Goal: Task Accomplishment & Management: Manage account settings

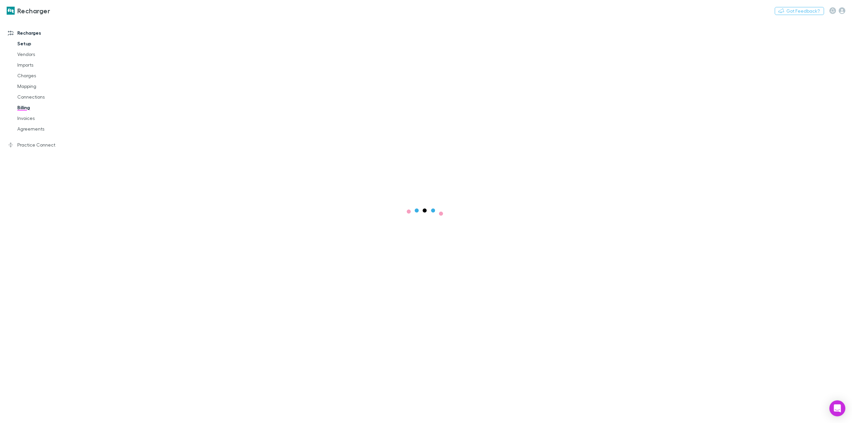
click at [27, 43] on link "Setup" at bounding box center [52, 43] width 83 height 11
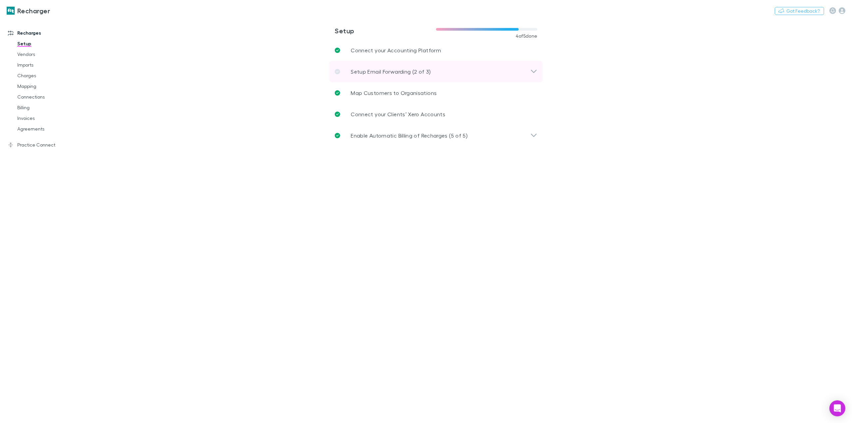
click at [394, 73] on p "Setup Email Forwarding (2 of 3)" at bounding box center [391, 72] width 80 height 8
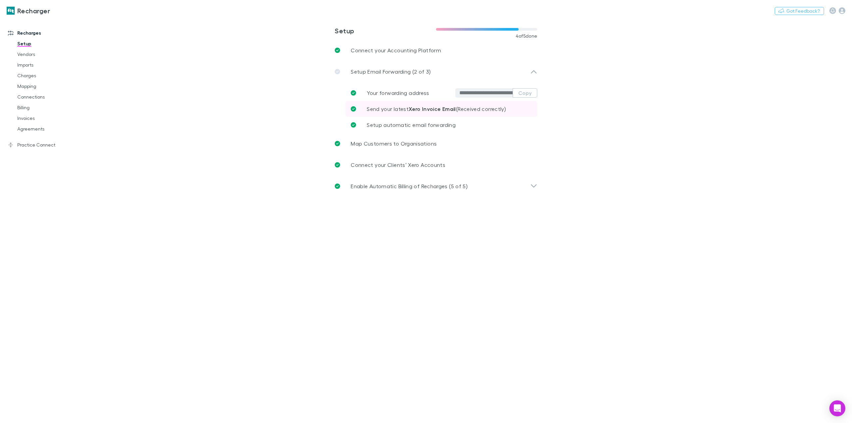
click at [410, 112] on strong "Xero Invoice Email" at bounding box center [432, 109] width 47 height 7
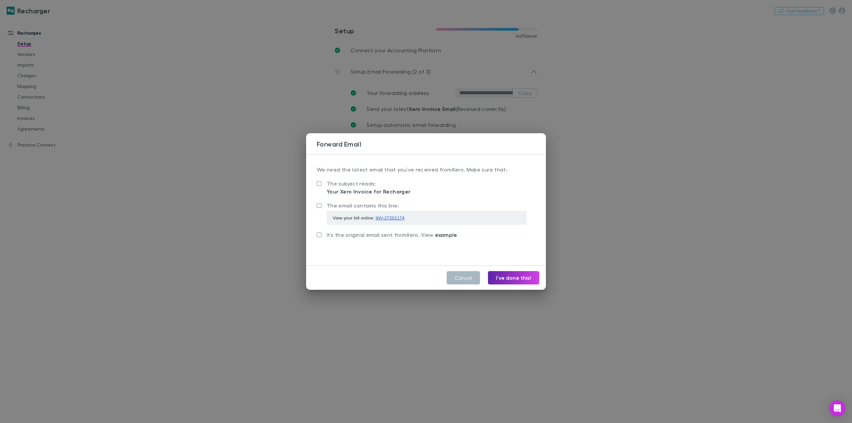
click at [465, 278] on button "Cancel" at bounding box center [463, 277] width 33 height 13
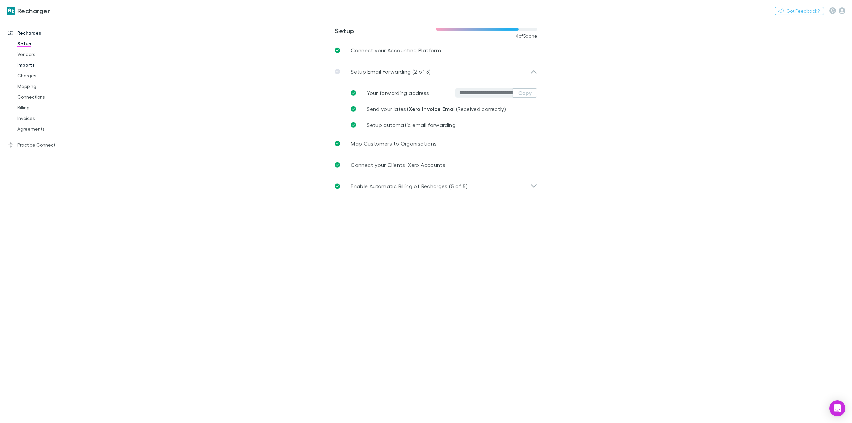
click at [29, 62] on link "Imports" at bounding box center [52, 65] width 83 height 11
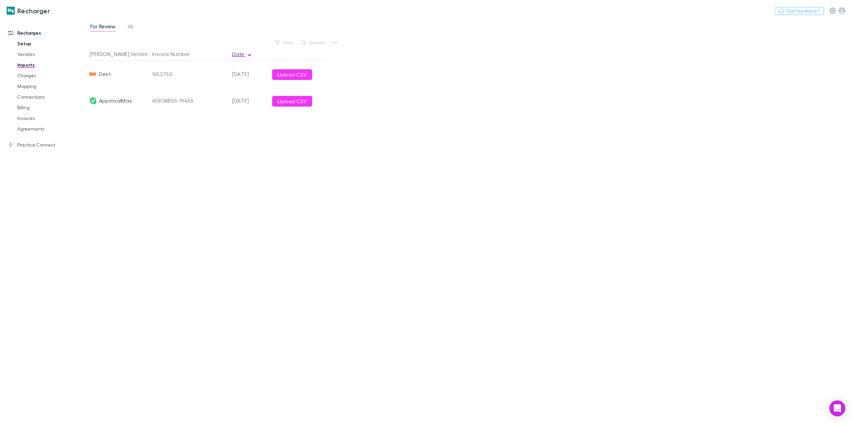
click at [28, 42] on link "Setup" at bounding box center [52, 43] width 83 height 11
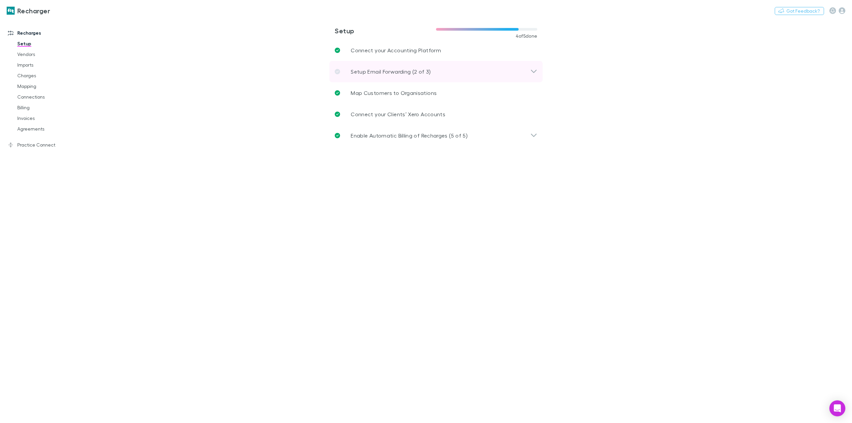
click at [389, 67] on div "Setup Email Forwarding (2 of 3)" at bounding box center [436, 71] width 213 height 21
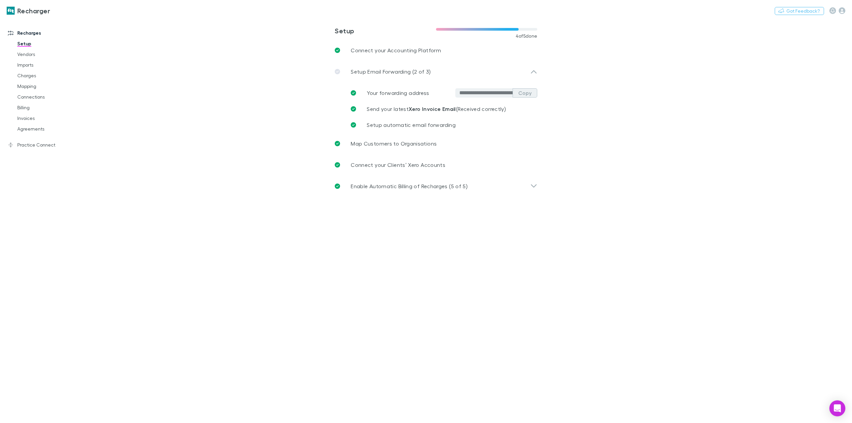
click at [532, 96] on button "Copy" at bounding box center [525, 92] width 25 height 9
click at [24, 65] on link "Imports" at bounding box center [52, 65] width 83 height 11
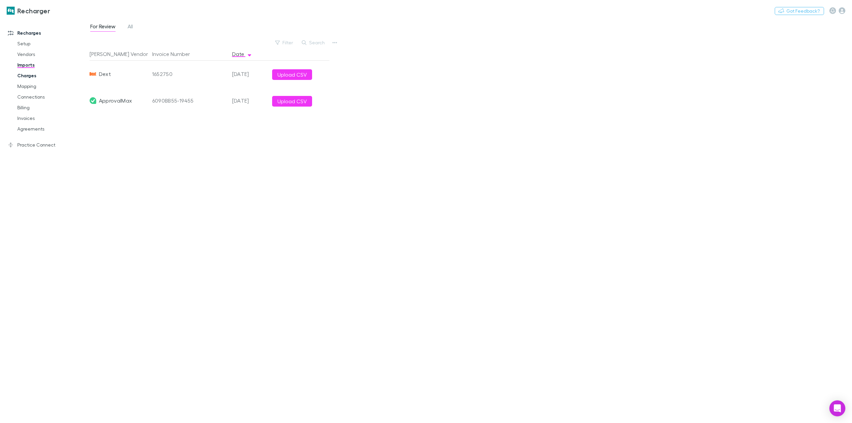
click at [32, 78] on link "Charges" at bounding box center [52, 75] width 83 height 11
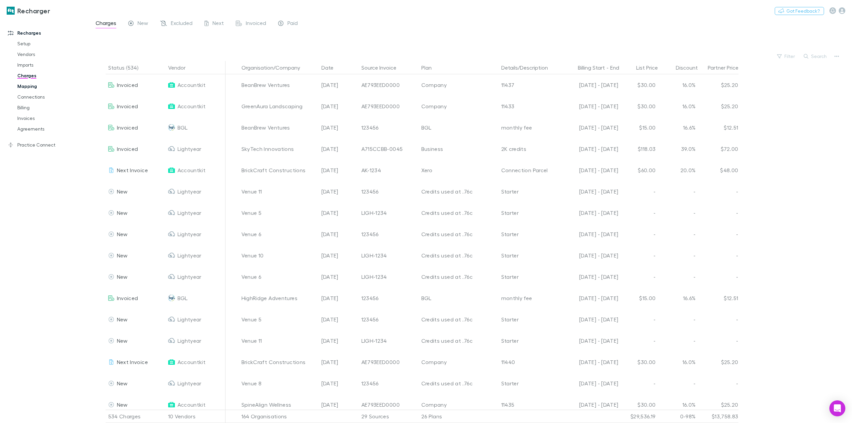
click at [38, 84] on link "Mapping" at bounding box center [52, 86] width 83 height 11
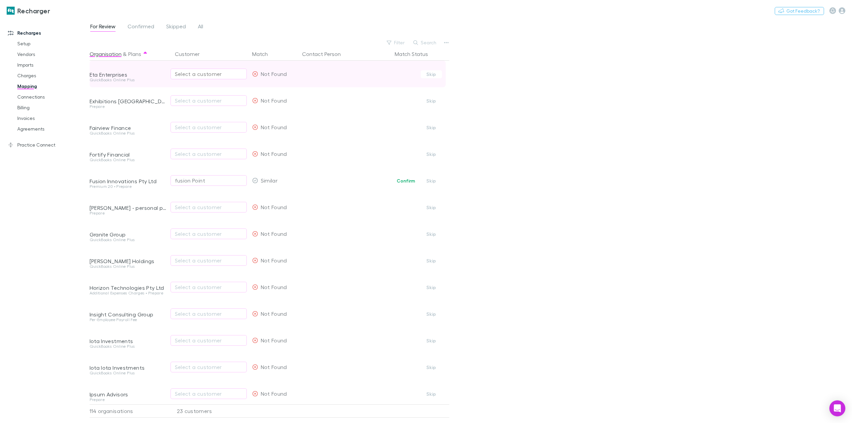
click at [213, 77] on div "Select a customer" at bounding box center [209, 74] width 68 height 8
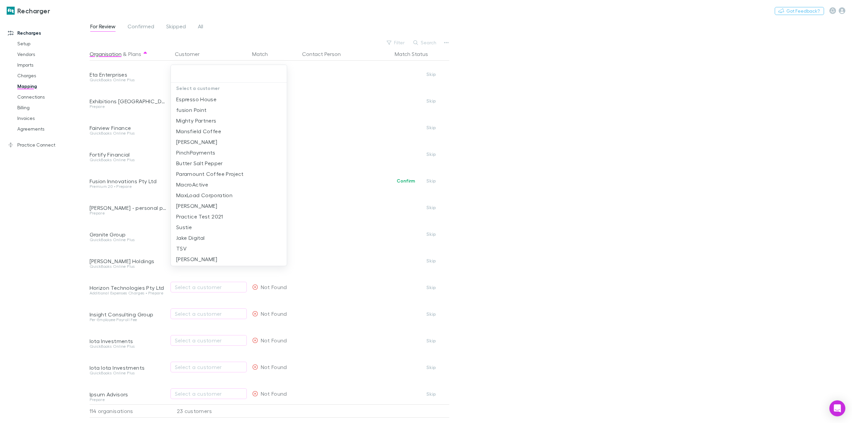
click at [58, 217] on div at bounding box center [426, 211] width 852 height 423
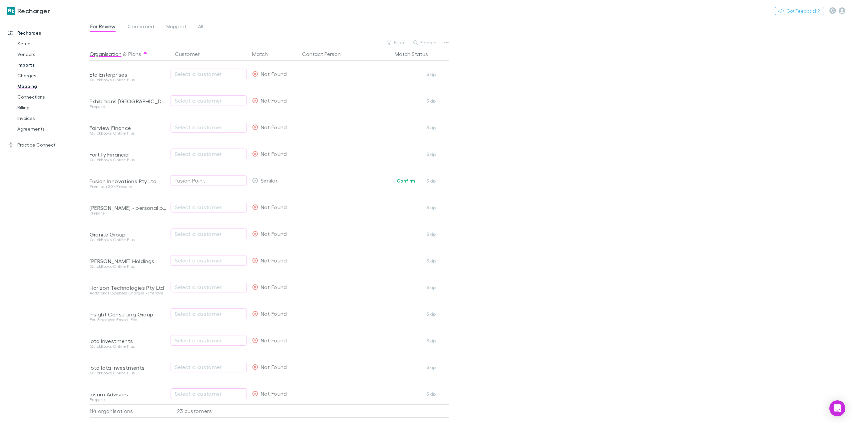
click at [28, 67] on link "Imports" at bounding box center [52, 65] width 83 height 11
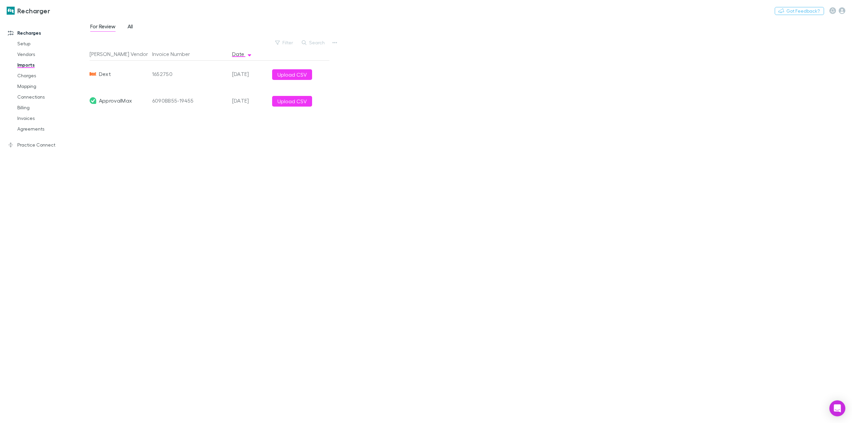
click at [129, 28] on span "All" at bounding box center [130, 27] width 5 height 9
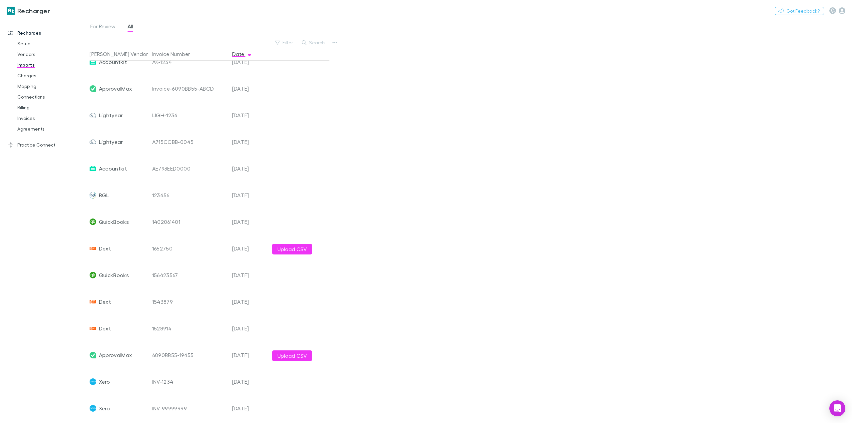
scroll to position [101, 0]
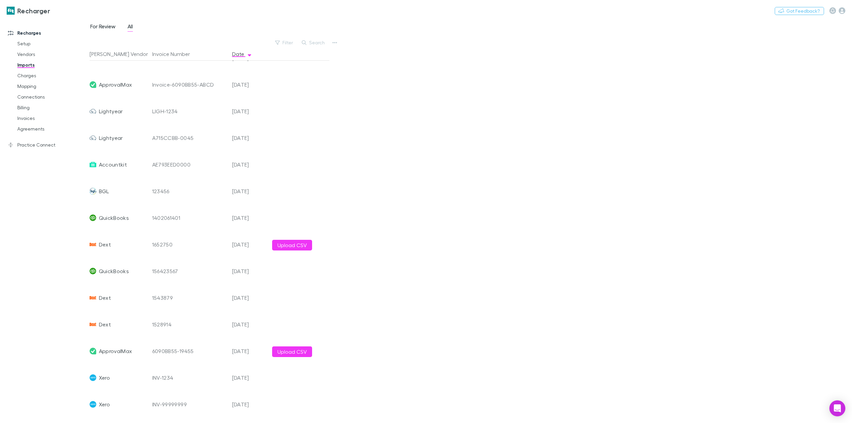
click at [99, 26] on span "For Review" at bounding box center [102, 27] width 25 height 9
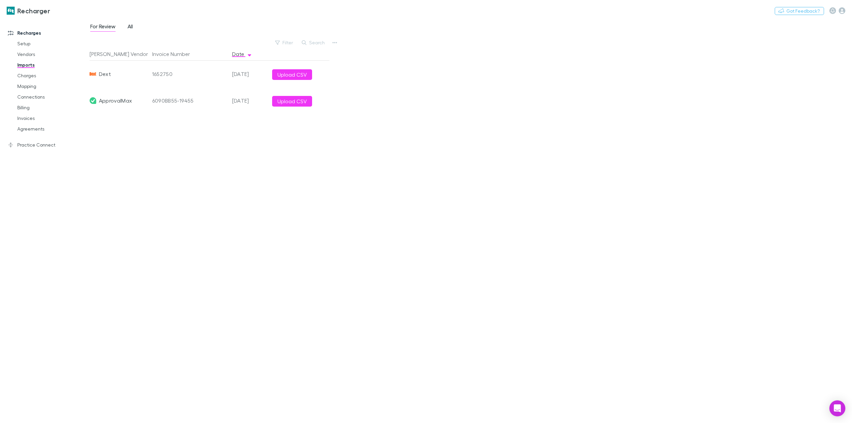
click at [131, 27] on span "All" at bounding box center [130, 27] width 5 height 9
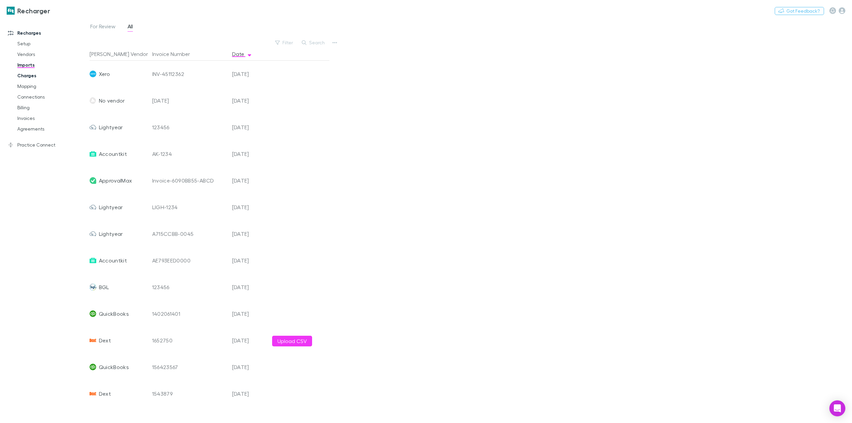
click at [39, 73] on link "Charges" at bounding box center [52, 75] width 83 height 11
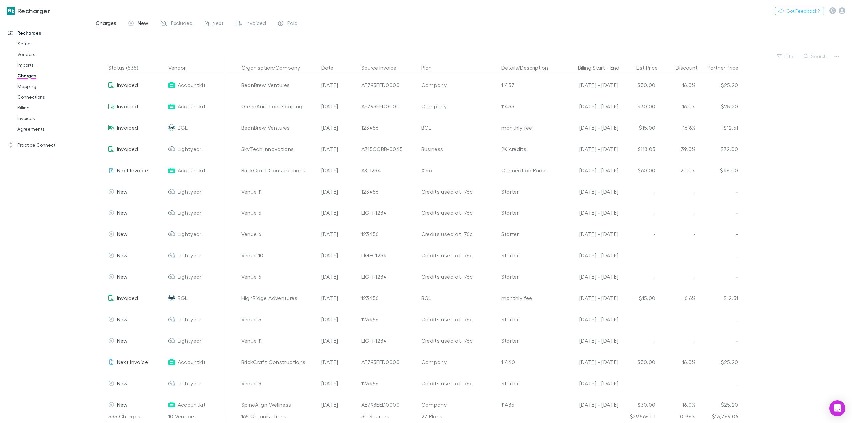
click at [141, 22] on span "New" at bounding box center [143, 24] width 11 height 9
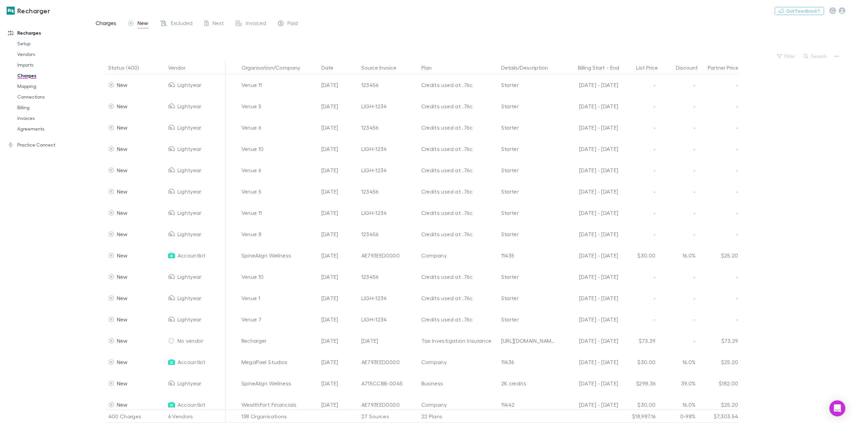
click at [109, 25] on span "Charges" at bounding box center [106, 24] width 21 height 9
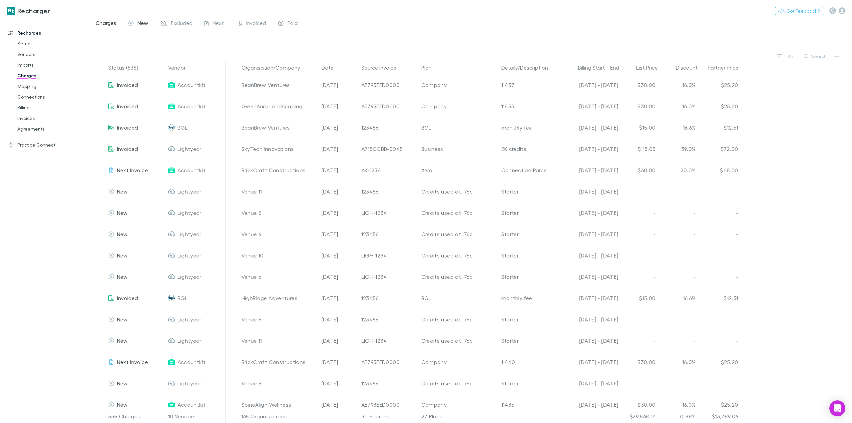
click at [132, 25] on icon at bounding box center [130, 24] width 5 height 7
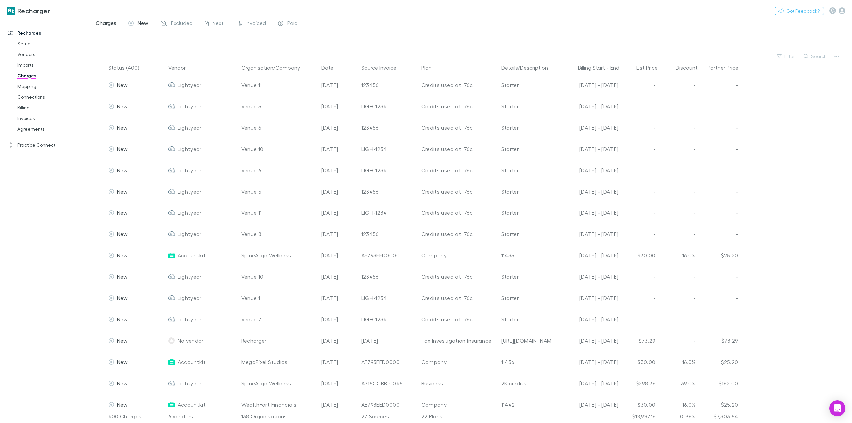
click at [108, 23] on span "Charges" at bounding box center [106, 24] width 21 height 9
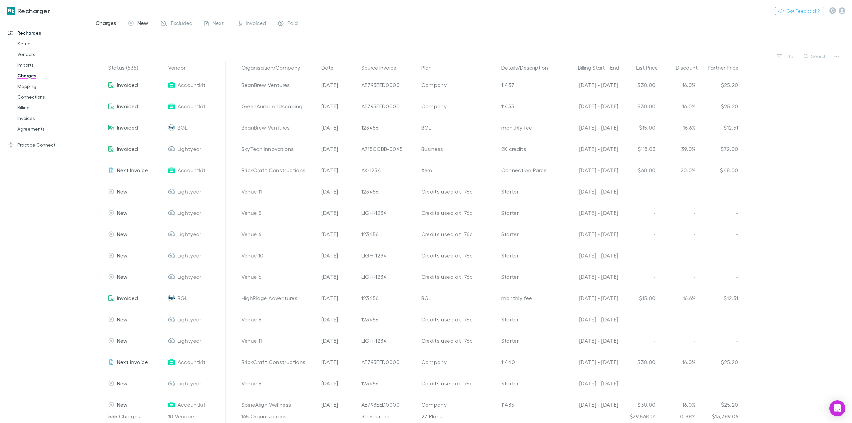
click at [142, 25] on span "New" at bounding box center [143, 24] width 11 height 9
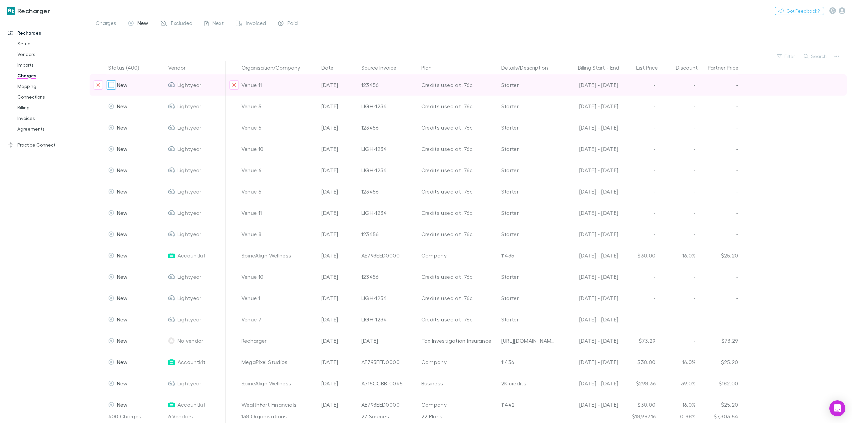
click at [115, 84] on div at bounding box center [111, 84] width 9 height 9
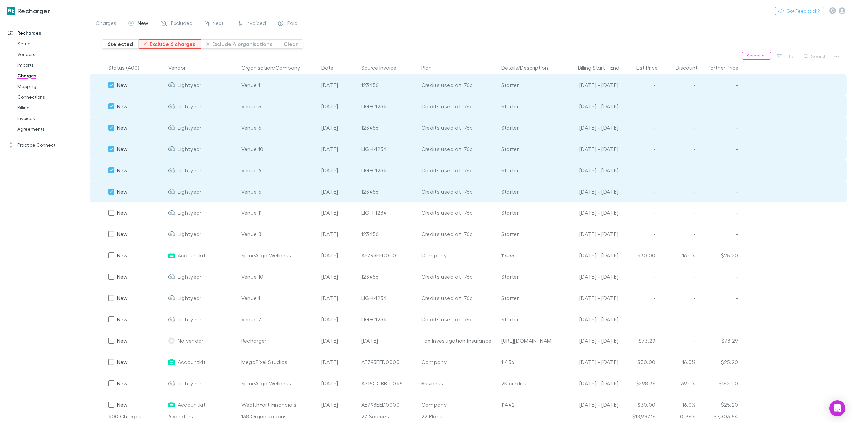
click at [159, 43] on button "Exclude 6 charges" at bounding box center [170, 43] width 63 height 9
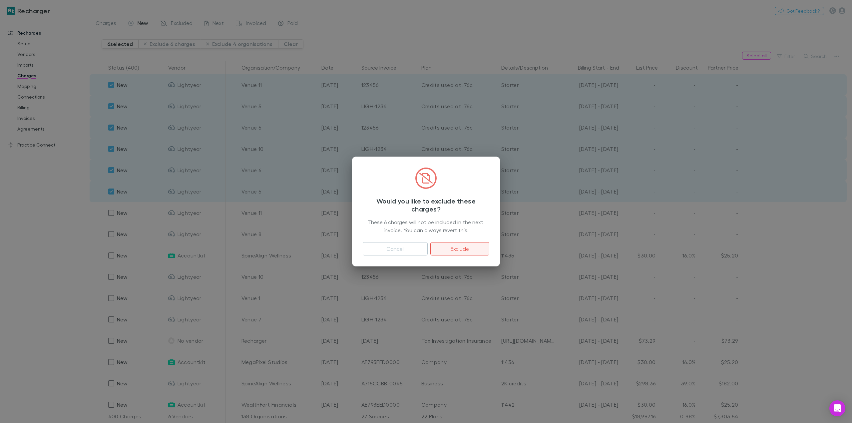
click at [466, 250] on button "Exclude" at bounding box center [459, 248] width 59 height 13
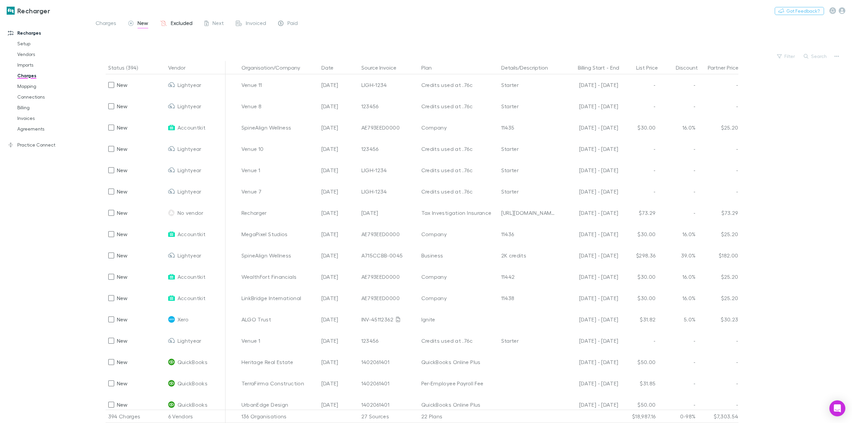
click at [178, 26] on span "Excluded" at bounding box center [182, 24] width 22 height 9
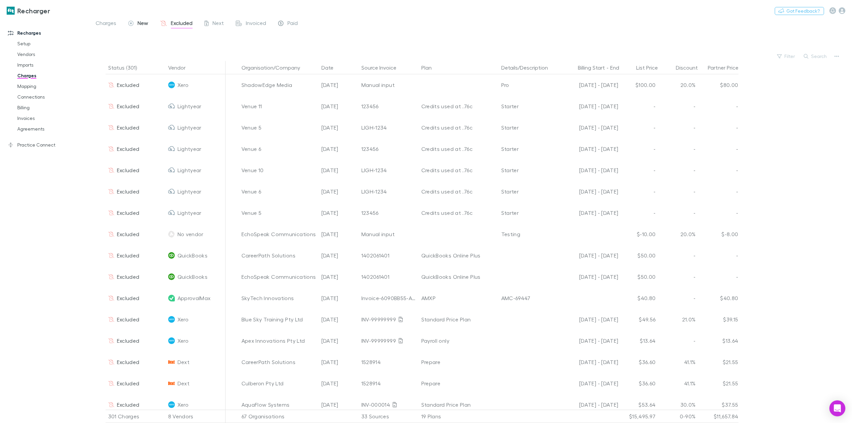
click at [141, 24] on span "New" at bounding box center [143, 24] width 11 height 9
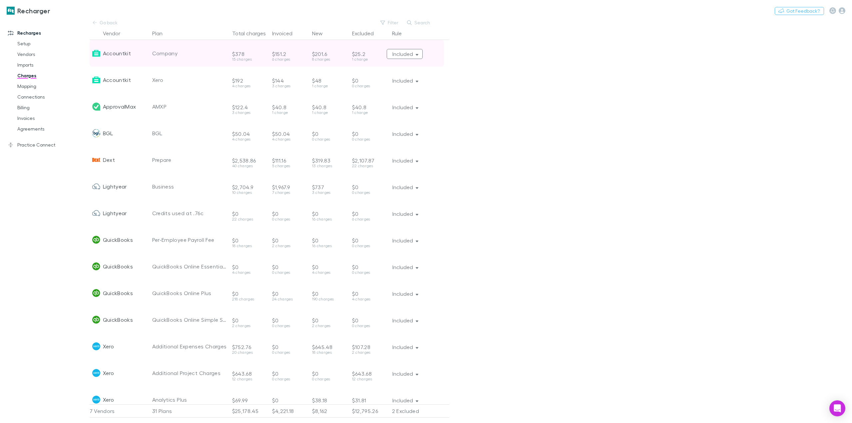
click at [418, 54] on icon "button" at bounding box center [417, 55] width 3 height 2
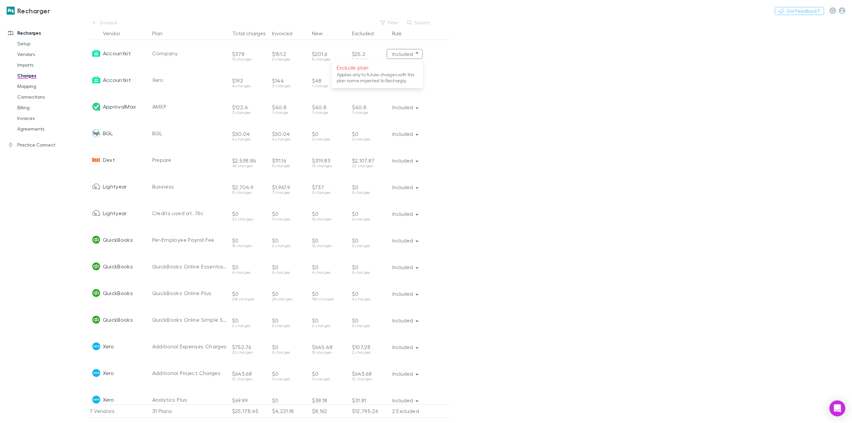
click at [531, 84] on div at bounding box center [426, 211] width 852 height 423
click at [26, 66] on link "Imports" at bounding box center [52, 65] width 83 height 11
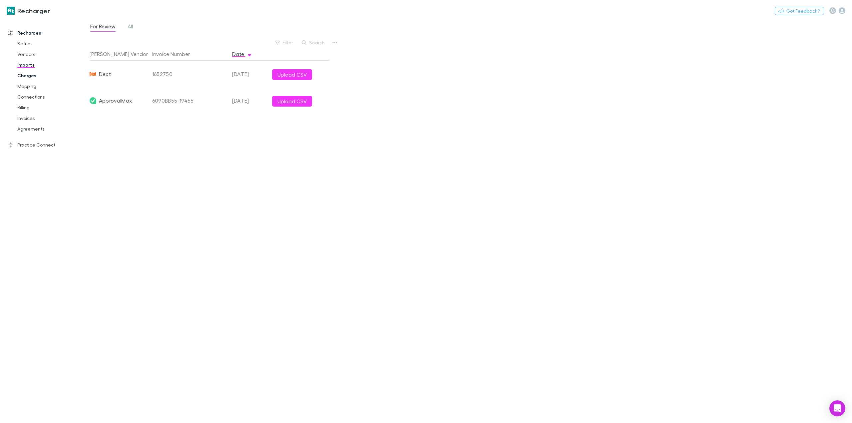
click at [22, 79] on link "Charges" at bounding box center [52, 75] width 83 height 11
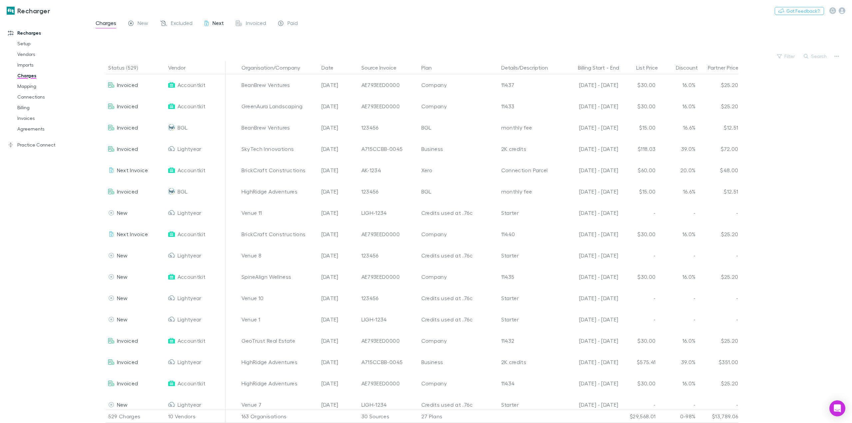
click at [211, 22] on div "Next" at bounding box center [214, 24] width 19 height 9
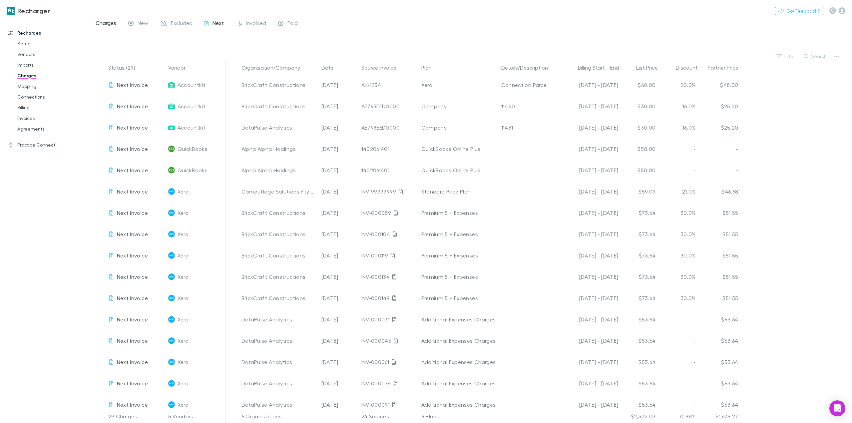
click at [107, 27] on span "Charges" at bounding box center [106, 24] width 21 height 9
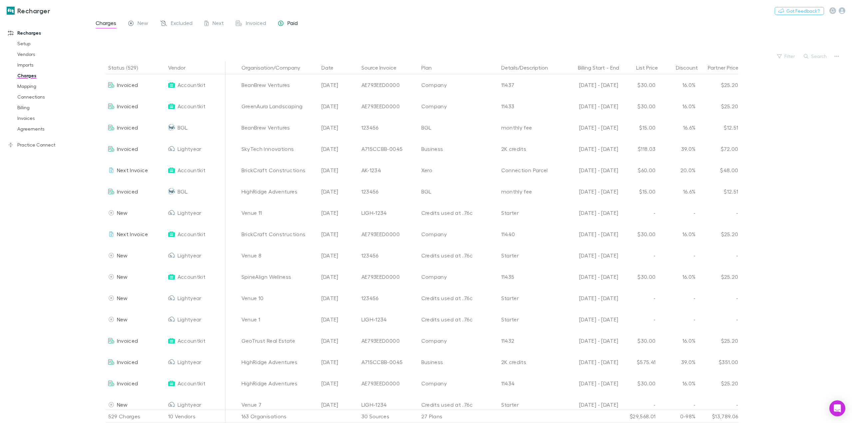
click at [291, 26] on span "Paid" at bounding box center [293, 24] width 10 height 9
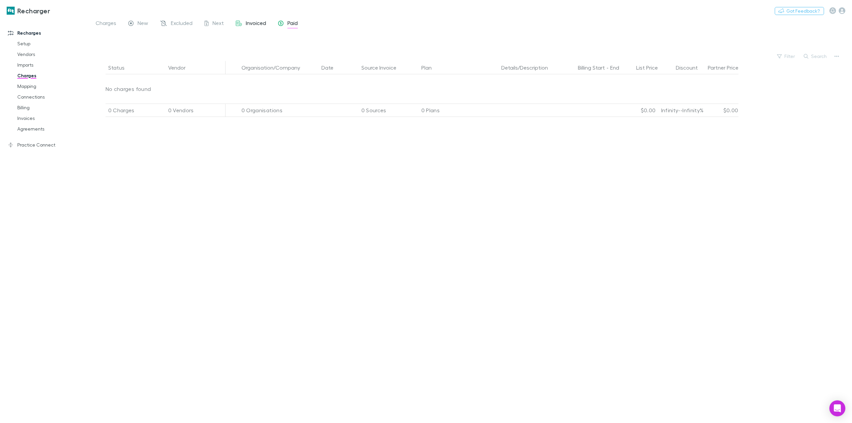
click at [256, 28] on span "Invoiced" at bounding box center [256, 24] width 20 height 9
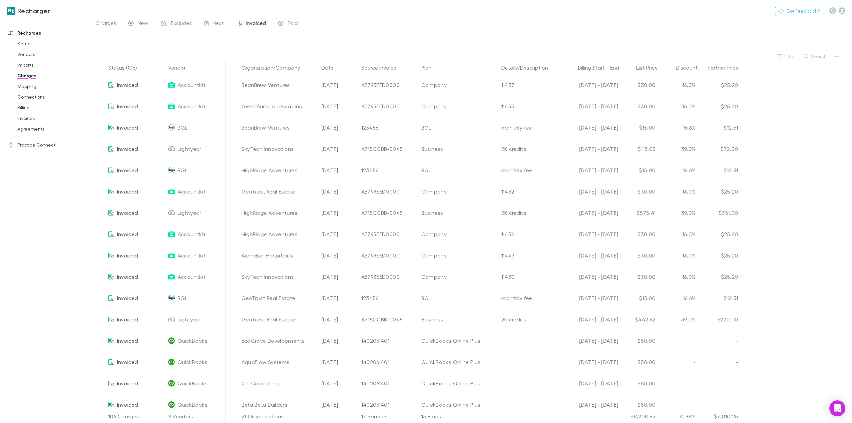
click at [197, 24] on div "Charges New Excluded Next Invoiced Paid" at bounding box center [199, 24] width 209 height 11
click at [212, 22] on div "Next" at bounding box center [214, 24] width 19 height 9
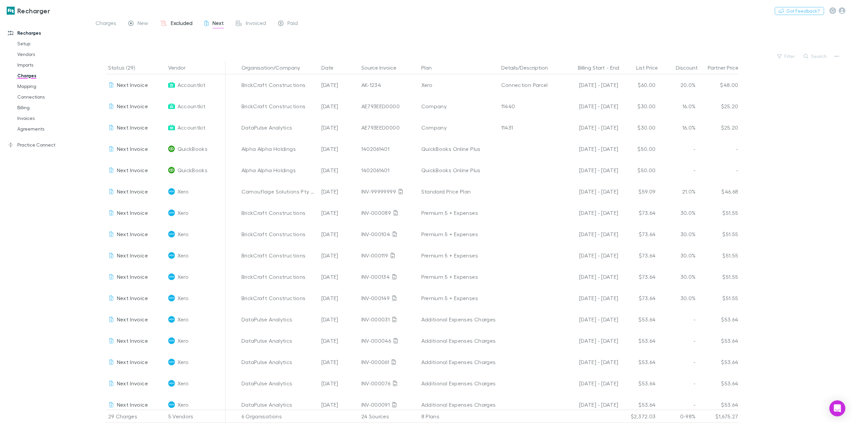
click at [180, 24] on span "Excluded" at bounding box center [182, 24] width 22 height 9
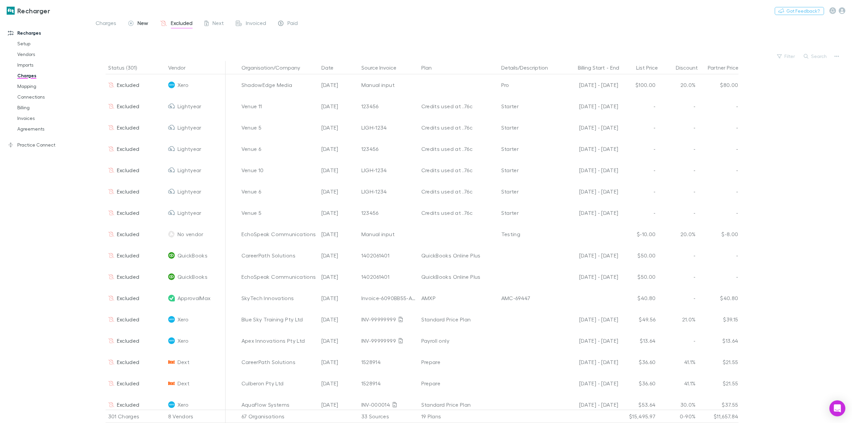
click at [146, 22] on span "New" at bounding box center [143, 24] width 11 height 9
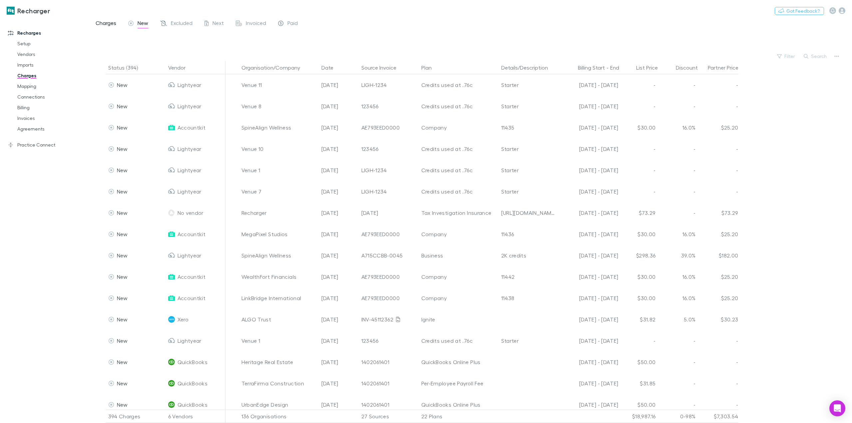
click at [104, 23] on span "Charges" at bounding box center [106, 24] width 21 height 9
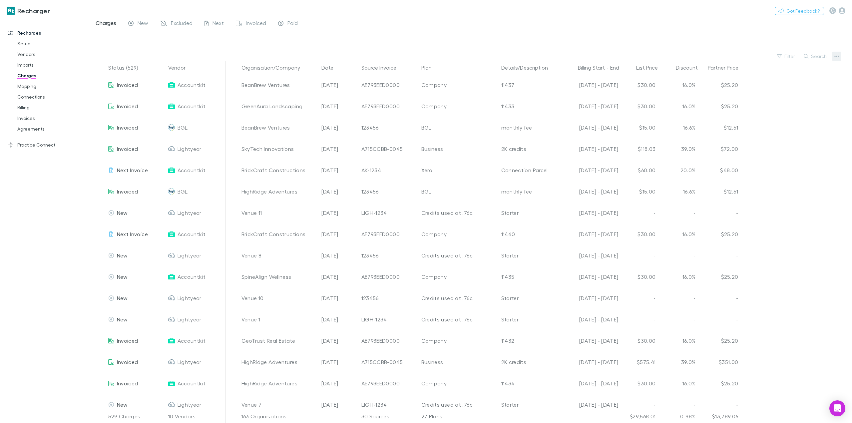
click at [833, 58] on button "button" at bounding box center [836, 56] width 9 height 9
click at [783, 80] on p "Plan exclusions" at bounding box center [795, 82] width 81 height 8
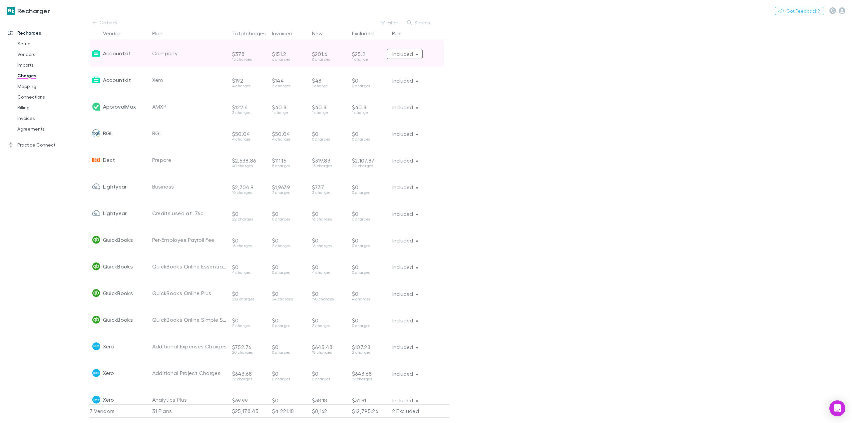
click at [416, 53] on icon "button" at bounding box center [417, 54] width 3 height 5
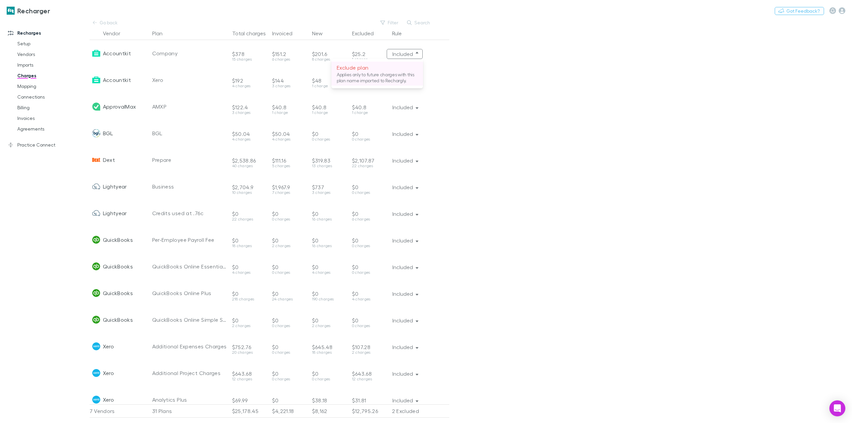
click at [398, 78] on p "Applies only to future charges with this plan name imported to Rechargly." at bounding box center [377, 78] width 81 height 12
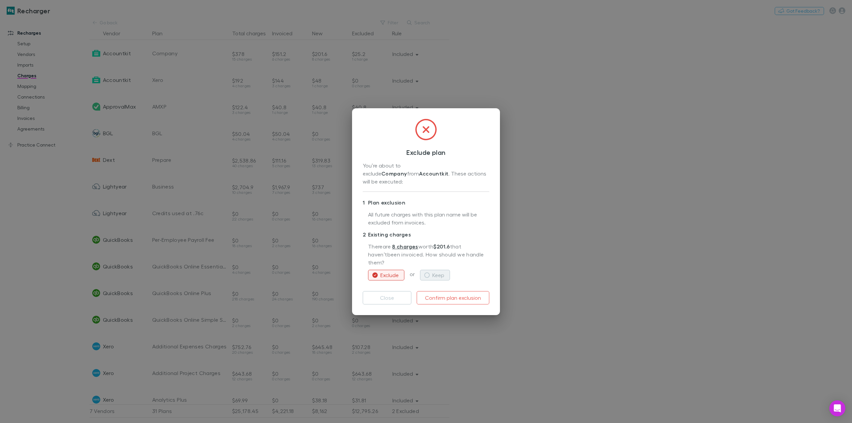
click at [437, 270] on button "Keep" at bounding box center [435, 275] width 30 height 11
click at [466, 294] on button "Confirm plan exclusion" at bounding box center [453, 297] width 73 height 13
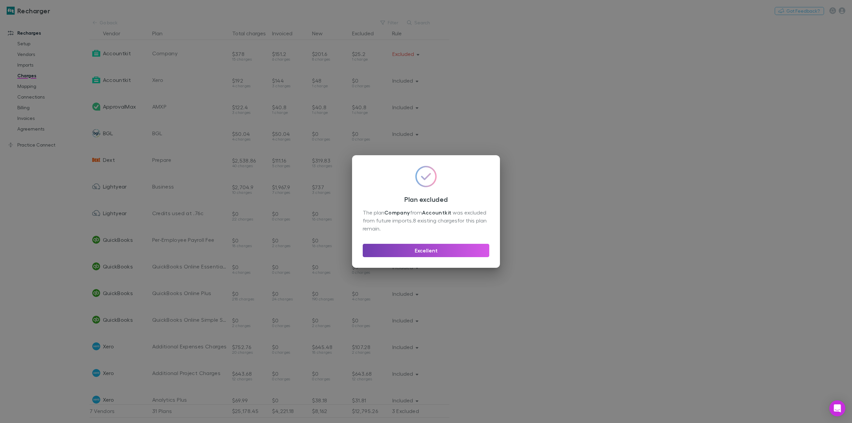
click at [452, 248] on button "Excellent" at bounding box center [426, 250] width 127 height 13
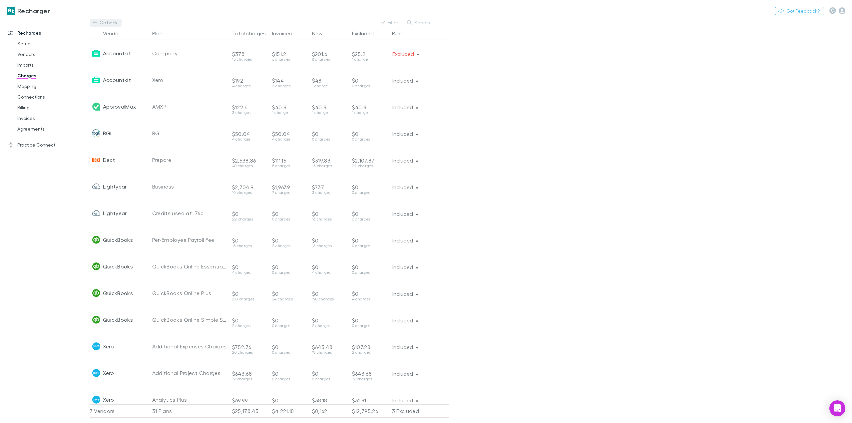
click at [94, 19] on link "Go back" at bounding box center [106, 23] width 32 height 8
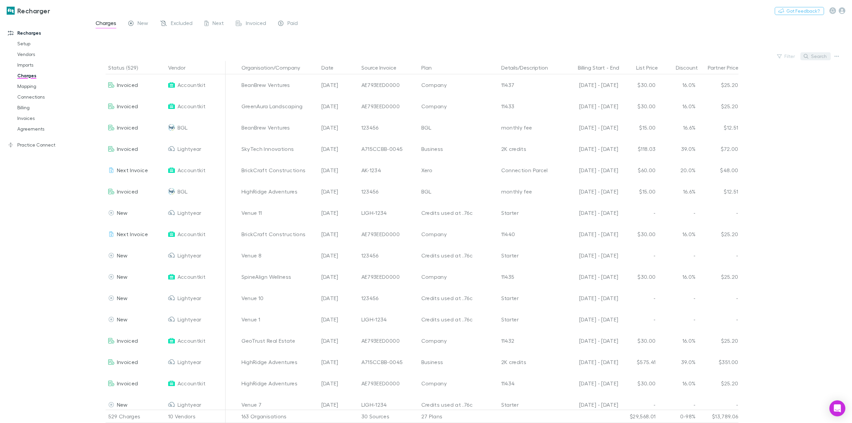
click at [808, 56] on icon "button" at bounding box center [806, 56] width 5 height 5
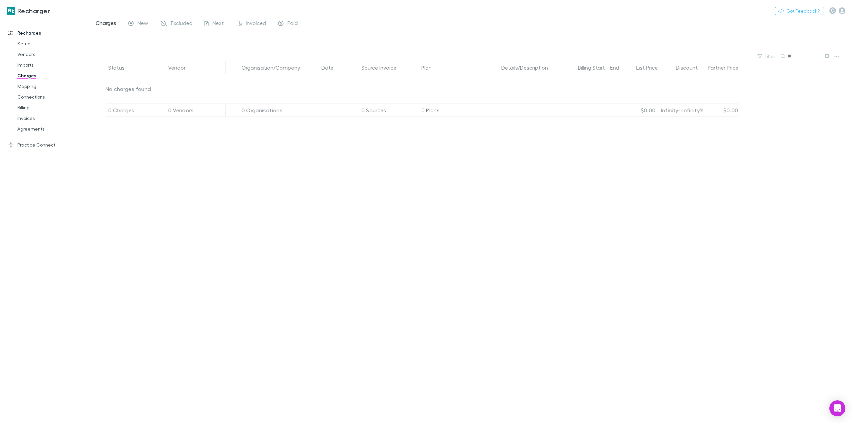
type input "*"
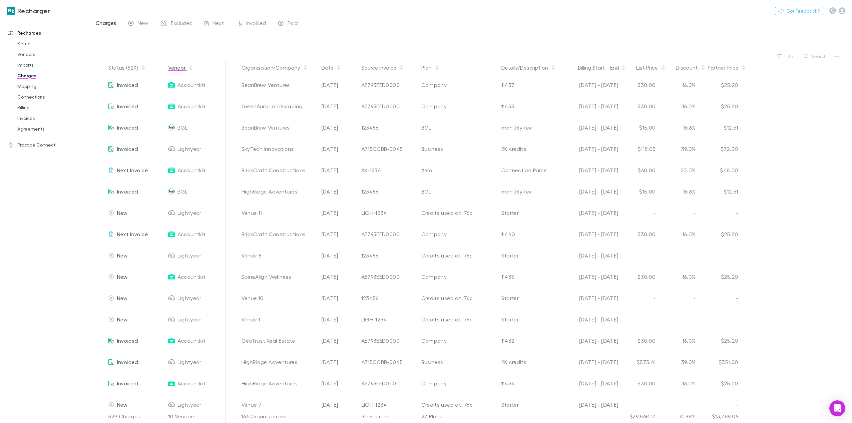
click at [186, 66] on button "Vendor" at bounding box center [180, 67] width 25 height 13
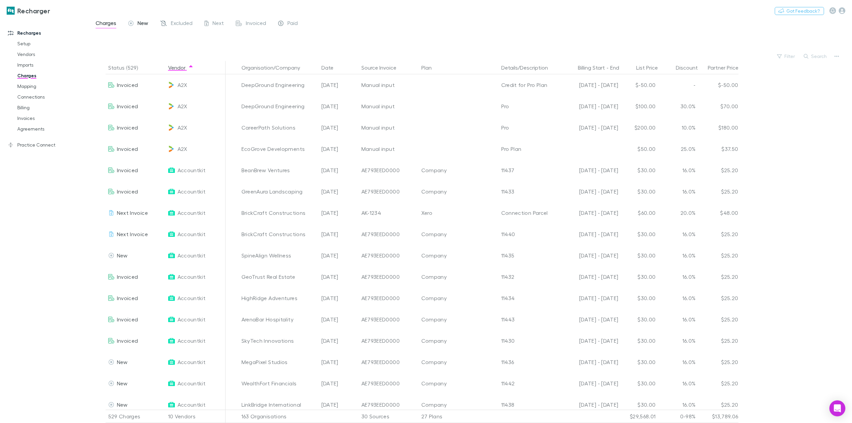
click at [140, 21] on span "New" at bounding box center [143, 24] width 11 height 9
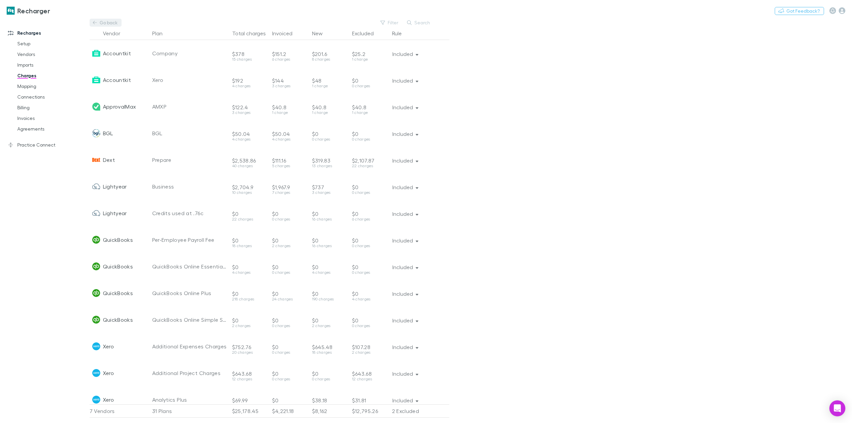
click at [109, 23] on link "Go back" at bounding box center [106, 23] width 32 height 8
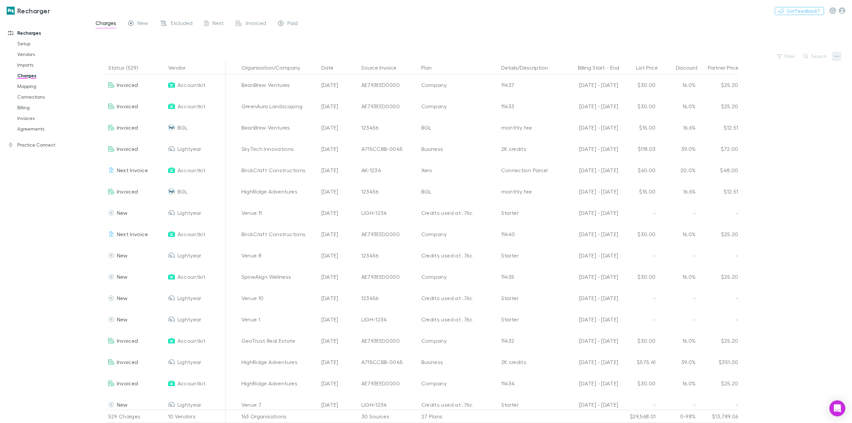
click at [838, 59] on icon "button" at bounding box center [837, 56] width 5 height 5
click at [790, 83] on p "Plan exclusions" at bounding box center [795, 82] width 81 height 8
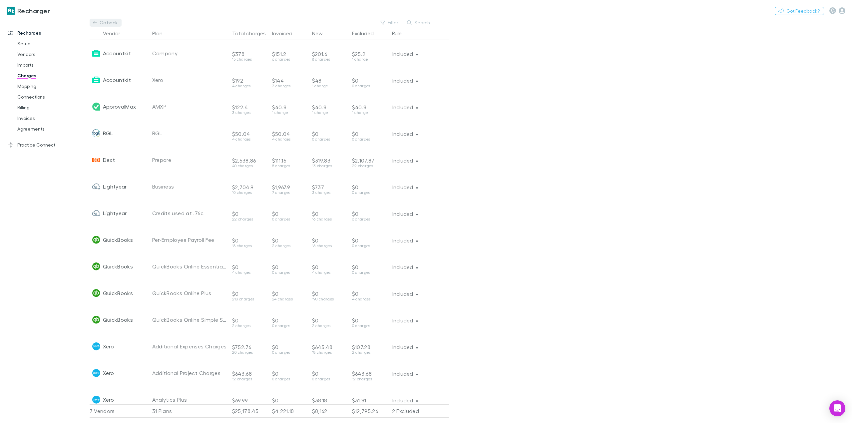
click at [95, 23] on icon at bounding box center [95, 22] width 4 height 3
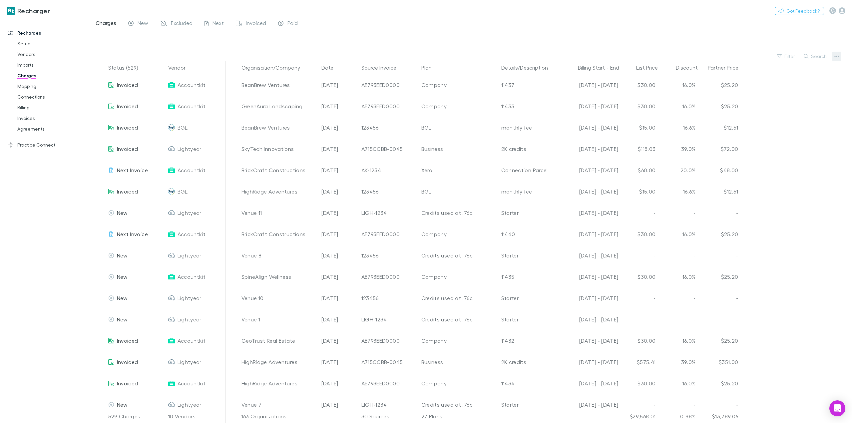
click at [837, 60] on button "button" at bounding box center [836, 56] width 9 height 9
click at [800, 82] on p "Plan exclusions" at bounding box center [795, 82] width 81 height 8
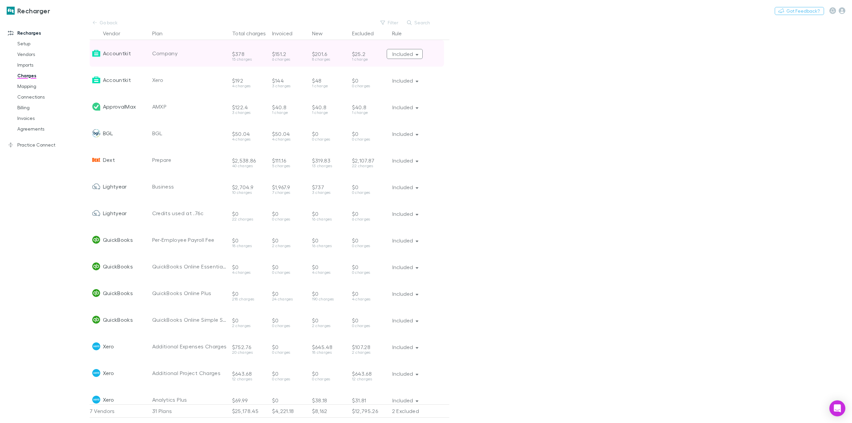
click at [420, 56] on button "Included" at bounding box center [405, 54] width 36 height 10
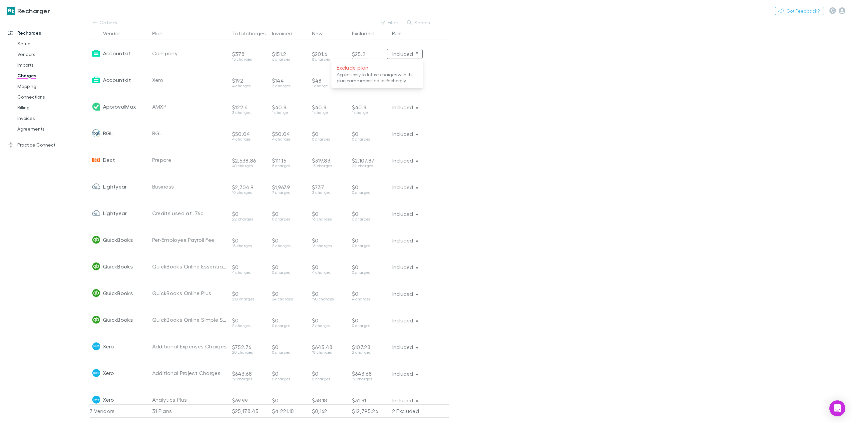
click at [578, 126] on div at bounding box center [426, 211] width 852 height 423
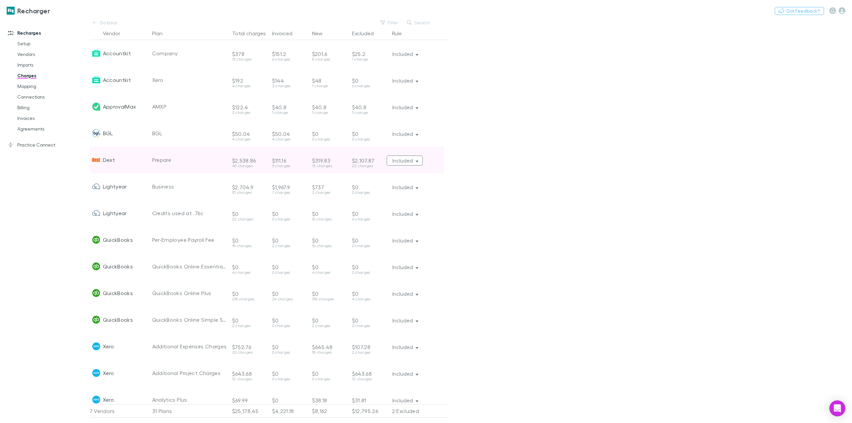
click at [414, 159] on button "Included" at bounding box center [405, 161] width 36 height 10
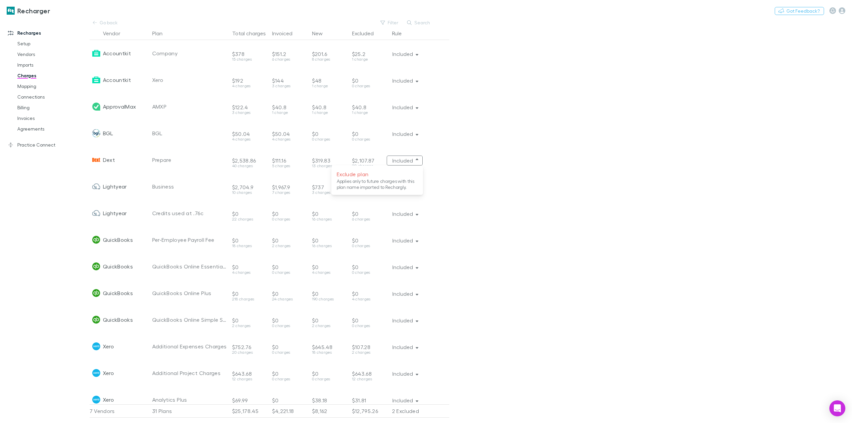
click at [504, 182] on div at bounding box center [426, 211] width 852 height 423
click at [107, 21] on link "Go back" at bounding box center [106, 23] width 32 height 8
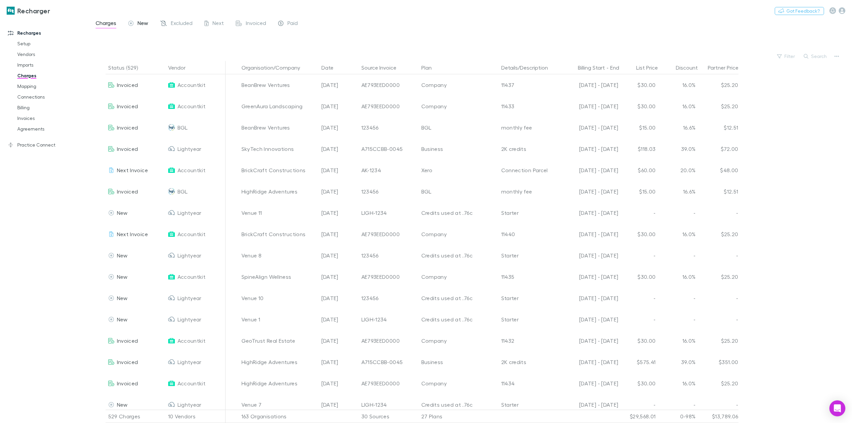
click at [135, 25] on div "New" at bounding box center [138, 24] width 20 height 9
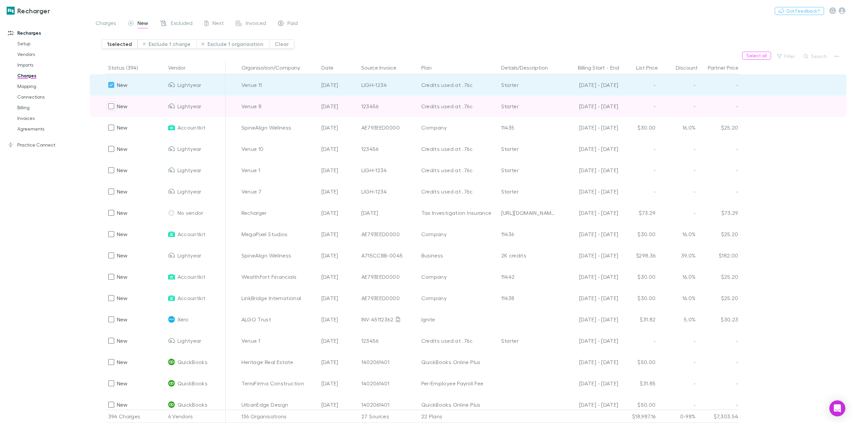
click at [114, 112] on div "New" at bounding box center [118, 106] width 20 height 21
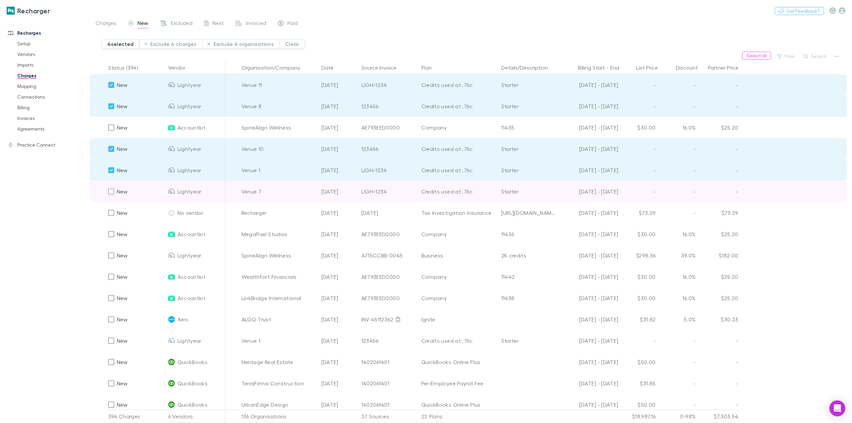
click at [110, 185] on div "New" at bounding box center [118, 191] width 20 height 21
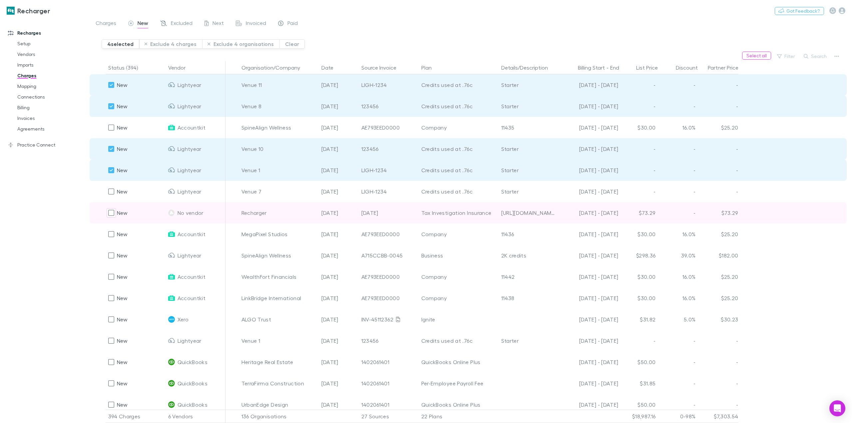
click at [112, 204] on div "New" at bounding box center [118, 212] width 20 height 21
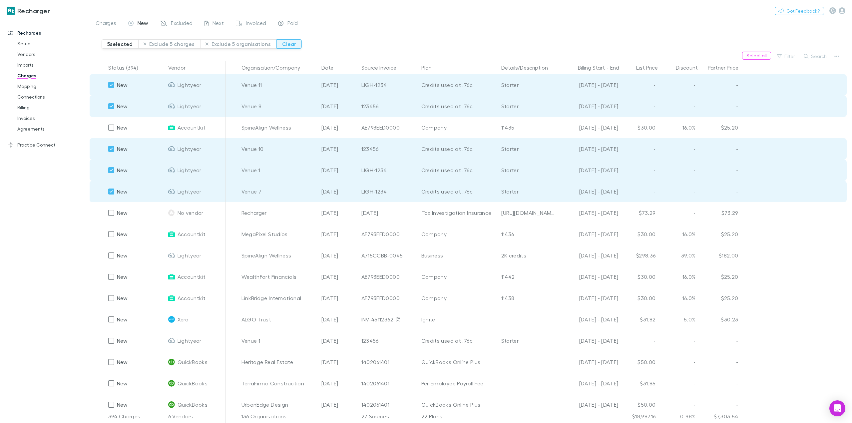
click at [285, 44] on button "Clear" at bounding box center [289, 43] width 25 height 9
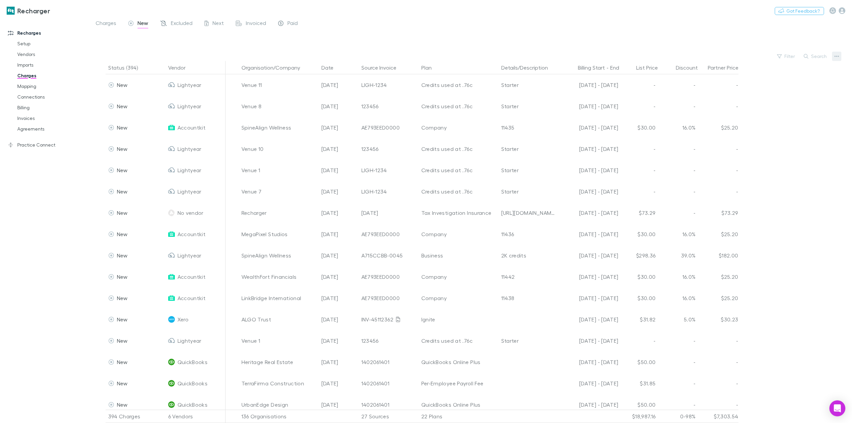
click at [836, 58] on icon "button" at bounding box center [837, 56] width 5 height 5
click at [781, 81] on p "Plan exclusions" at bounding box center [795, 82] width 81 height 8
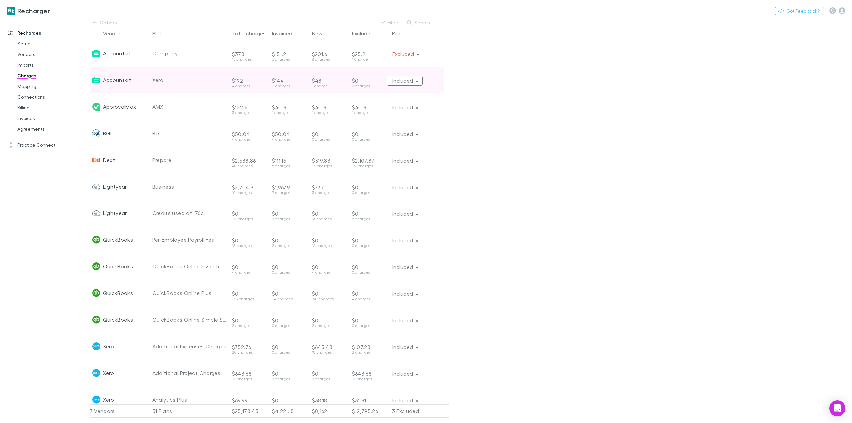
click at [413, 81] on button "Included" at bounding box center [405, 81] width 36 height 10
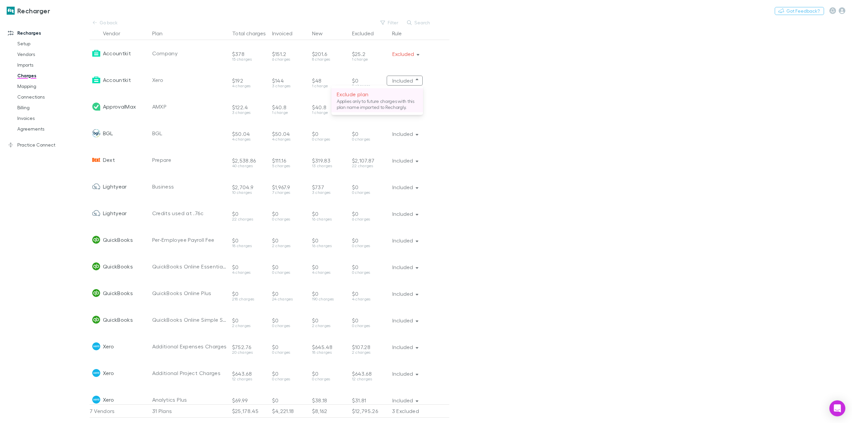
click at [402, 102] on p "Applies only to future charges with this plan name imported to Rechargly." at bounding box center [377, 104] width 81 height 12
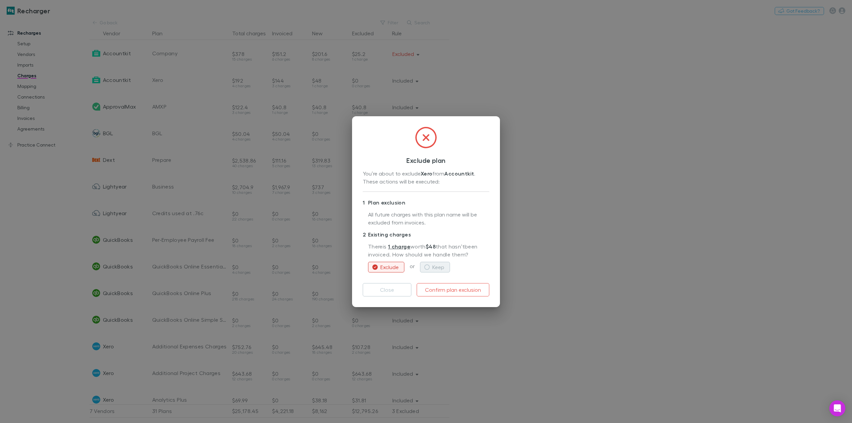
click at [427, 265] on icon "button" at bounding box center [426, 267] width 5 height 5
click at [452, 290] on button "Confirm plan exclusion" at bounding box center [453, 289] width 73 height 13
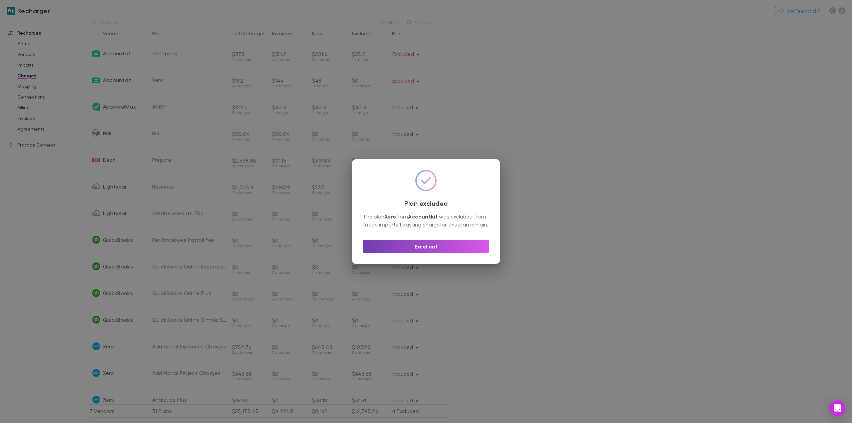
click at [442, 251] on button "Excellent" at bounding box center [426, 246] width 127 height 13
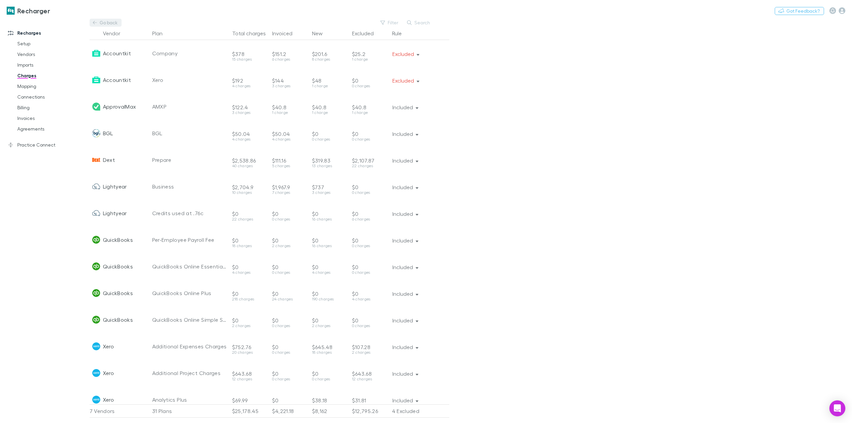
click at [105, 22] on link "Go back" at bounding box center [106, 23] width 32 height 8
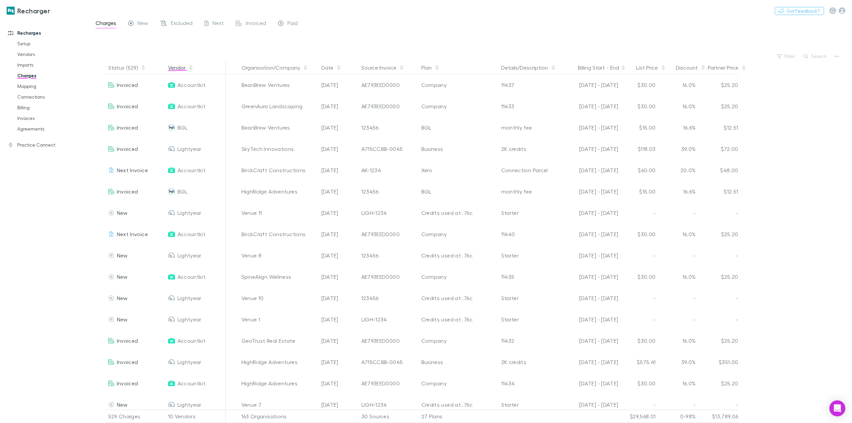
click at [185, 64] on button "Vendor" at bounding box center [180, 67] width 25 height 13
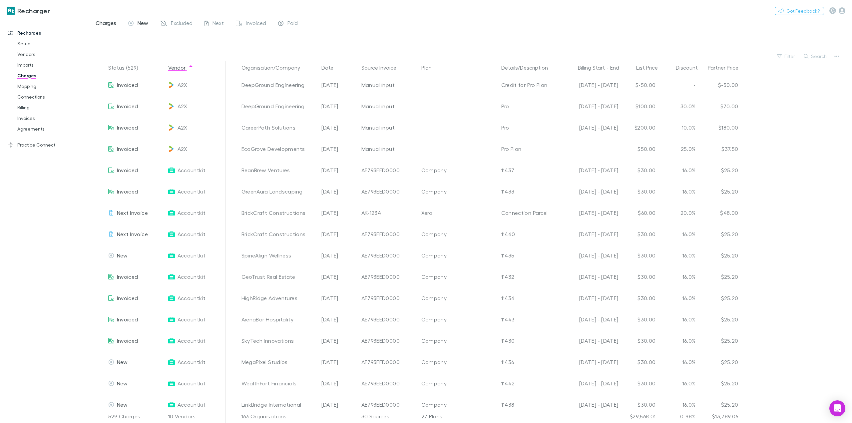
click at [144, 25] on span "New" at bounding box center [143, 24] width 11 height 9
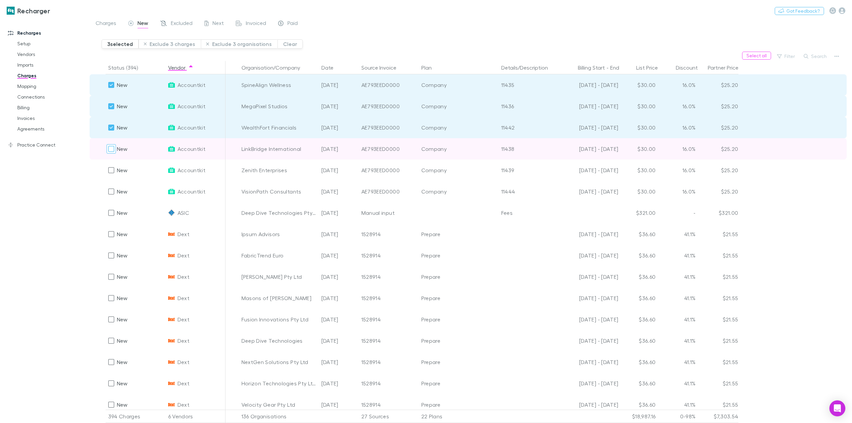
click at [107, 149] on div at bounding box center [111, 148] width 9 height 9
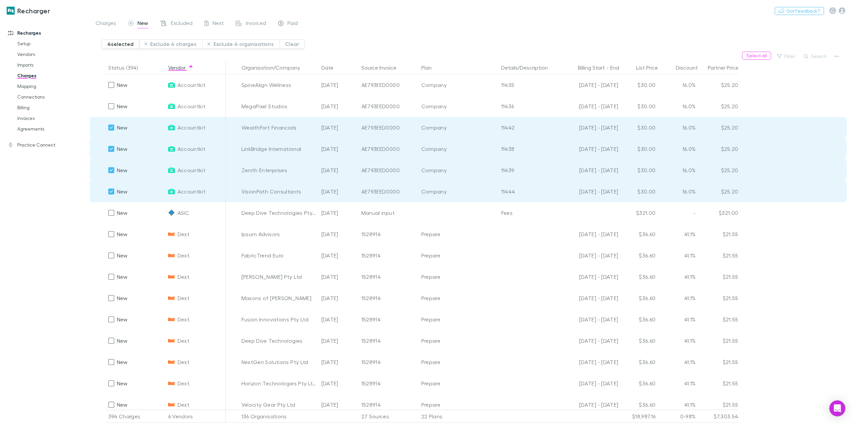
click at [115, 129] on div at bounding box center [111, 127] width 9 height 9
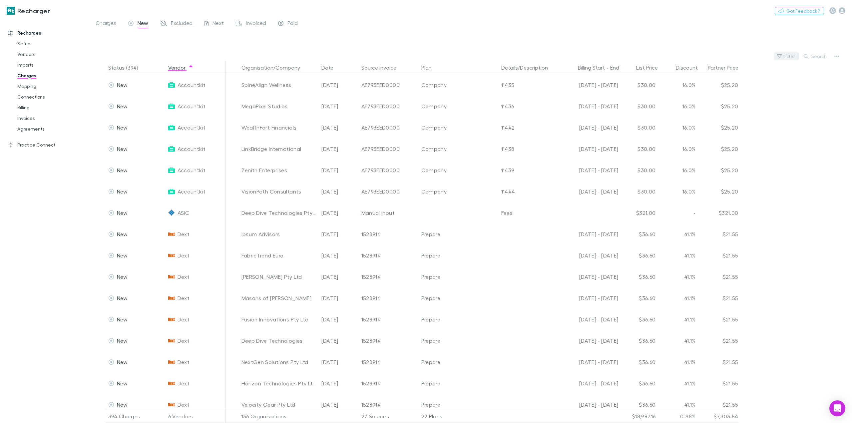
click at [787, 57] on button "Filter" at bounding box center [786, 56] width 25 height 8
click at [706, 153] on li "Dext" at bounding box center [742, 153] width 116 height 11
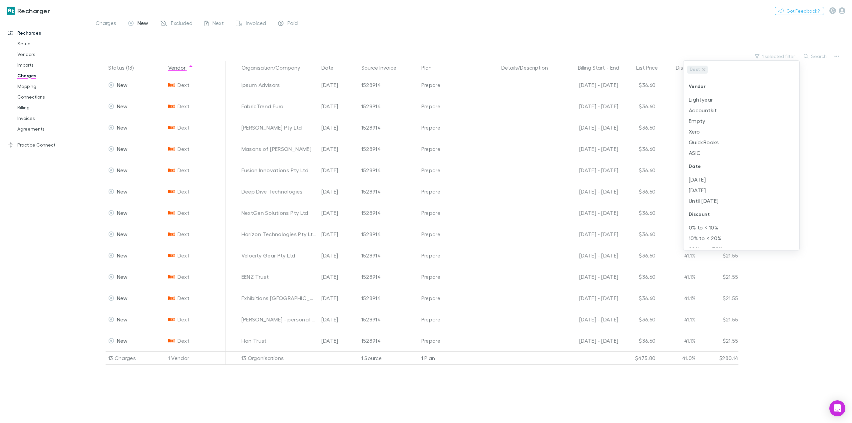
click at [572, 23] on div at bounding box center [426, 211] width 852 height 423
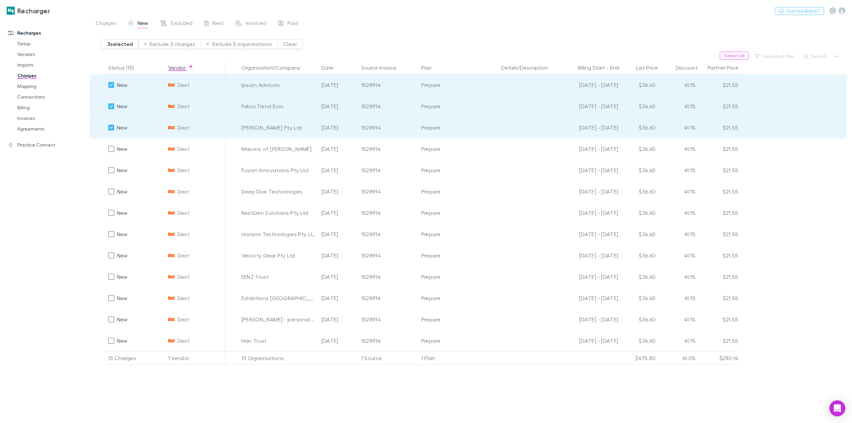
click at [108, 102] on div at bounding box center [111, 106] width 9 height 9
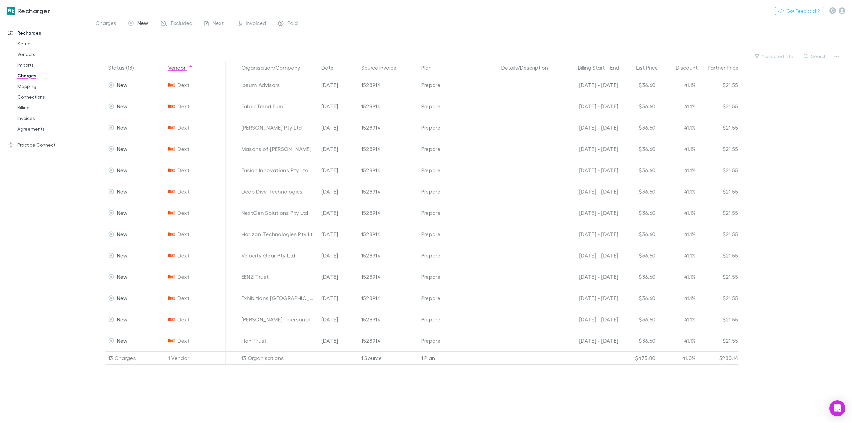
click at [545, 34] on div at bounding box center [477, 41] width 751 height 20
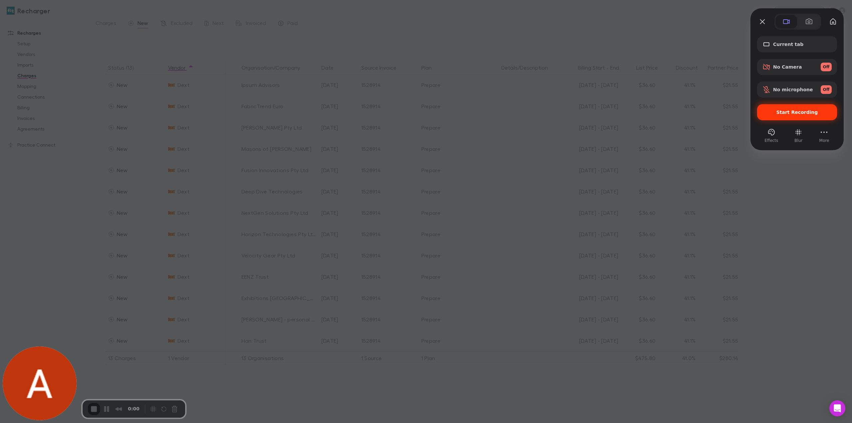
click at [796, 118] on div "Start Recording" at bounding box center [797, 112] width 80 height 16
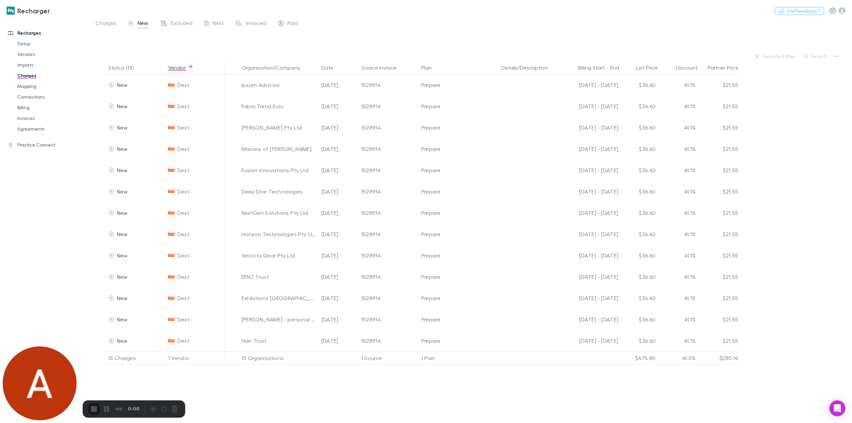
click at [227, 44] on div at bounding box center [477, 41] width 751 height 20
click at [838, 57] on icon "button" at bounding box center [837, 56] width 5 height 5
click at [772, 81] on p "Plan exclusions" at bounding box center [795, 82] width 81 height 8
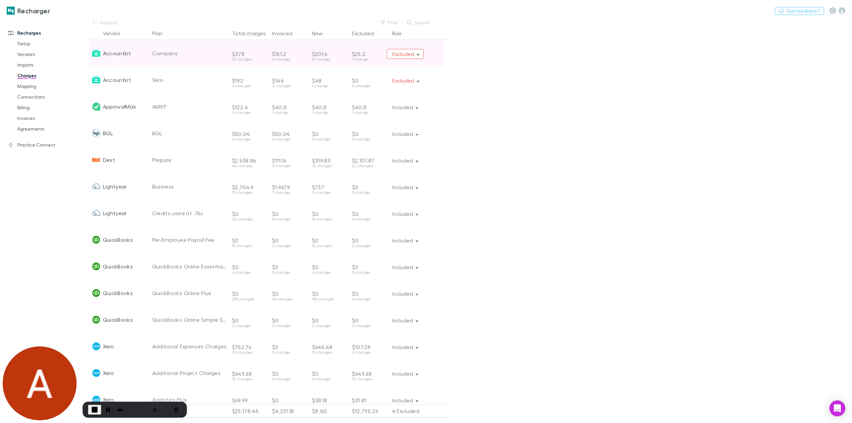
click at [413, 51] on button "Excluded" at bounding box center [405, 54] width 37 height 10
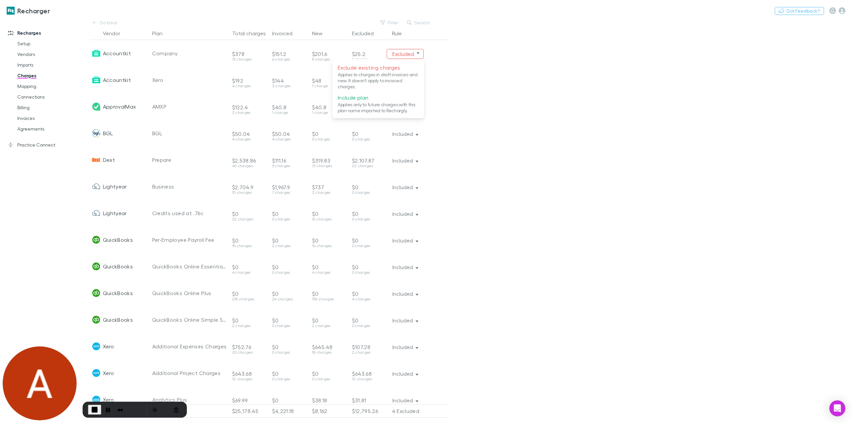
click at [518, 106] on div at bounding box center [426, 211] width 852 height 423
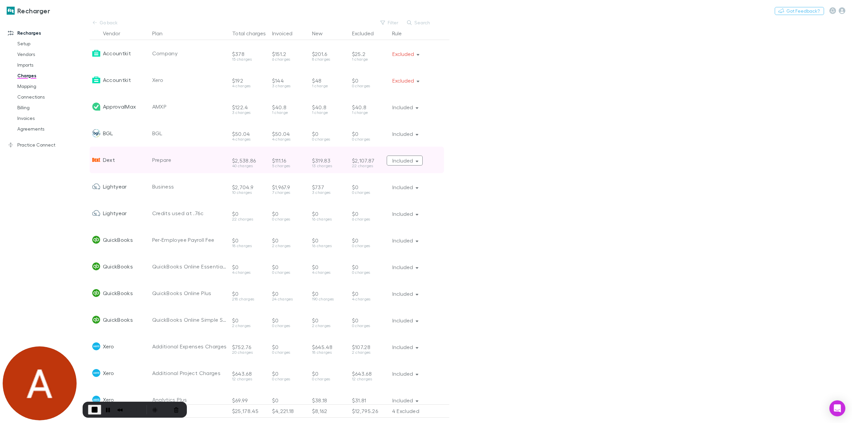
click at [407, 163] on button "Included" at bounding box center [405, 161] width 36 height 10
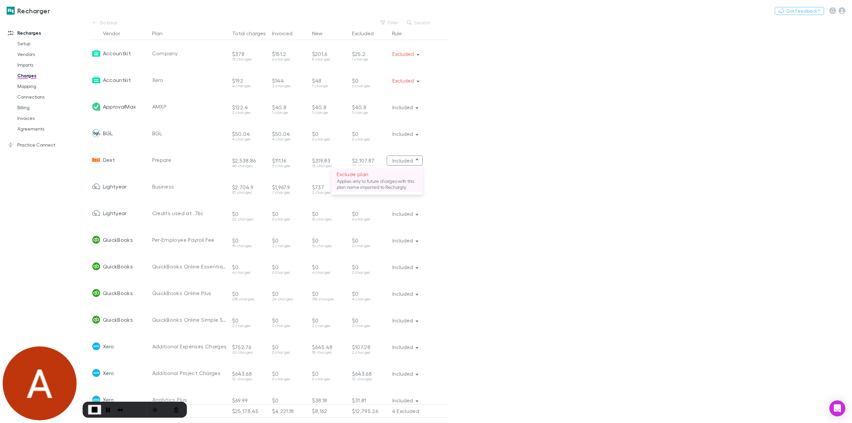
click at [387, 181] on p "Applies only to future charges with this plan name imported to Rechargly." at bounding box center [377, 184] width 81 height 12
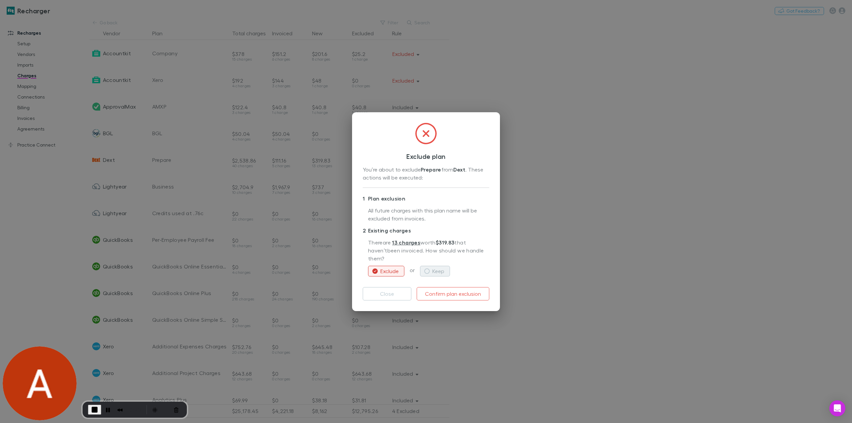
click at [432, 268] on button "Keep" at bounding box center [435, 271] width 30 height 11
click at [448, 293] on button "Confirm plan exclusion" at bounding box center [453, 293] width 73 height 13
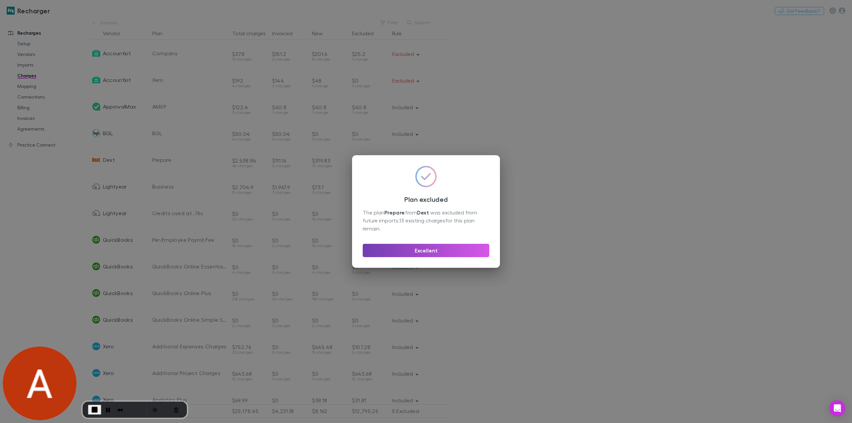
click at [447, 245] on button "Excellent" at bounding box center [426, 250] width 127 height 13
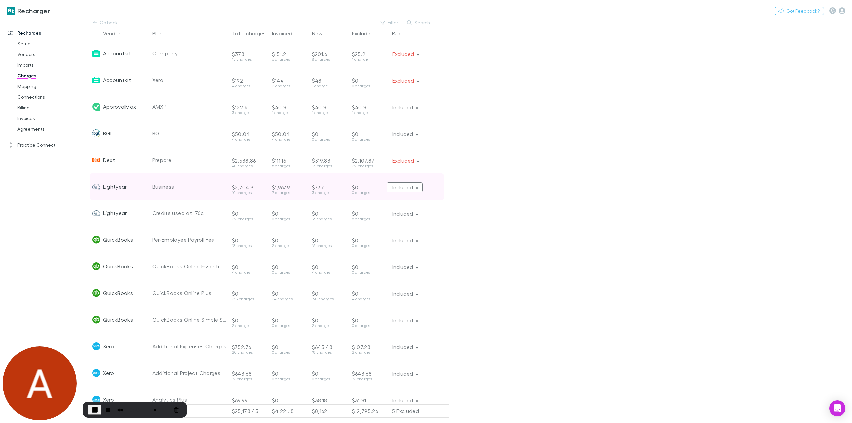
click at [405, 188] on button "Included" at bounding box center [405, 187] width 36 height 10
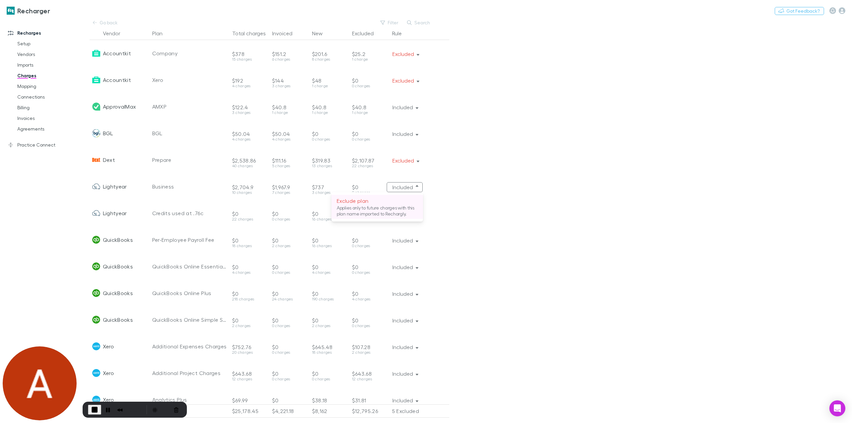
click at [385, 205] on p "Applies only to future charges with this plan name imported to Rechargly." at bounding box center [377, 211] width 81 height 12
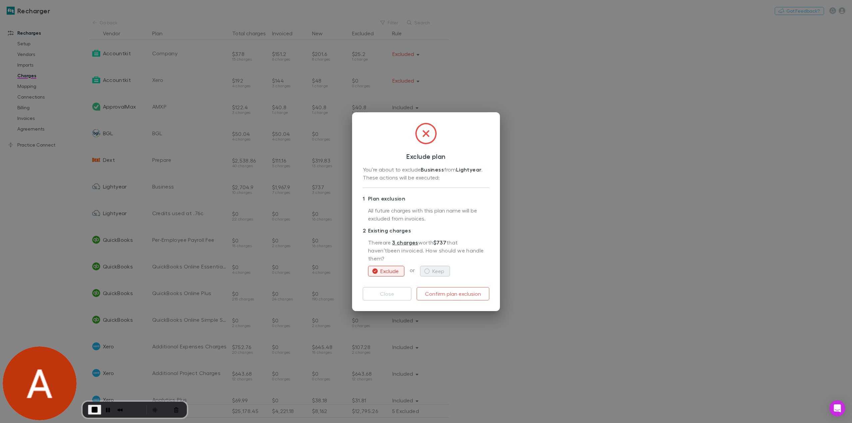
click at [427, 269] on icon "button" at bounding box center [426, 271] width 5 height 5
click at [451, 289] on button "Confirm plan exclusion" at bounding box center [453, 293] width 73 height 13
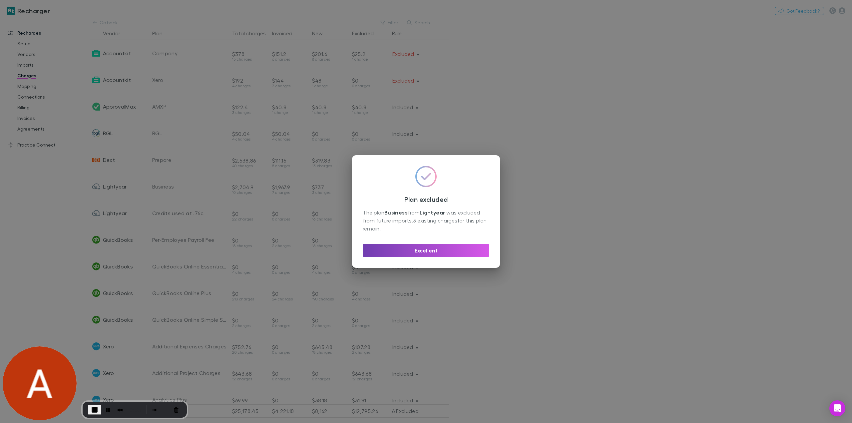
click at [436, 253] on button "Excellent" at bounding box center [426, 250] width 127 height 13
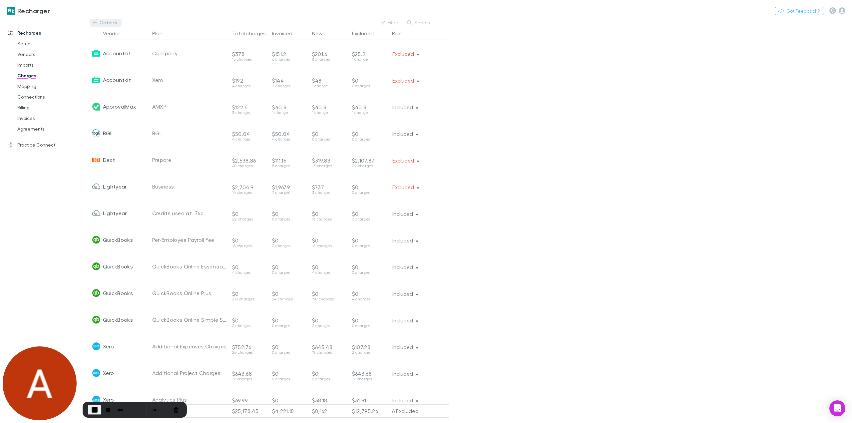
click at [110, 24] on link "Go back" at bounding box center [106, 23] width 32 height 8
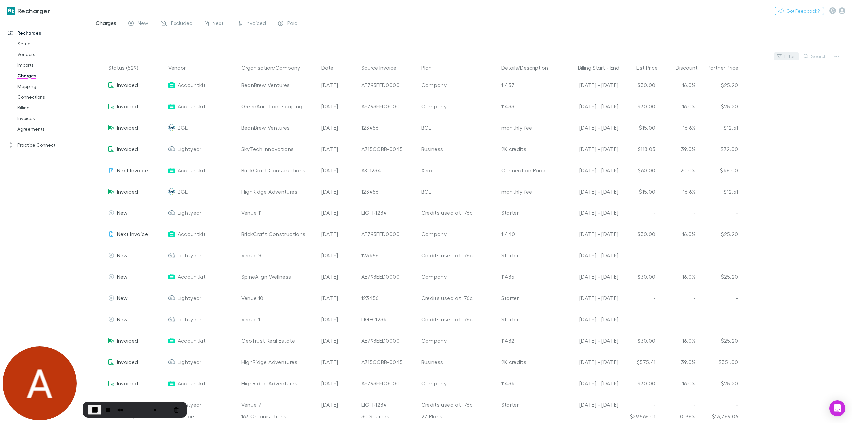
click at [787, 56] on button "Filter" at bounding box center [786, 56] width 25 height 8
click at [728, 120] on li "Lightyear" at bounding box center [742, 121] width 116 height 11
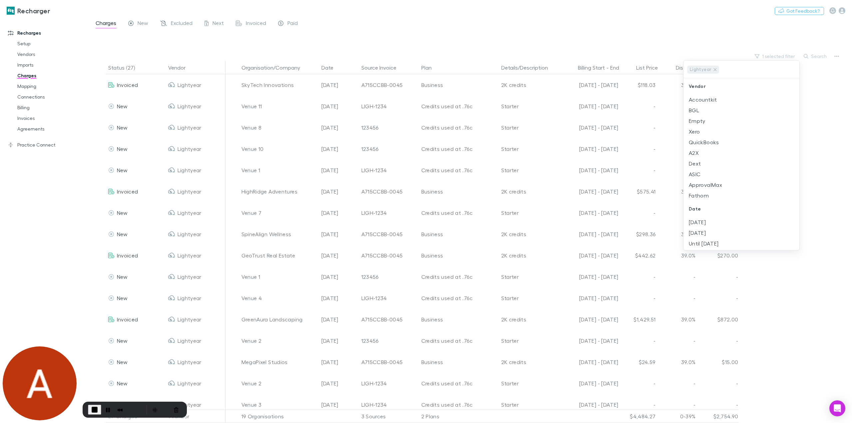
click at [140, 20] on div at bounding box center [426, 211] width 852 height 423
click at [141, 23] on div "Lightyear Vendor Accountkit BGL Empty Xero QuickBooks A2X Dext ASIC ApprovalMax…" at bounding box center [426, 211] width 852 height 423
click at [142, 24] on span "New" at bounding box center [143, 24] width 11 height 9
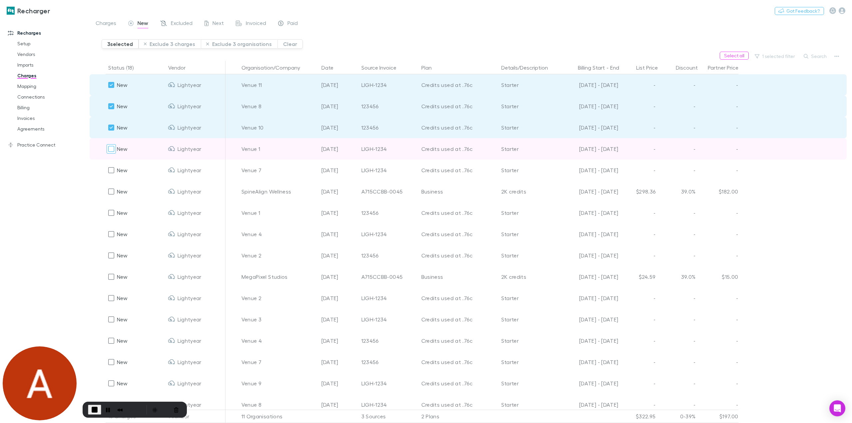
click at [111, 144] on div at bounding box center [111, 148] width 9 height 9
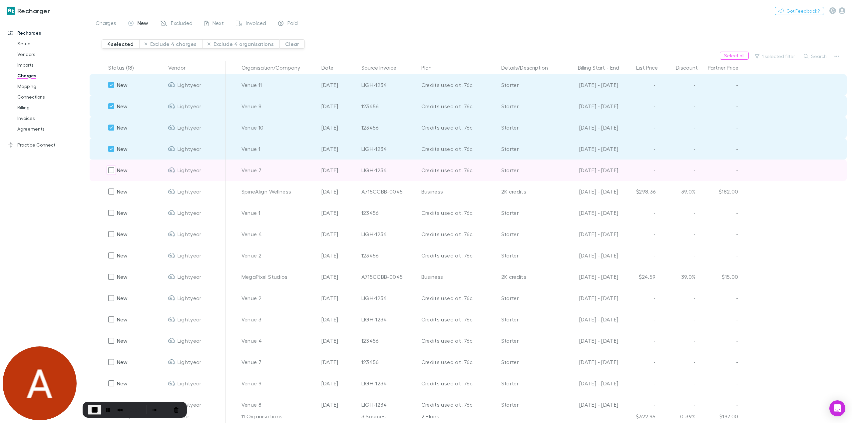
click at [112, 163] on div "New" at bounding box center [118, 170] width 20 height 21
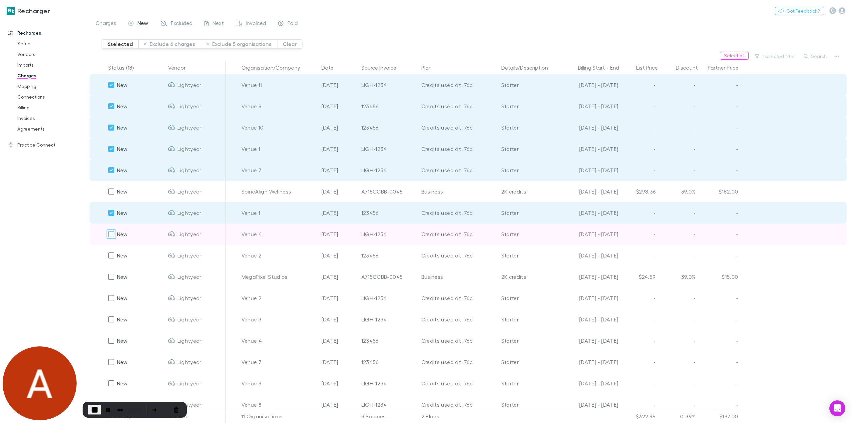
click at [108, 233] on div at bounding box center [111, 234] width 9 height 9
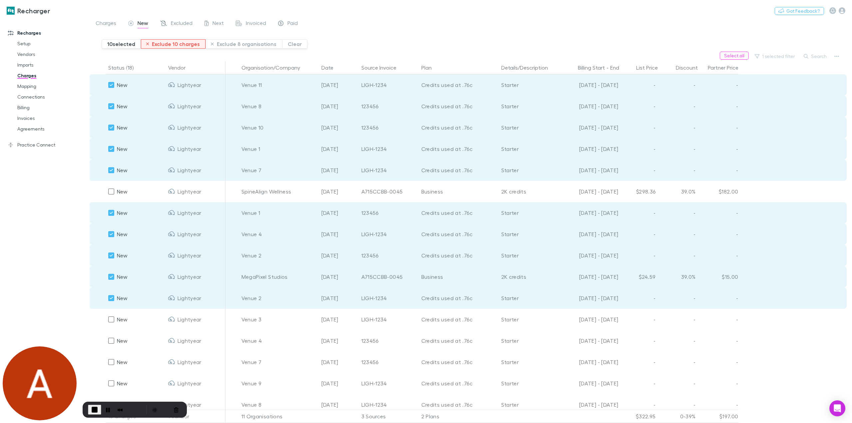
click at [170, 46] on button "Exclude 10 charges" at bounding box center [173, 43] width 65 height 9
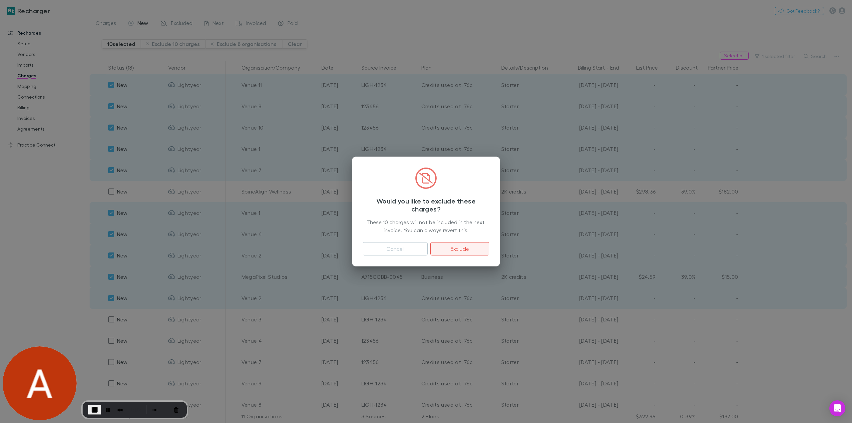
click at [473, 251] on button "Exclude" at bounding box center [459, 248] width 59 height 13
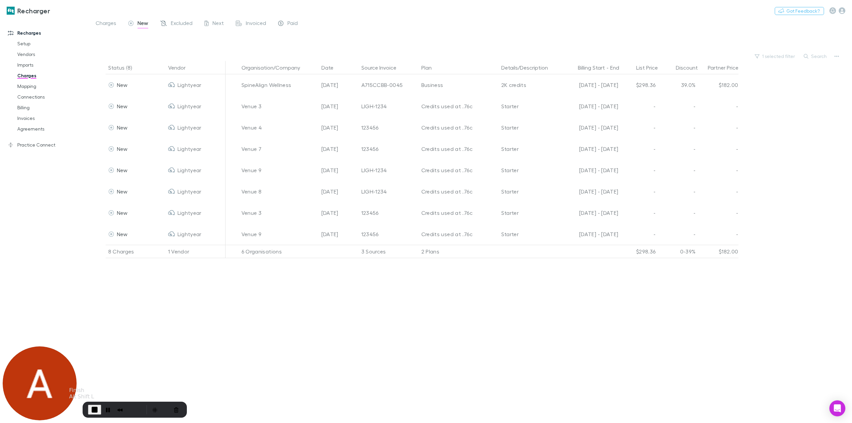
click at [93, 407] on span "End Recording" at bounding box center [95, 410] width 8 height 8
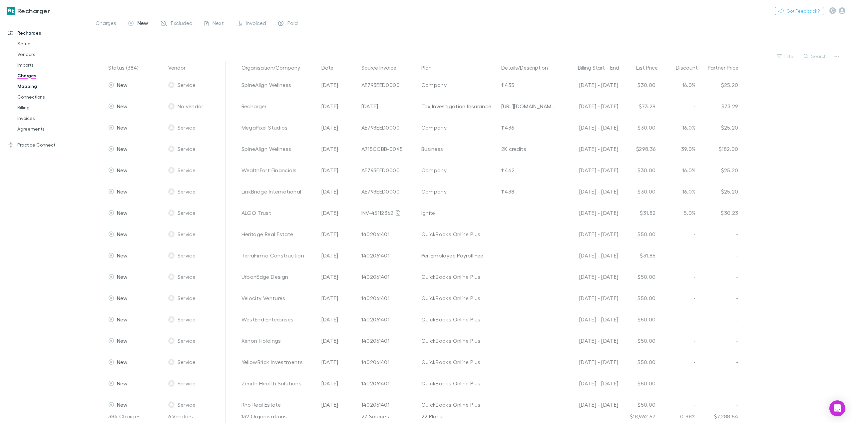
click at [28, 87] on link "Mapping" at bounding box center [52, 86] width 83 height 11
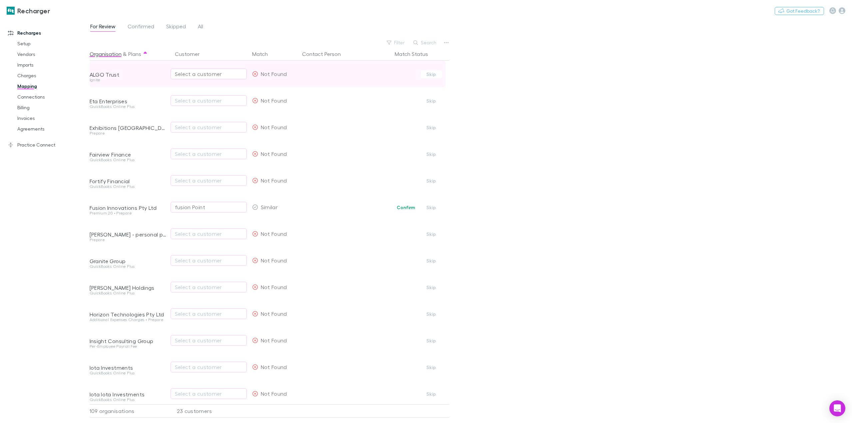
click at [217, 71] on div "Select a customer" at bounding box center [209, 74] width 68 height 8
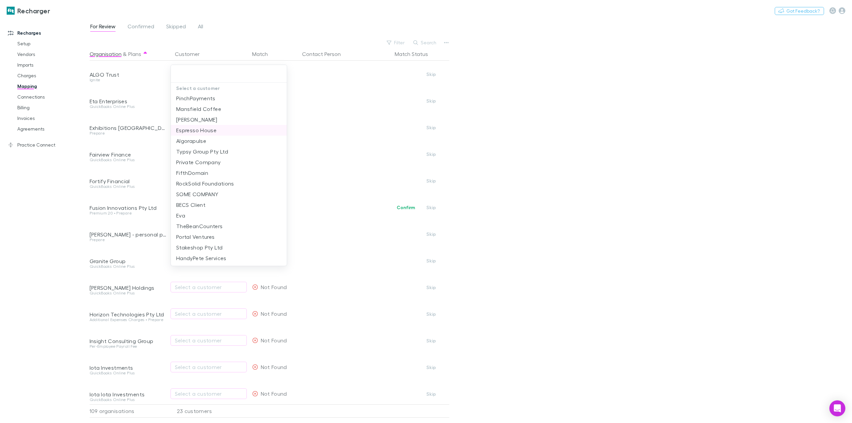
scroll to position [44, 0]
click at [22, 243] on div at bounding box center [426, 211] width 852 height 423
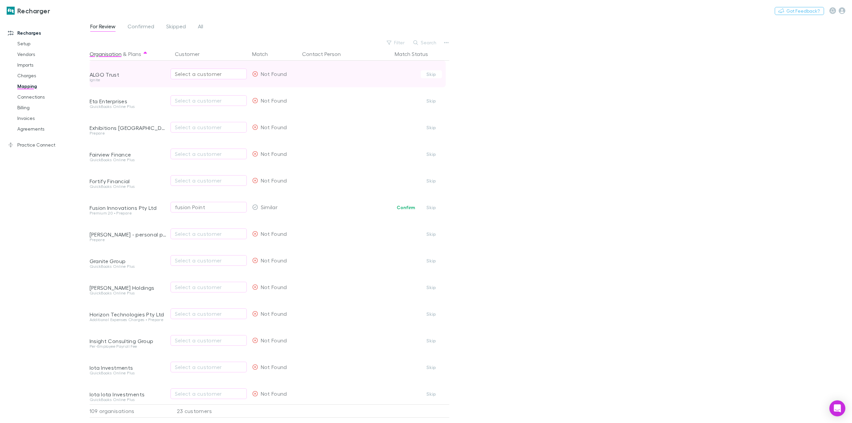
click at [204, 74] on div "Select a customer" at bounding box center [209, 74] width 68 height 8
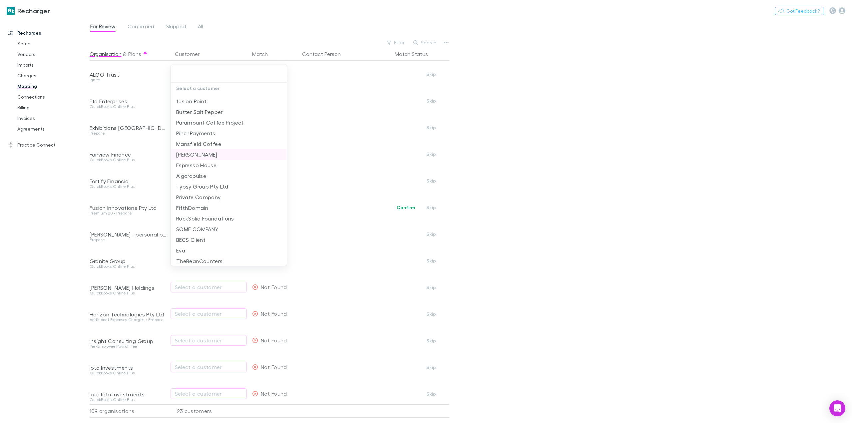
scroll to position [0, 0]
click at [59, 203] on div at bounding box center [426, 211] width 852 height 423
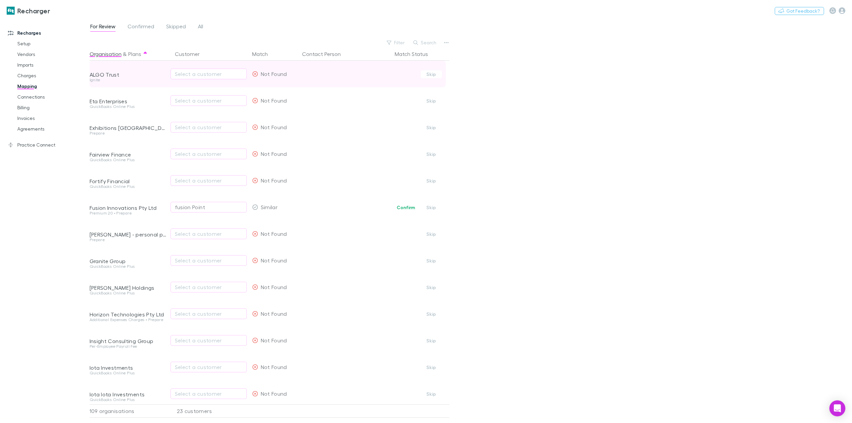
click at [112, 75] on div "ALGO Trust" at bounding box center [128, 74] width 77 height 7
click at [135, 52] on button "Plans" at bounding box center [134, 53] width 13 height 13
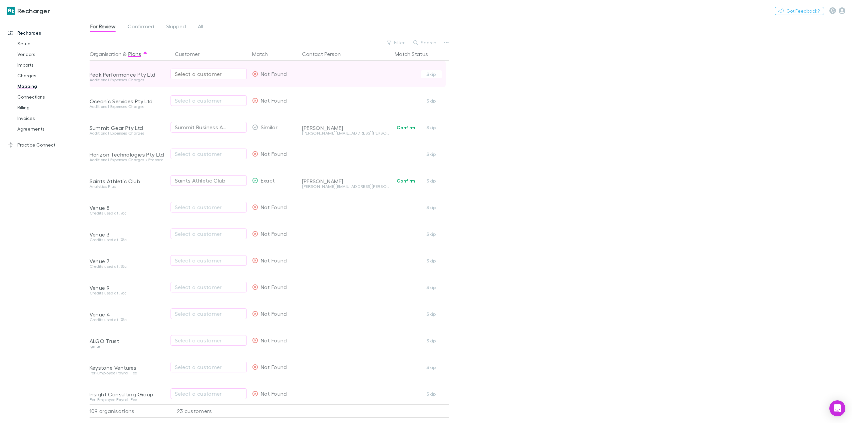
click at [186, 72] on div "Select a customer" at bounding box center [209, 74] width 68 height 8
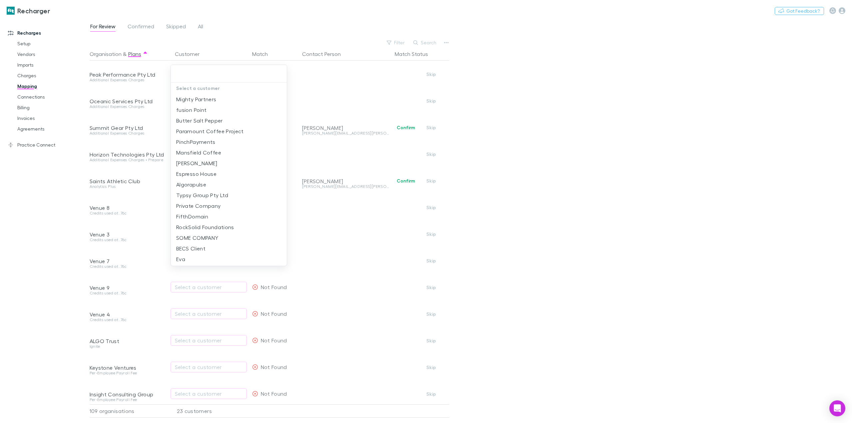
click at [56, 202] on div at bounding box center [426, 211] width 852 height 423
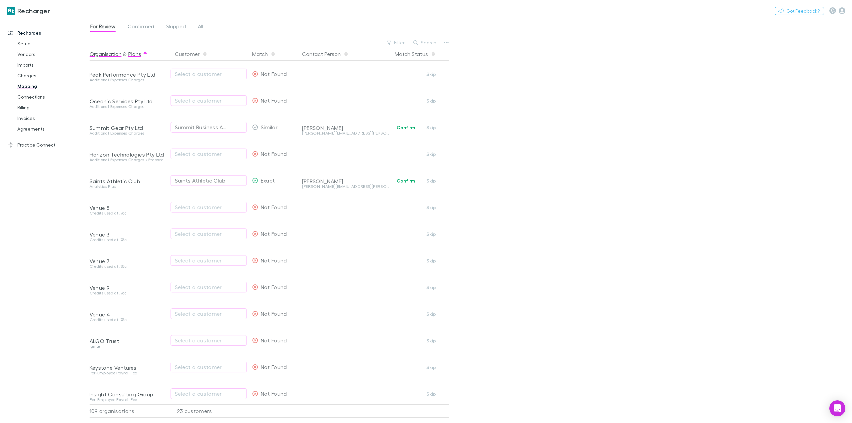
click at [103, 56] on button "Organisation" at bounding box center [106, 53] width 32 height 13
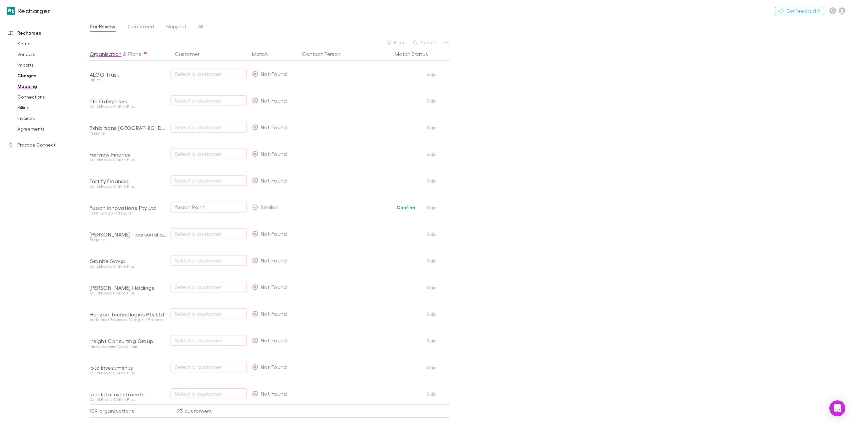
click at [28, 74] on link "Charges" at bounding box center [52, 75] width 83 height 11
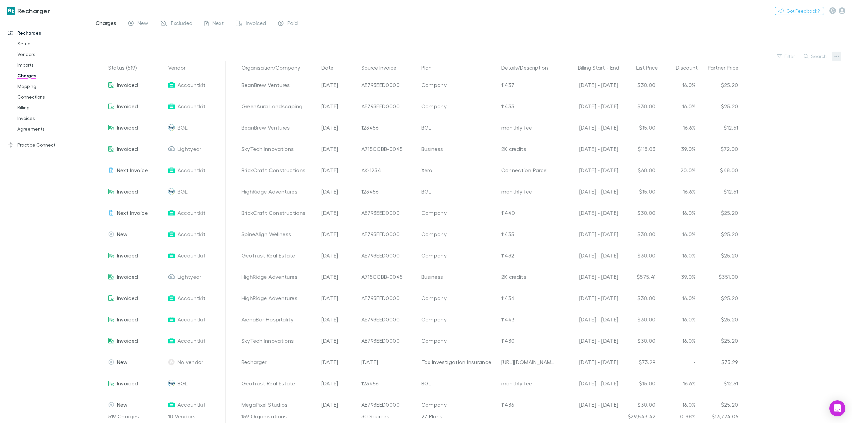
click at [840, 55] on button "button" at bounding box center [836, 56] width 9 height 9
click at [789, 82] on p "Plan exclusions" at bounding box center [795, 82] width 81 height 8
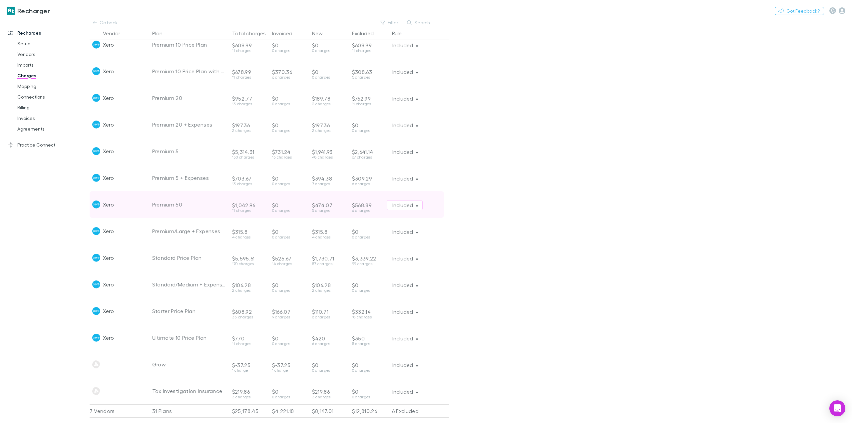
scroll to position [467, 0]
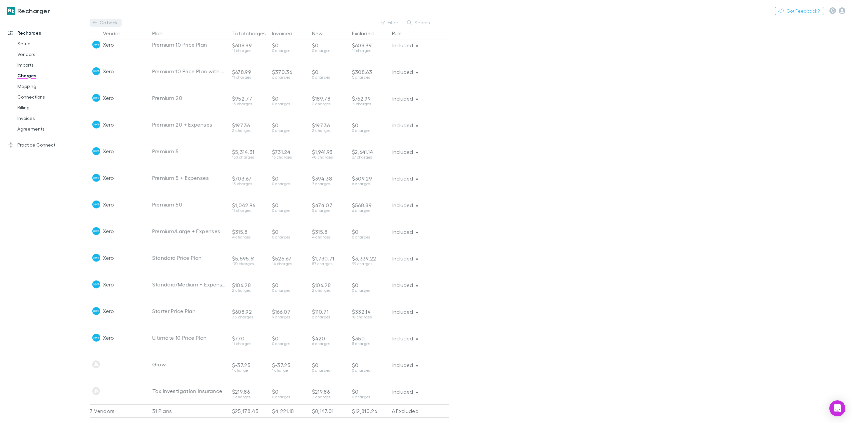
click at [101, 24] on link "Go back" at bounding box center [106, 23] width 32 height 8
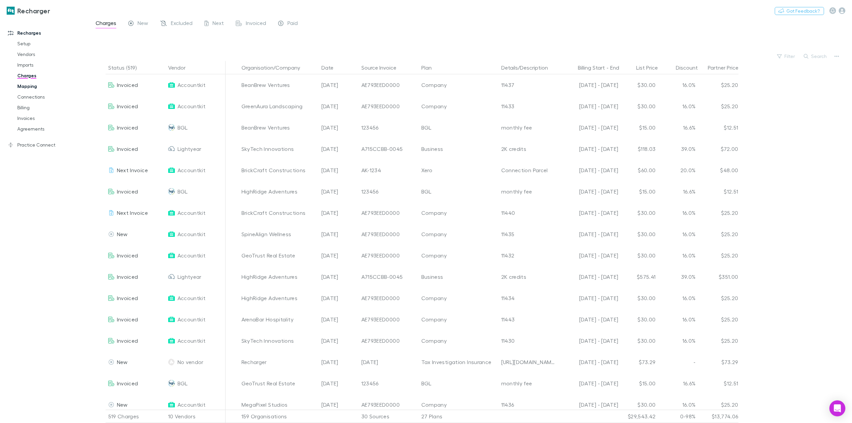
click at [37, 82] on link "Mapping" at bounding box center [52, 86] width 83 height 11
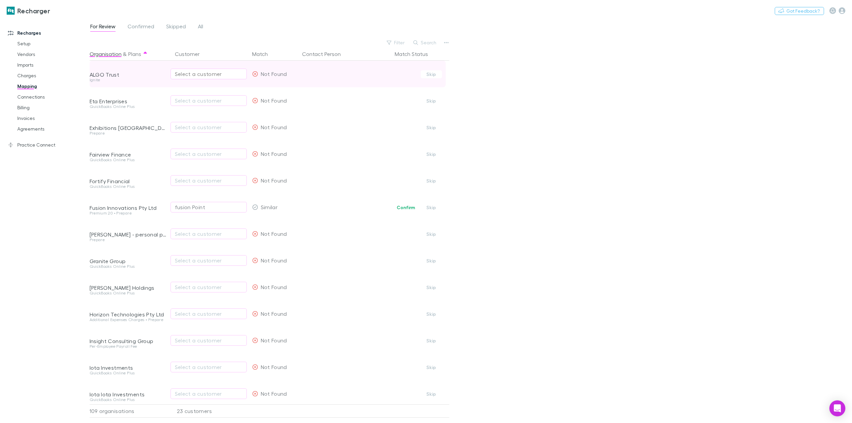
click at [229, 69] on button "Select a customer" at bounding box center [209, 74] width 76 height 11
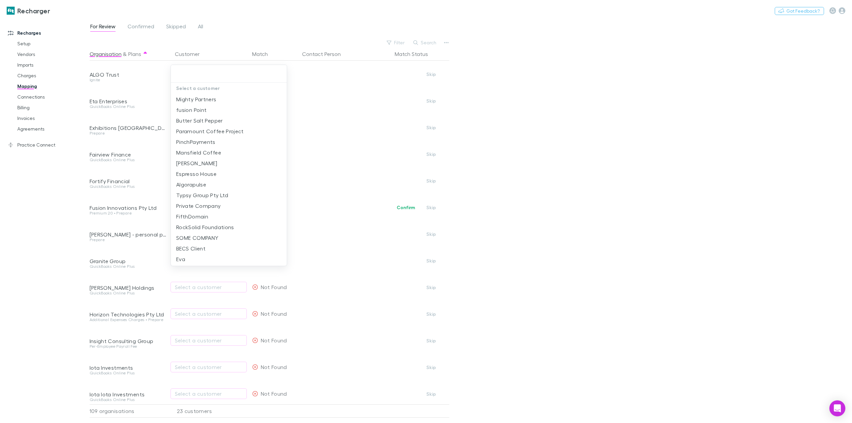
click at [58, 209] on div at bounding box center [426, 211] width 852 height 423
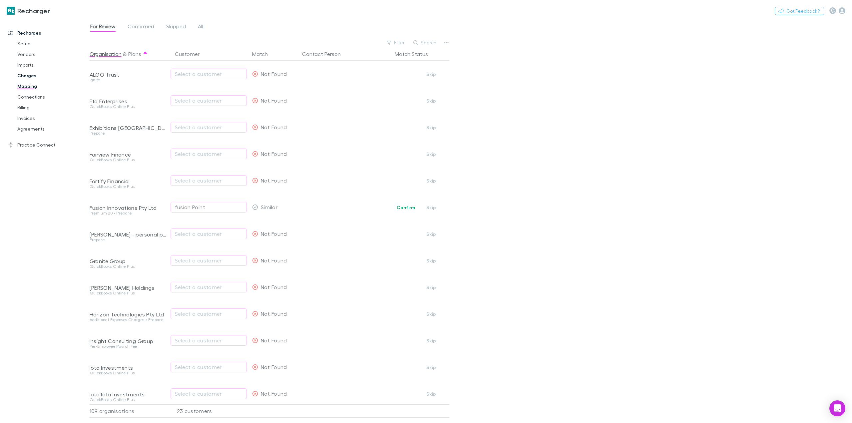
click at [23, 72] on link "Charges" at bounding box center [52, 75] width 83 height 11
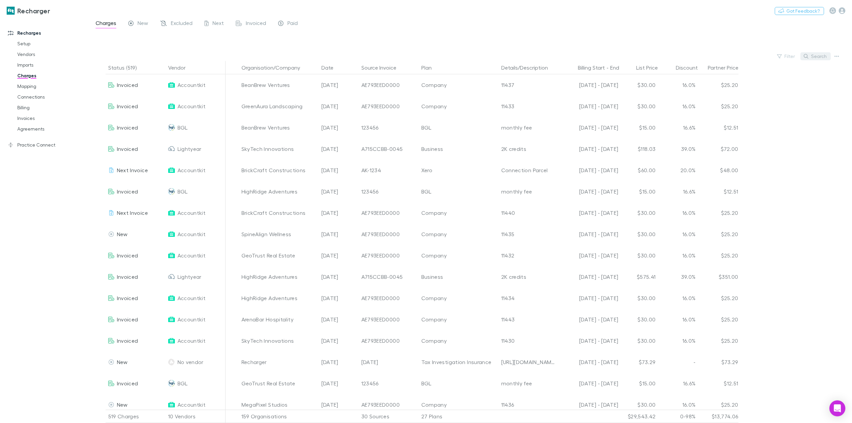
click at [808, 57] on icon "button" at bounding box center [806, 56] width 5 height 5
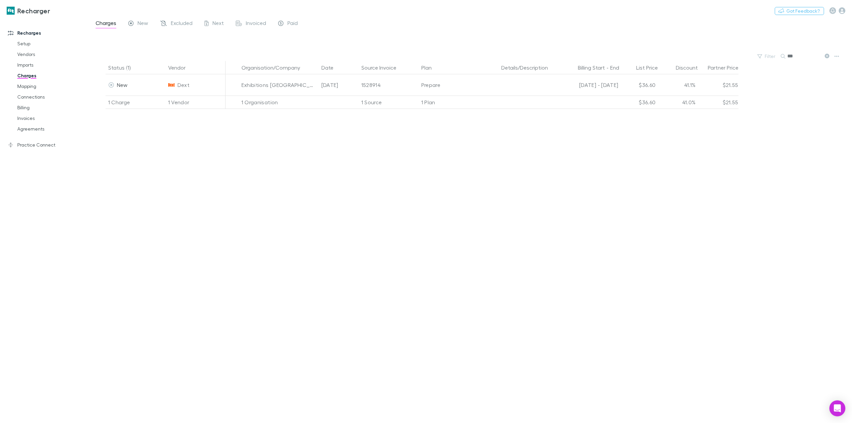
type input "***"
click at [196, 184] on div "Status (1) Vendor Organisation/Company Date Source Invoice Plan Details/Descrip…" at bounding box center [471, 242] width 763 height 362
click at [28, 85] on link "Mapping" at bounding box center [52, 86] width 83 height 11
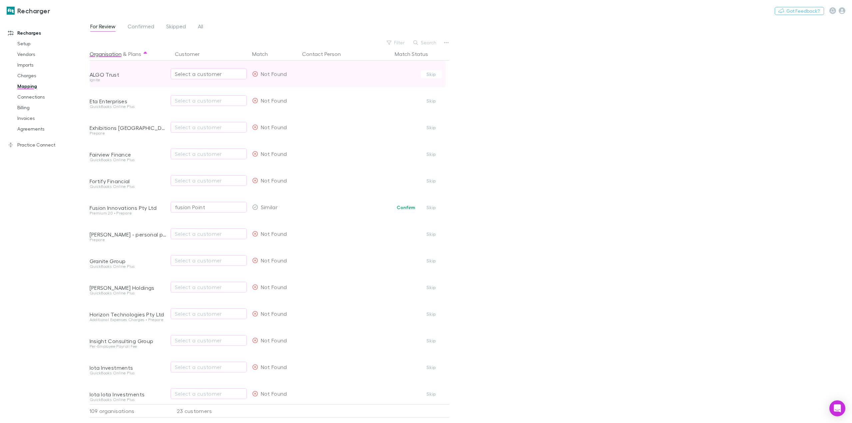
click at [211, 73] on div "Select a customer" at bounding box center [209, 74] width 68 height 8
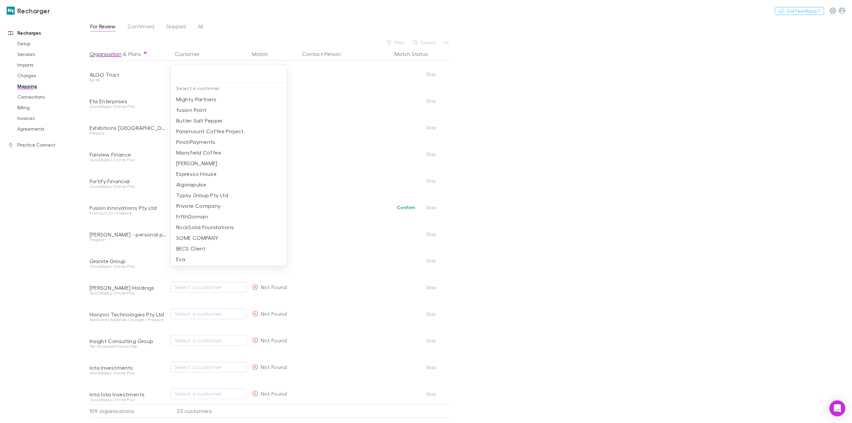
click at [44, 208] on div at bounding box center [426, 211] width 852 height 423
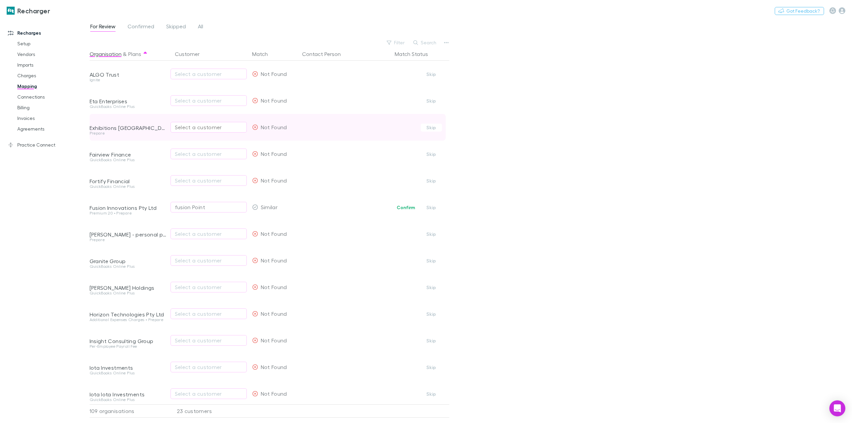
click at [194, 127] on div "Select a customer" at bounding box center [209, 127] width 68 height 8
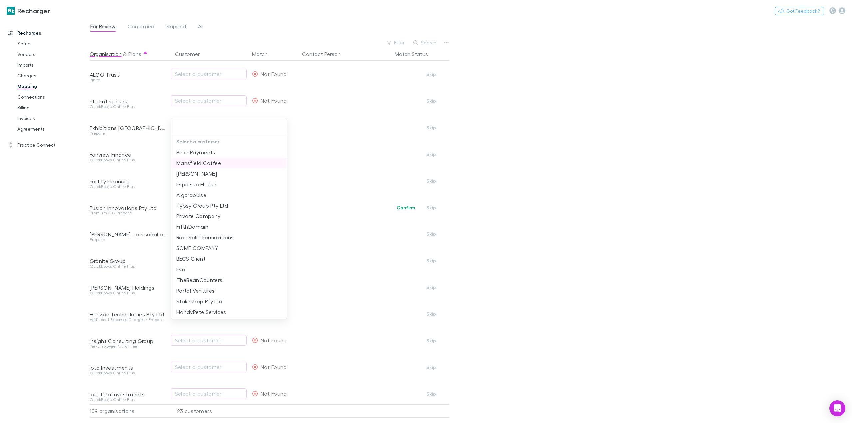
scroll to position [44, 0]
click at [243, 153] on li "PinchPayments" at bounding box center [229, 151] width 116 height 11
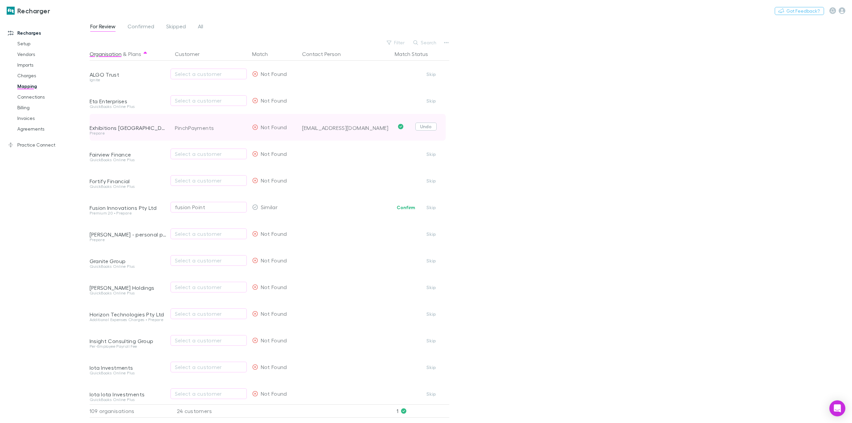
click at [425, 127] on button "Undo" at bounding box center [425, 127] width 21 height 8
click at [187, 129] on div "PinchPayments" at bounding box center [194, 127] width 39 height 8
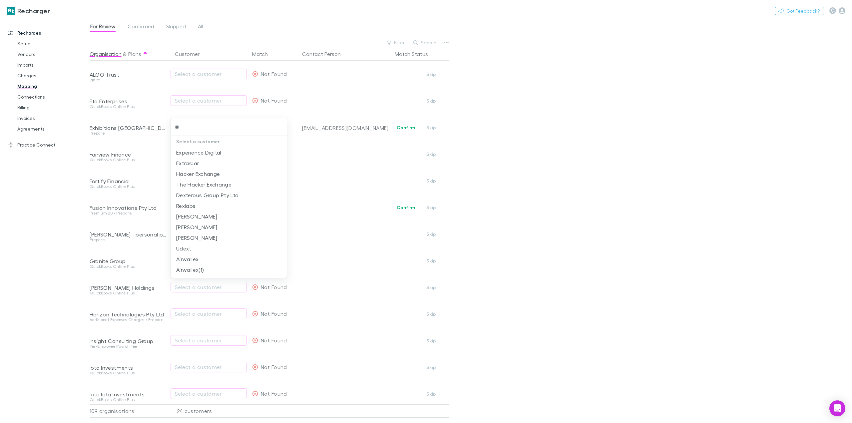
type input "*"
click at [50, 217] on div at bounding box center [426, 211] width 852 height 423
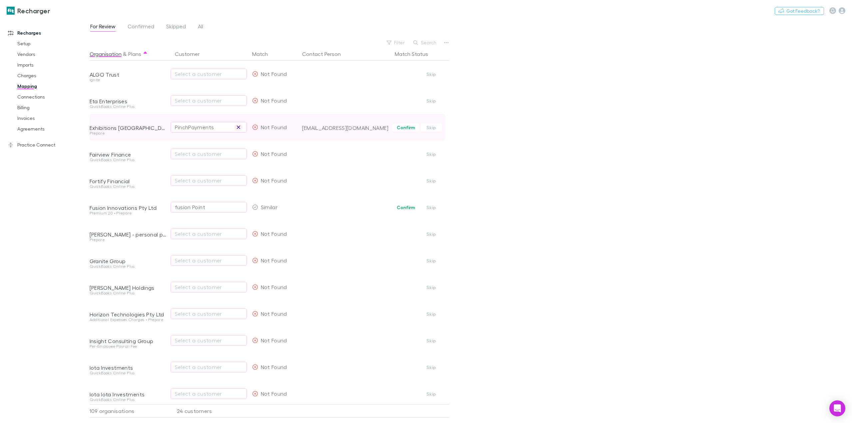
click at [239, 128] on icon "button" at bounding box center [238, 127] width 3 height 3
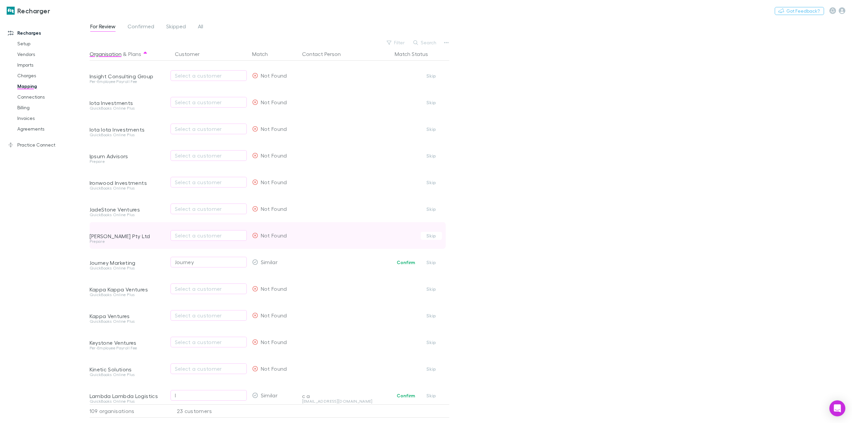
scroll to position [267, 0]
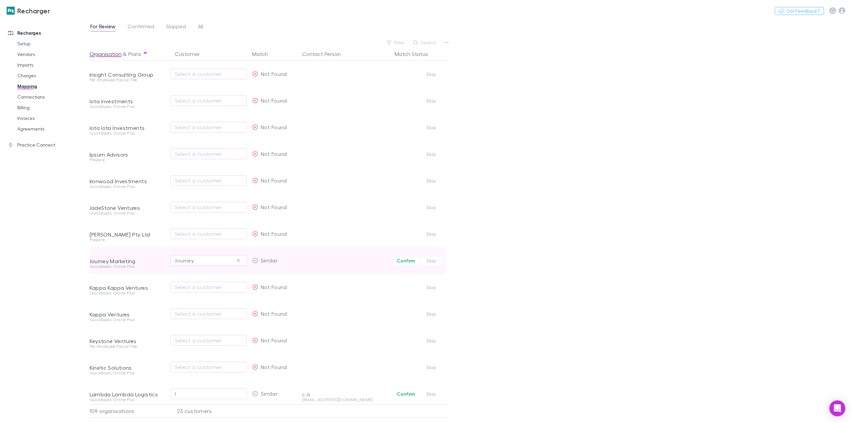
click at [201, 263] on div "Journey" at bounding box center [209, 261] width 68 height 8
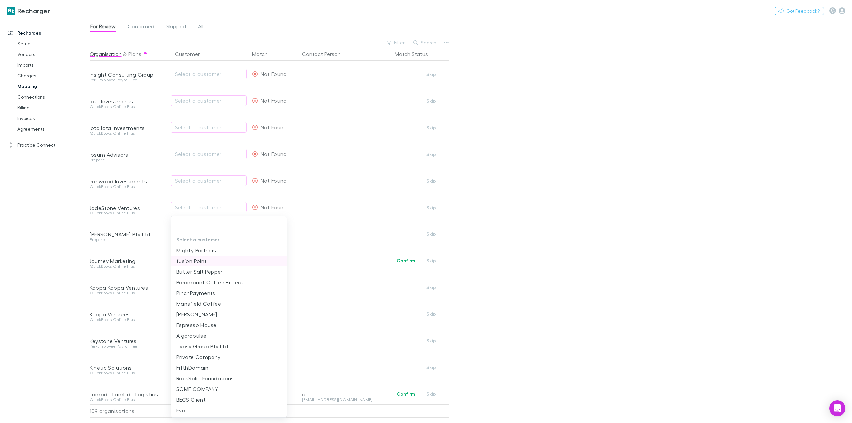
scroll to position [0, 0]
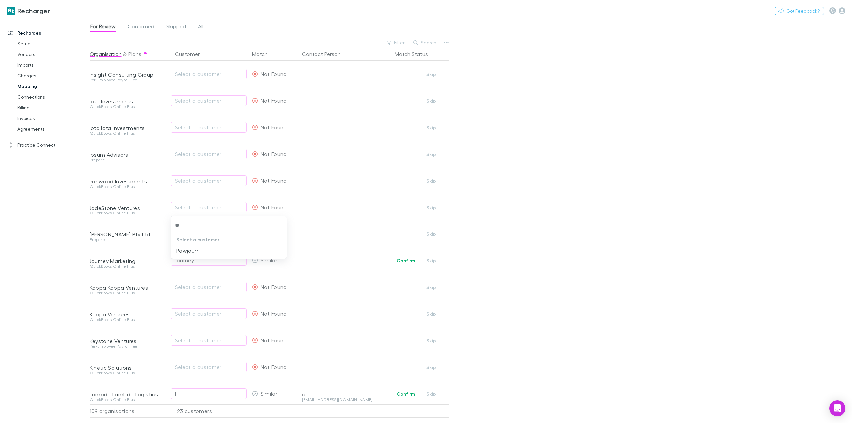
type input "*"
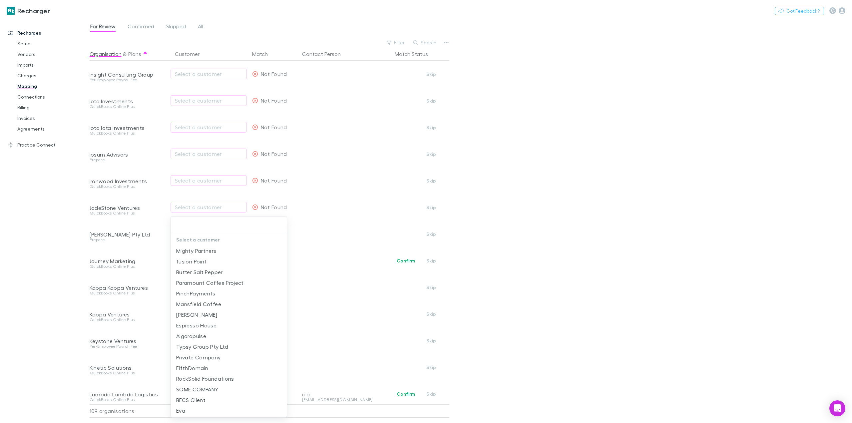
click at [43, 278] on div at bounding box center [426, 211] width 852 height 423
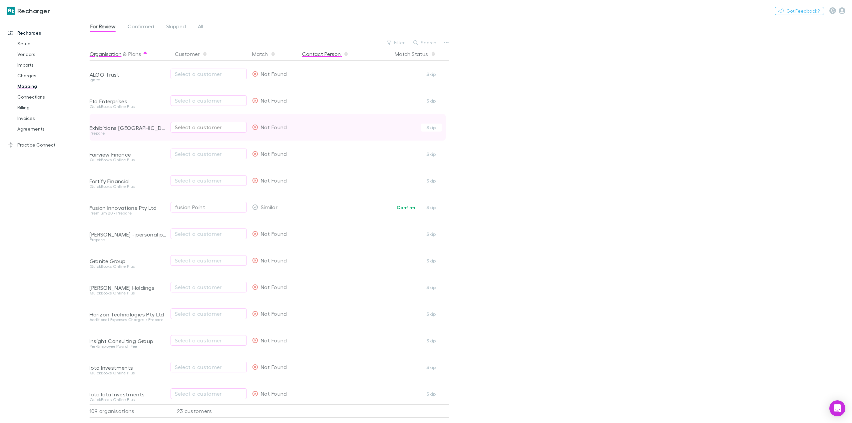
click at [322, 54] on button "Contact Person" at bounding box center [325, 53] width 47 height 13
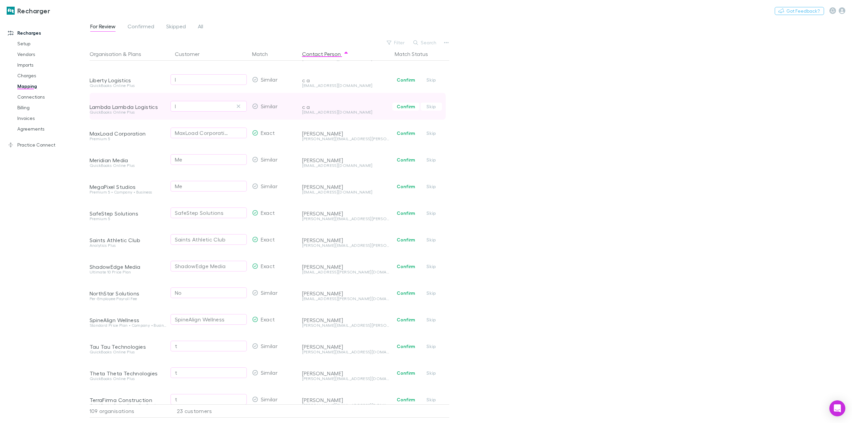
scroll to position [267, 0]
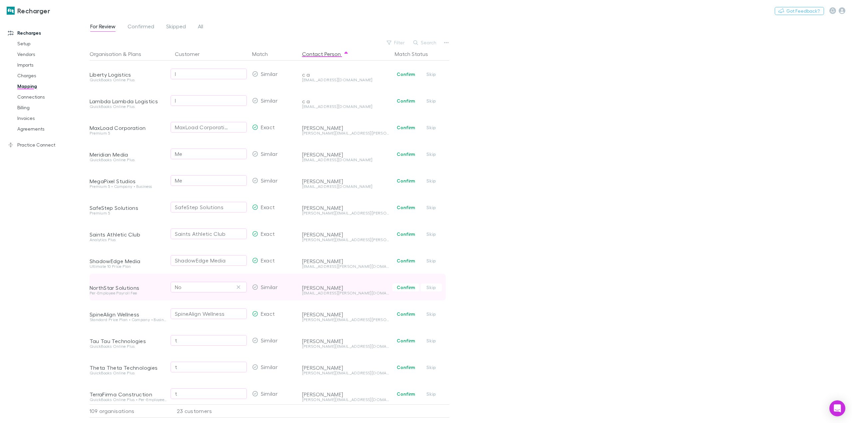
click at [204, 288] on div "No" at bounding box center [209, 287] width 68 height 8
type input "*"
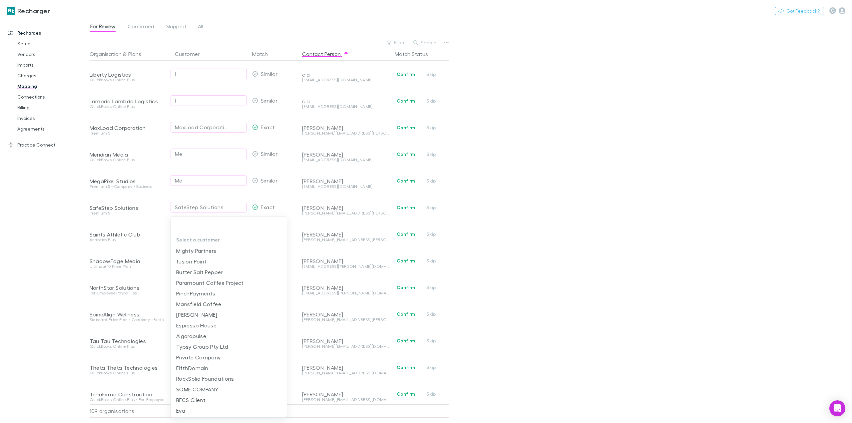
click at [36, 288] on div at bounding box center [426, 211] width 852 height 423
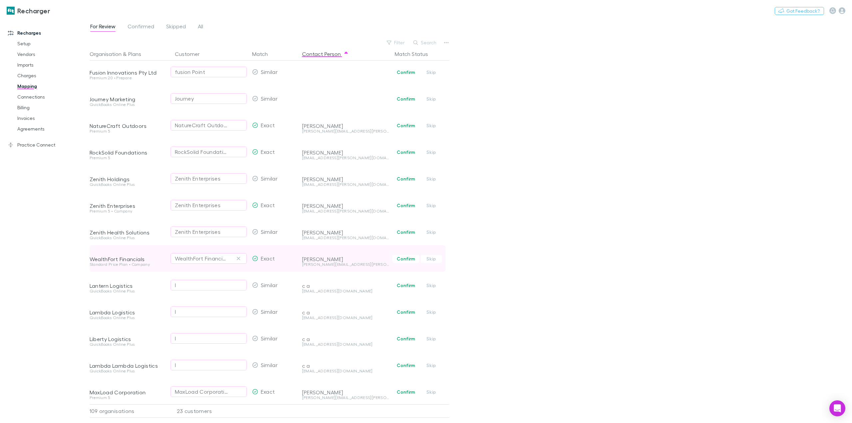
scroll to position [0, 0]
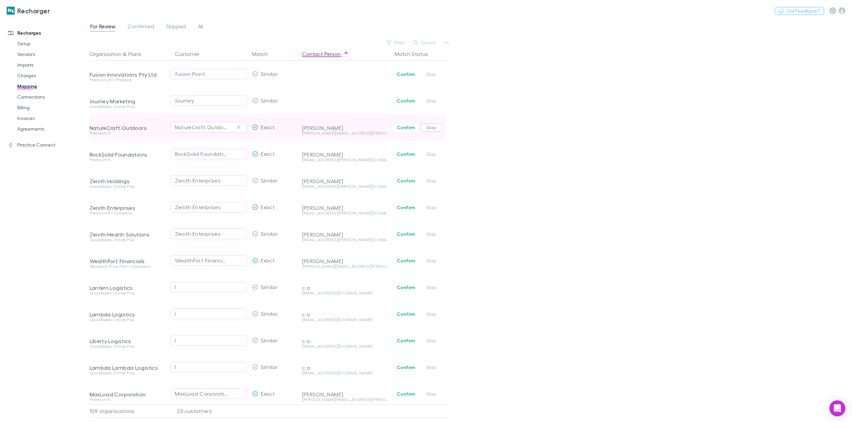
click at [435, 129] on button "Skip" at bounding box center [431, 128] width 21 height 8
click at [427, 128] on button "Undo" at bounding box center [425, 127] width 21 height 8
click at [407, 127] on button "Confirm" at bounding box center [405, 128] width 27 height 8
click at [427, 126] on button "Undo" at bounding box center [425, 127] width 21 height 8
click at [542, 132] on div "For Review Confirmed Skipped All Filter Search Organisation & Plans Customer Ma…" at bounding box center [471, 221] width 763 height 404
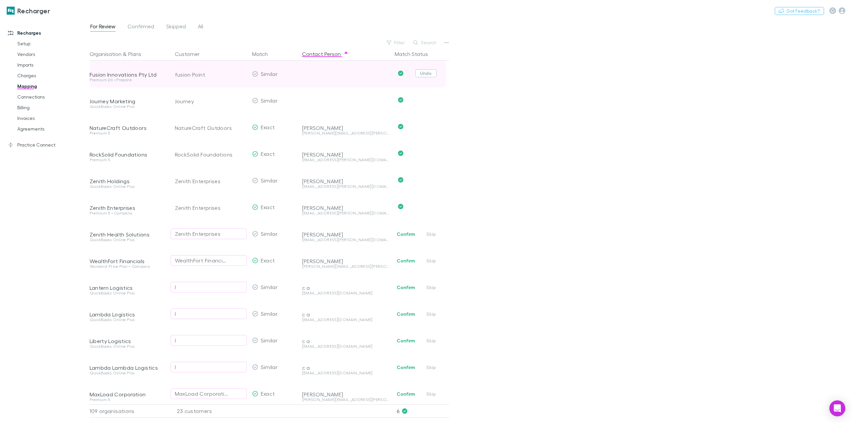
click at [426, 74] on button "Undo" at bounding box center [425, 73] width 21 height 8
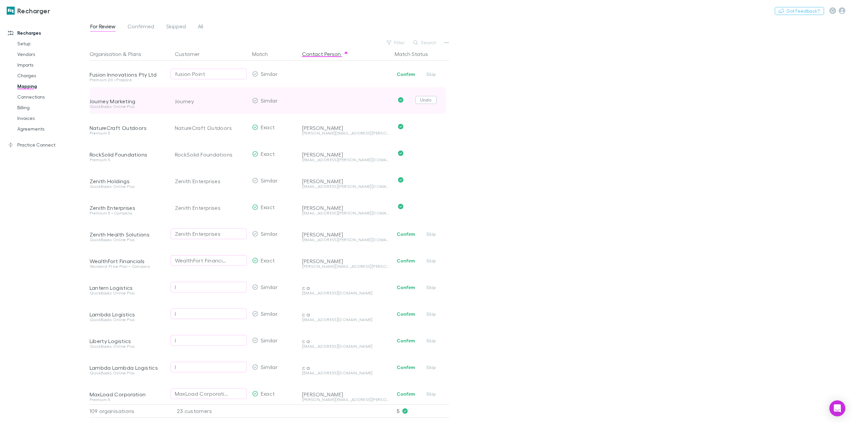
click at [429, 99] on button "Undo" at bounding box center [425, 100] width 21 height 8
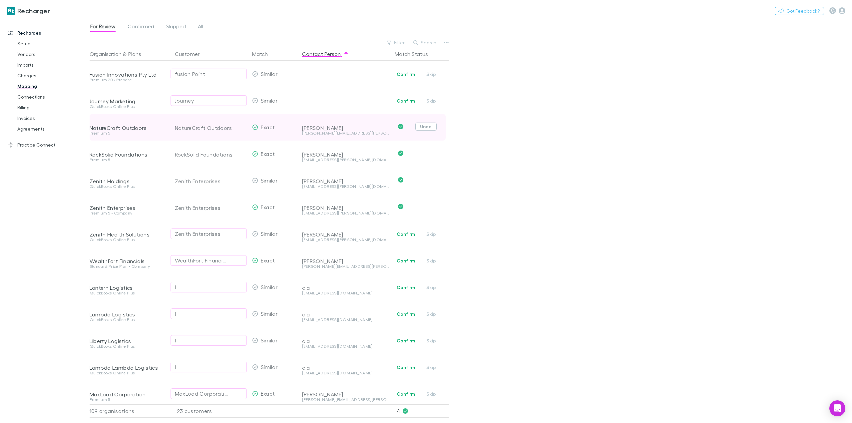
click at [428, 126] on button "Undo" at bounding box center [425, 127] width 21 height 8
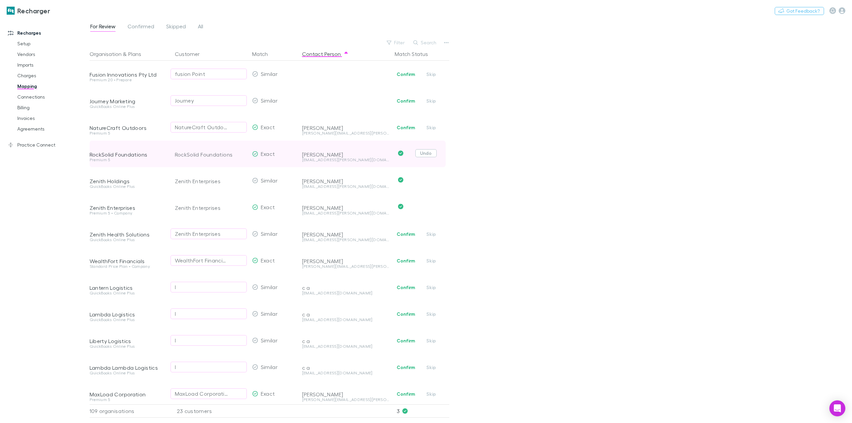
click at [429, 152] on button "Undo" at bounding box center [425, 153] width 21 height 8
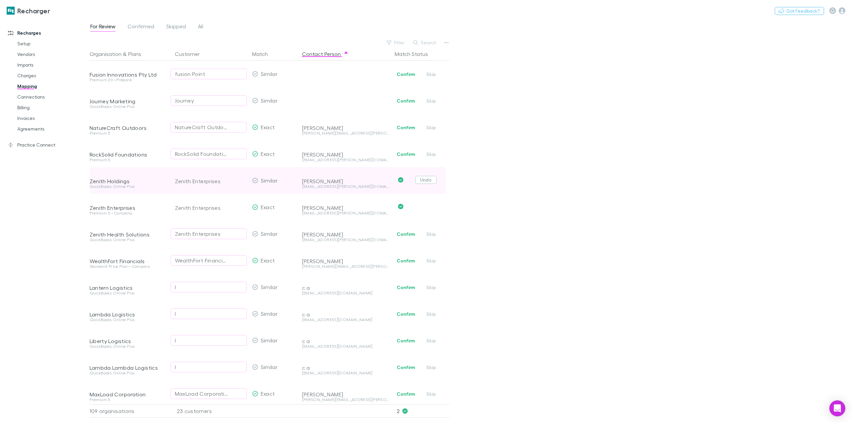
click at [430, 179] on button "Undo" at bounding box center [425, 180] width 21 height 8
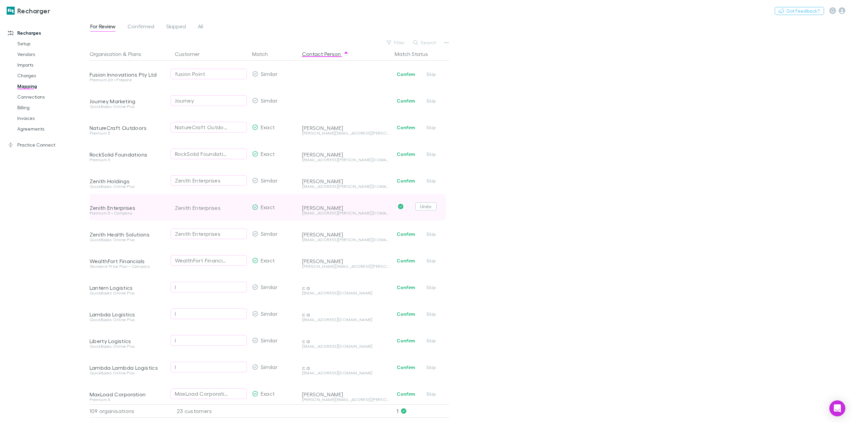
click at [432, 206] on button "Undo" at bounding box center [425, 207] width 21 height 8
click at [604, 145] on div "For Review Confirmed Skipped All Filter Search Organisation & Plans Customer Ma…" at bounding box center [471, 221] width 763 height 404
click at [33, 78] on link "Charges" at bounding box center [52, 75] width 83 height 11
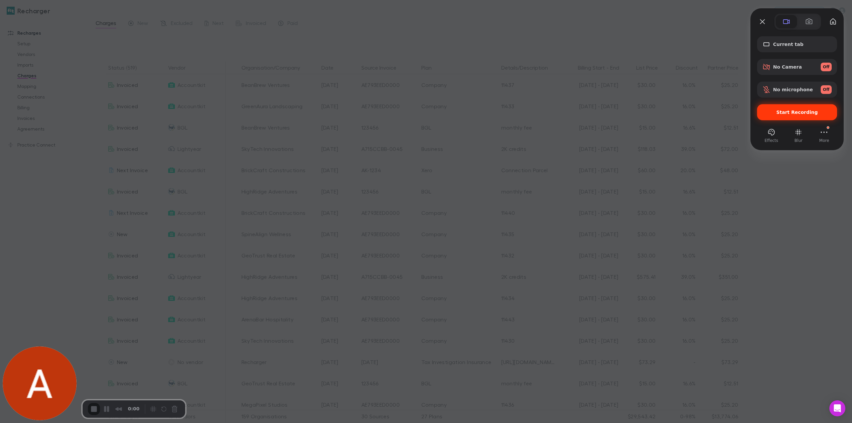
click at [788, 114] on span "Start Recording" at bounding box center [798, 112] width 42 height 5
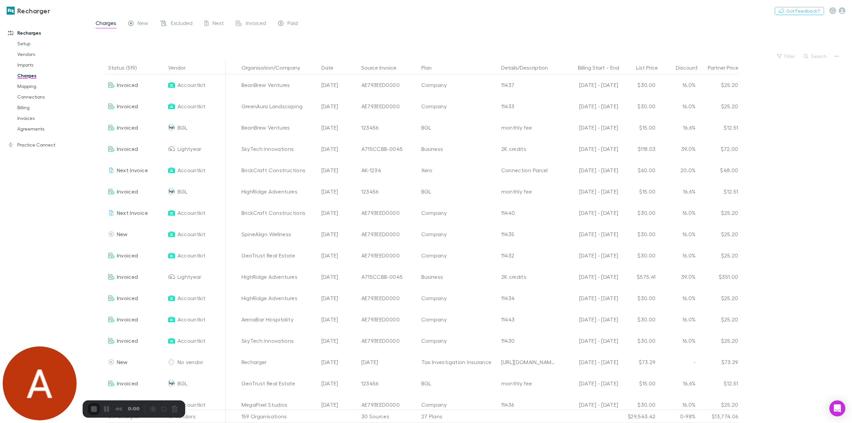
click at [34, 86] on link "Mapping" at bounding box center [52, 86] width 83 height 11
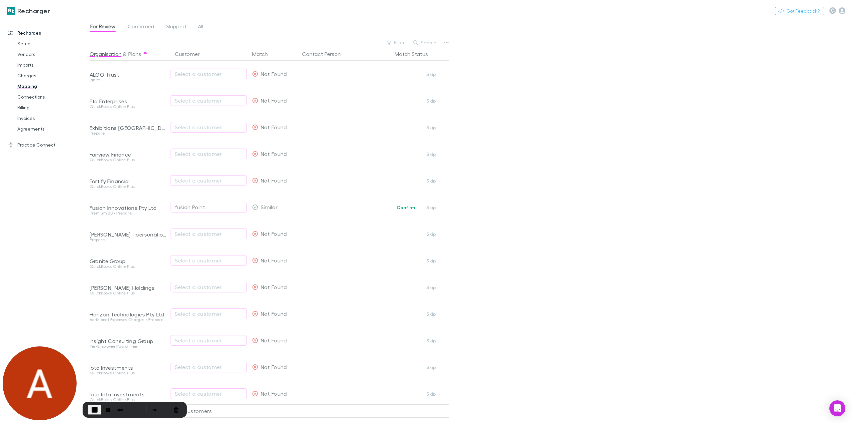
click at [104, 27] on span "For Review" at bounding box center [102, 27] width 25 height 9
click at [322, 56] on button "Contact Person" at bounding box center [325, 53] width 47 height 13
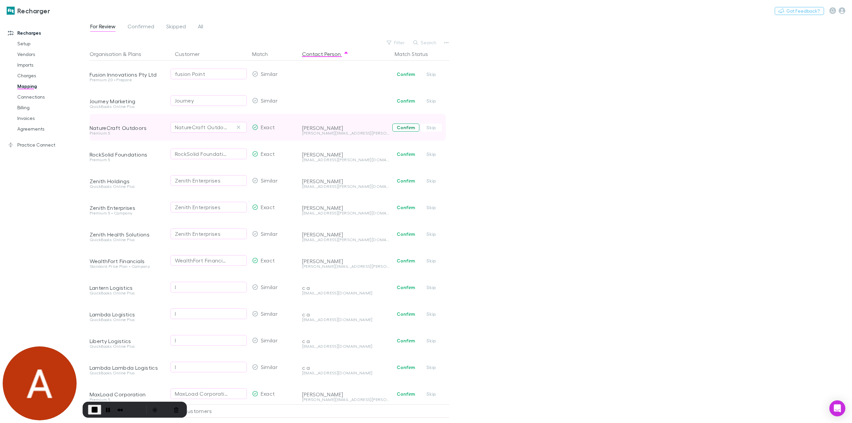
click at [406, 128] on button "Confirm" at bounding box center [405, 128] width 27 height 8
click at [403, 155] on button "Confirm" at bounding box center [405, 154] width 27 height 8
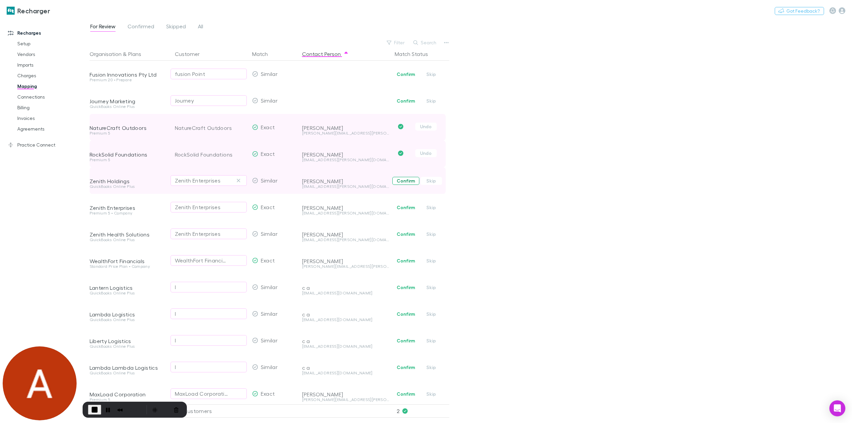
click at [401, 180] on button "Confirm" at bounding box center [405, 181] width 27 height 8
click at [400, 207] on button "Confirm" at bounding box center [405, 208] width 27 height 8
click at [95, 408] on span "End Recording" at bounding box center [95, 410] width 8 height 8
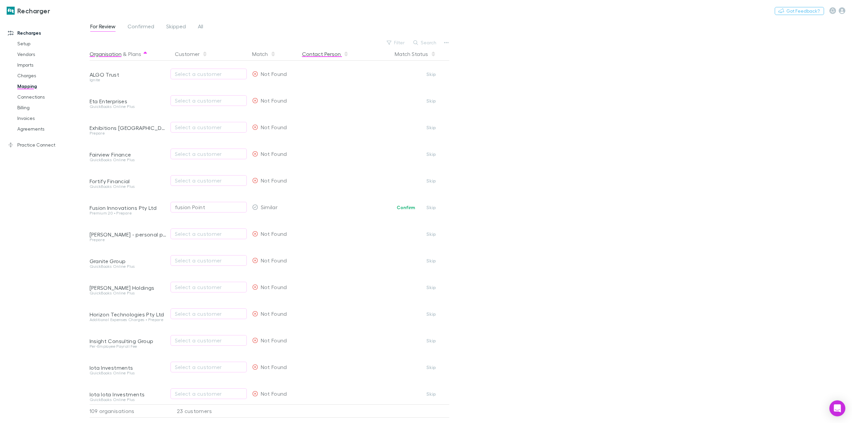
click at [324, 55] on button "Contact Person" at bounding box center [325, 53] width 47 height 13
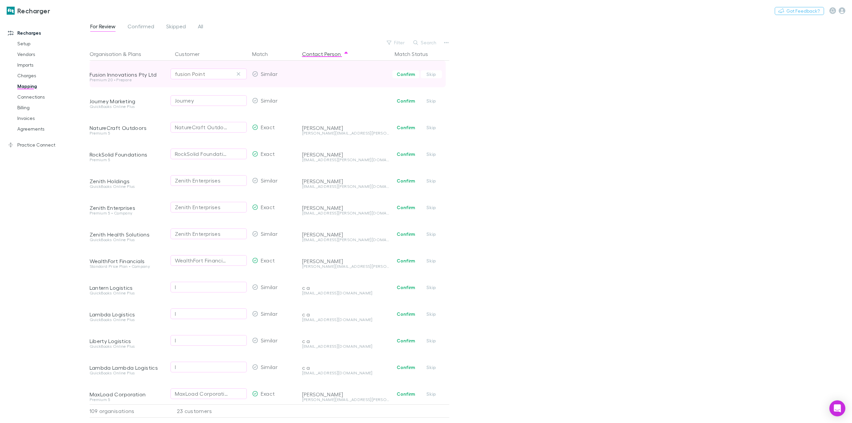
click at [217, 74] on div "fusion Point" at bounding box center [209, 74] width 68 height 8
type input "******"
click at [206, 101] on li "fusion Point" at bounding box center [229, 99] width 116 height 11
click at [423, 73] on button "Undo" at bounding box center [425, 73] width 21 height 8
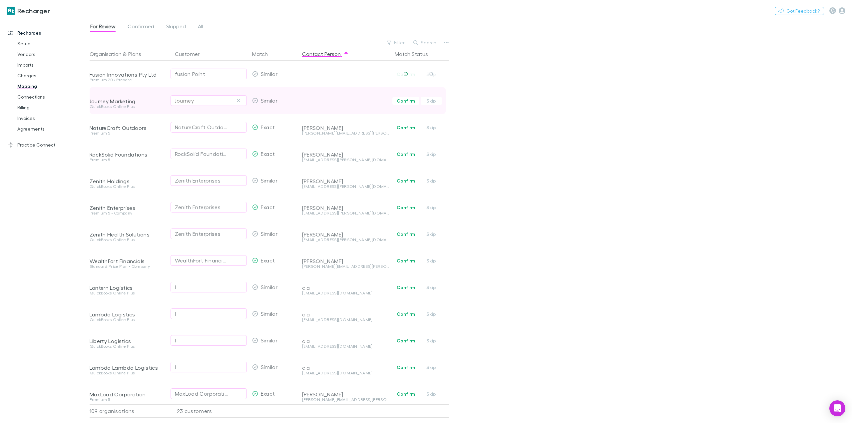
click at [207, 104] on div "Journey" at bounding box center [209, 101] width 68 height 8
type input "*"
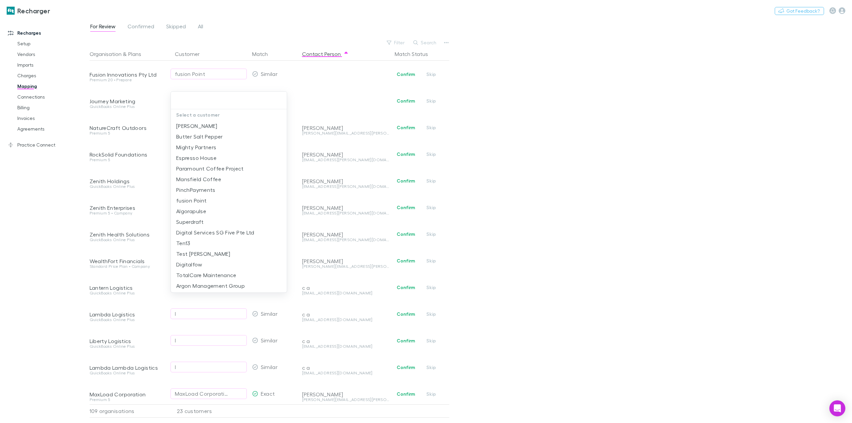
click at [56, 206] on div at bounding box center [426, 211] width 852 height 423
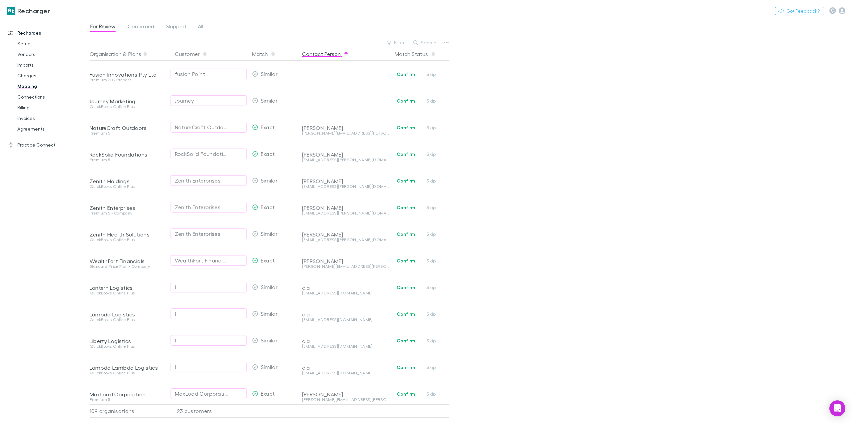
click at [327, 53] on button "Contact Person" at bounding box center [325, 53] width 47 height 13
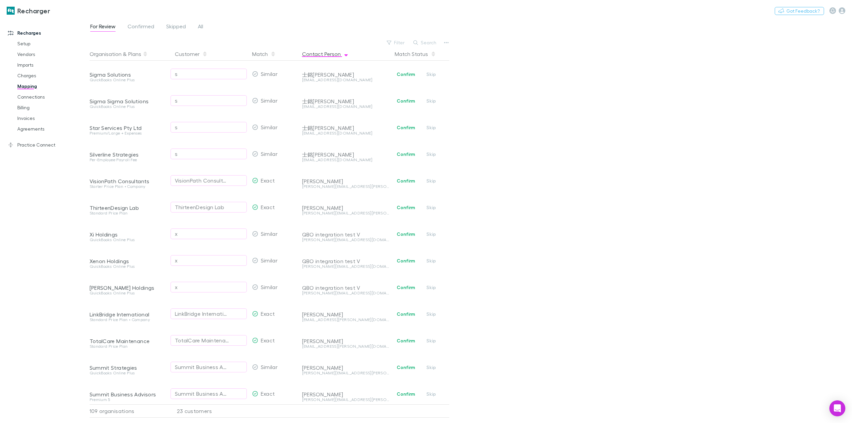
click at [331, 57] on button "Contact Person" at bounding box center [325, 53] width 47 height 13
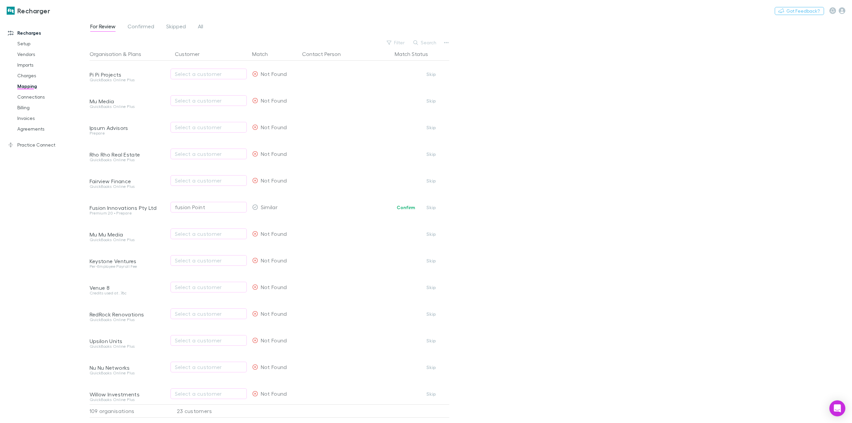
click at [592, 89] on div "For Review Confirmed Skipped All Filter Search Organisation & Plans Customer Ma…" at bounding box center [471, 221] width 763 height 404
click at [109, 56] on button "Organisation" at bounding box center [106, 53] width 32 height 13
click at [579, 103] on div "For Review Confirmed Skipped All Filter Search Organisation & Plans Customer Ma…" at bounding box center [471, 221] width 763 height 404
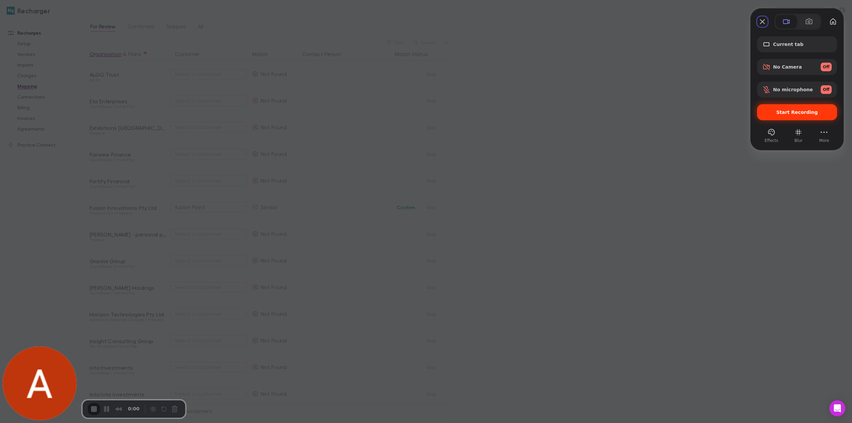
click at [794, 117] on div "Start Recording" at bounding box center [797, 112] width 80 height 16
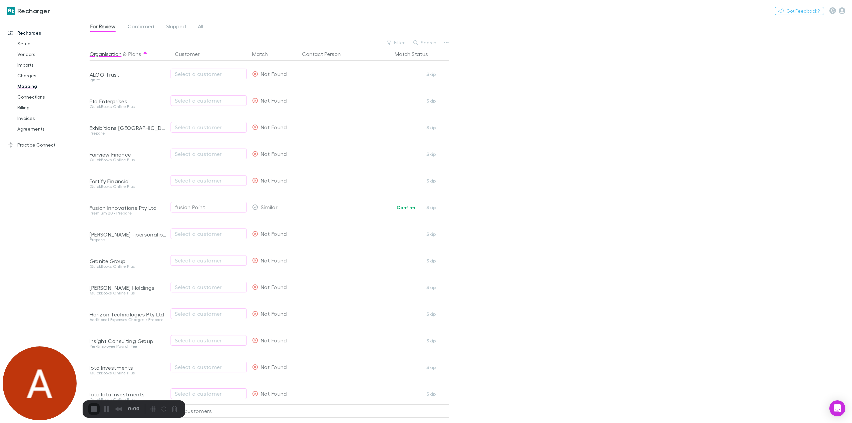
click at [490, 76] on div "For Review Confirmed Skipped All Filter Search Organisation & Plans Customer Ma…" at bounding box center [471, 221] width 763 height 404
click at [27, 87] on link "Mapping" at bounding box center [52, 86] width 83 height 11
click at [318, 54] on button "Contact Person" at bounding box center [325, 53] width 47 height 13
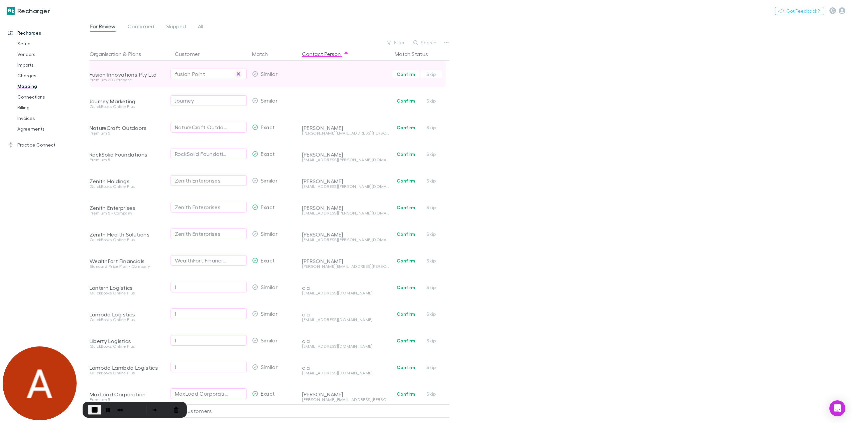
click at [238, 75] on icon "button" at bounding box center [238, 73] width 3 height 3
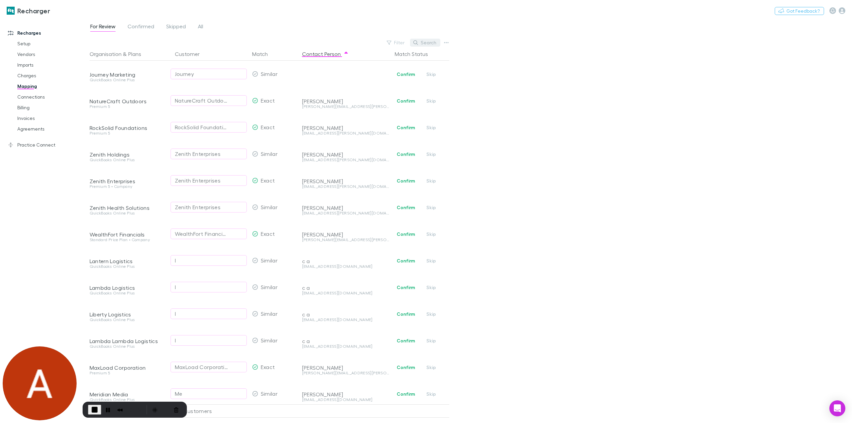
click at [414, 41] on icon "button" at bounding box center [415, 42] width 5 height 5
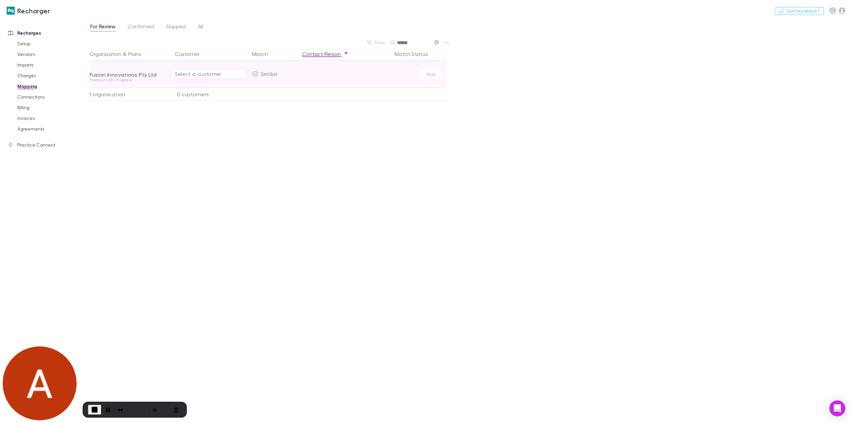
type input "******"
click at [215, 71] on div "Select a customer" at bounding box center [209, 74] width 68 height 8
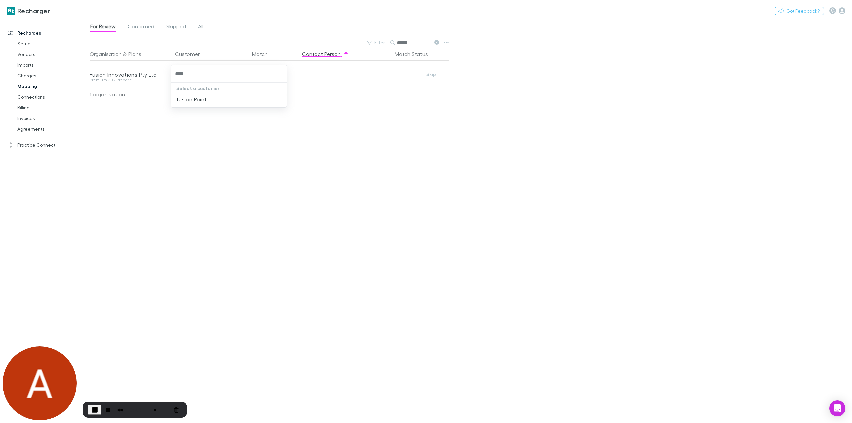
type input "*****"
click at [221, 99] on li "fusion Point" at bounding box center [229, 99] width 116 height 11
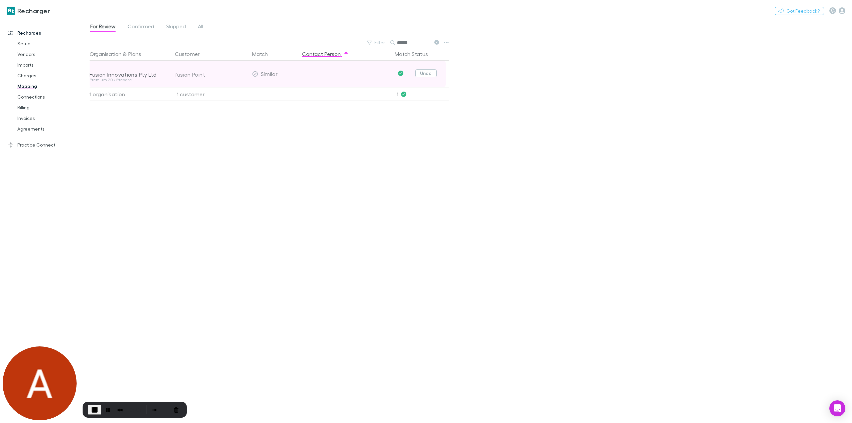
click at [423, 73] on button "Undo" at bounding box center [425, 73] width 21 height 8
click at [404, 74] on button "Confirm" at bounding box center [405, 74] width 27 height 8
click at [428, 75] on button "Undo" at bounding box center [425, 73] width 21 height 8
click at [433, 73] on button "Skip" at bounding box center [431, 74] width 21 height 8
click at [423, 72] on button "Undo" at bounding box center [425, 73] width 21 height 8
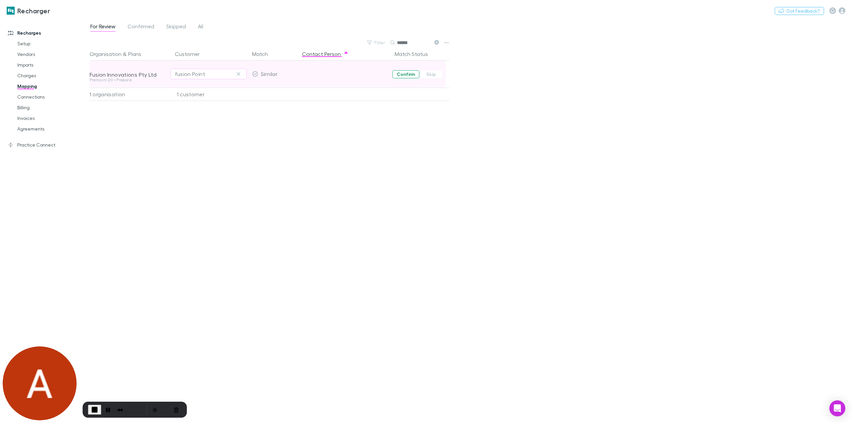
click at [407, 76] on button "Confirm" at bounding box center [405, 74] width 27 height 8
click at [437, 42] on icon at bounding box center [436, 42] width 5 height 5
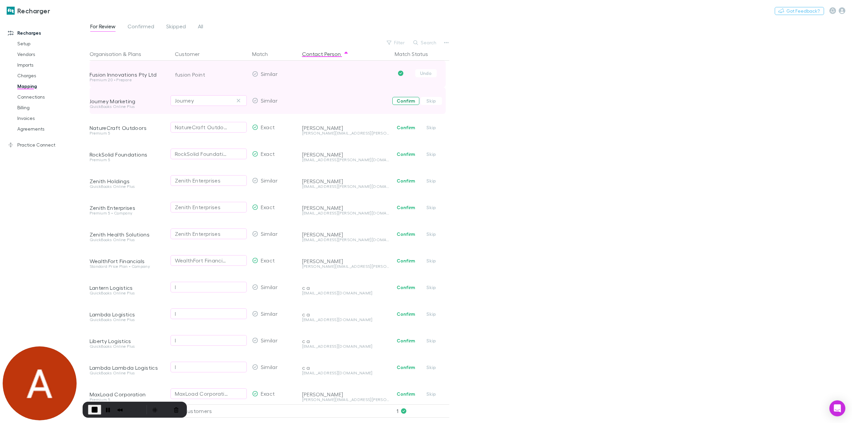
click at [404, 100] on button "Confirm" at bounding box center [405, 101] width 27 height 8
click at [406, 128] on button "Confirm" at bounding box center [405, 128] width 27 height 8
click at [443, 42] on button "button" at bounding box center [446, 42] width 9 height 9
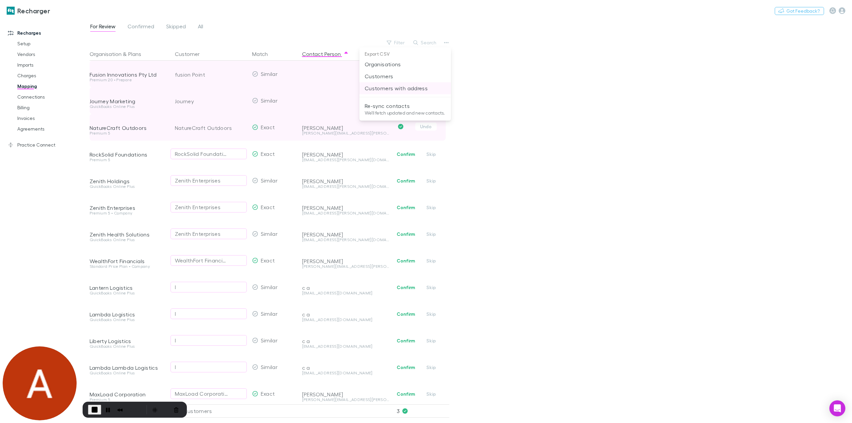
click at [407, 90] on p "Customers with address" at bounding box center [405, 88] width 81 height 8
click at [117, 408] on button "Rewind and Trim Recording" at bounding box center [120, 409] width 11 height 11
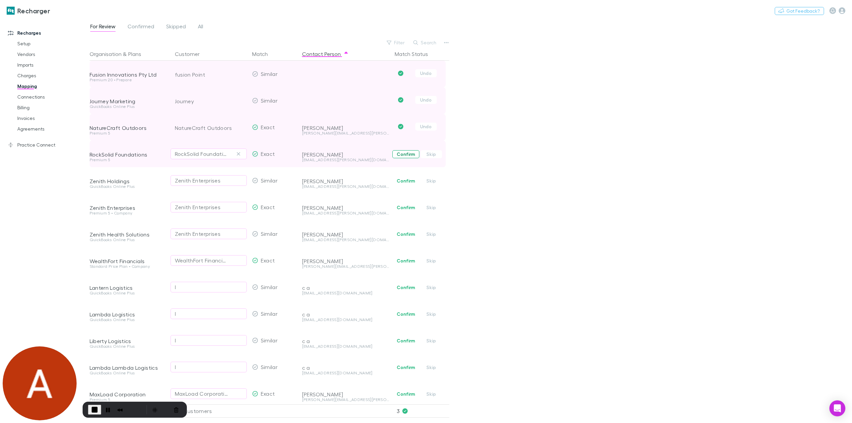
click at [404, 155] on button "Confirm" at bounding box center [405, 154] width 27 height 8
click at [404, 182] on button "Confirm" at bounding box center [405, 181] width 27 height 8
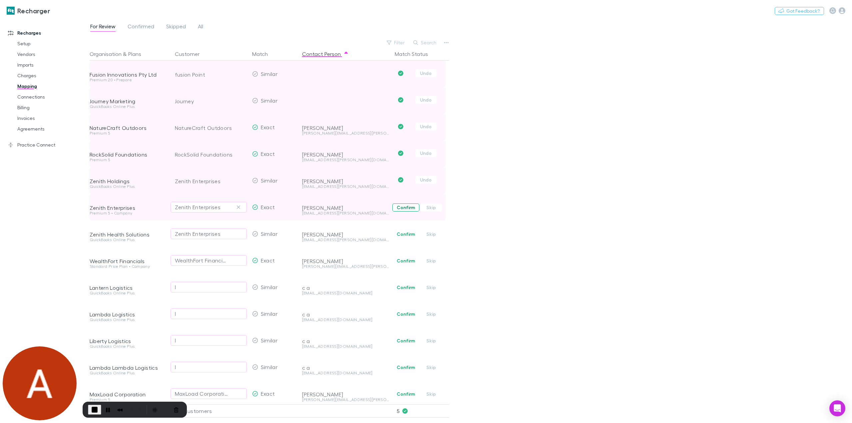
click at [404, 208] on button "Confirm" at bounding box center [405, 208] width 27 height 8
click at [96, 409] on span "End Recording" at bounding box center [95, 410] width 8 height 8
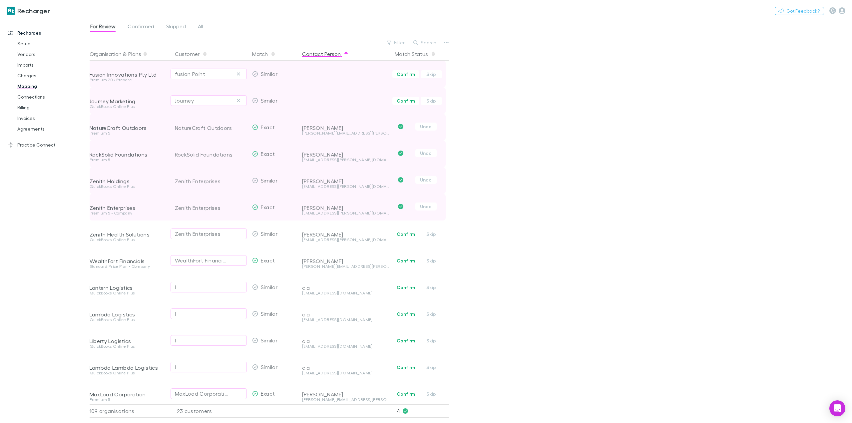
click at [328, 52] on button "Contact Person" at bounding box center [325, 53] width 47 height 13
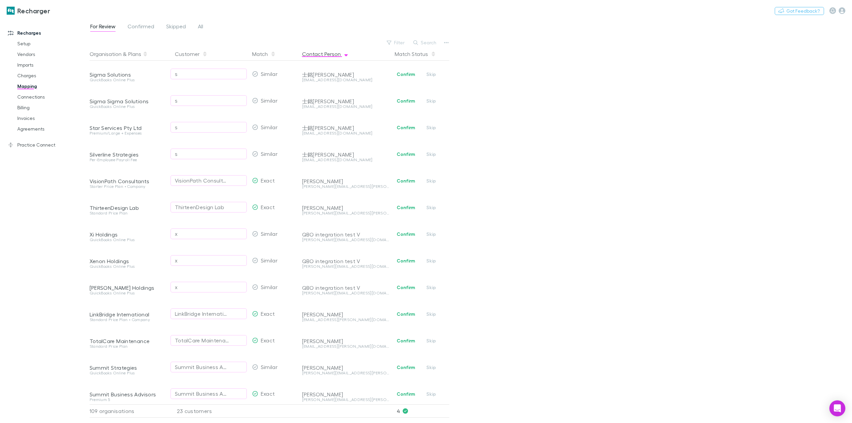
click at [328, 52] on button "Contact Person" at bounding box center [325, 53] width 47 height 13
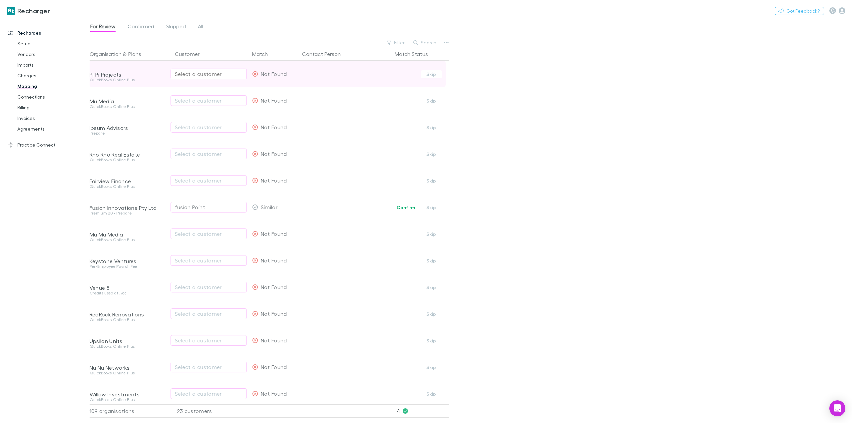
click at [190, 72] on div "Select a customer" at bounding box center [209, 74] width 68 height 8
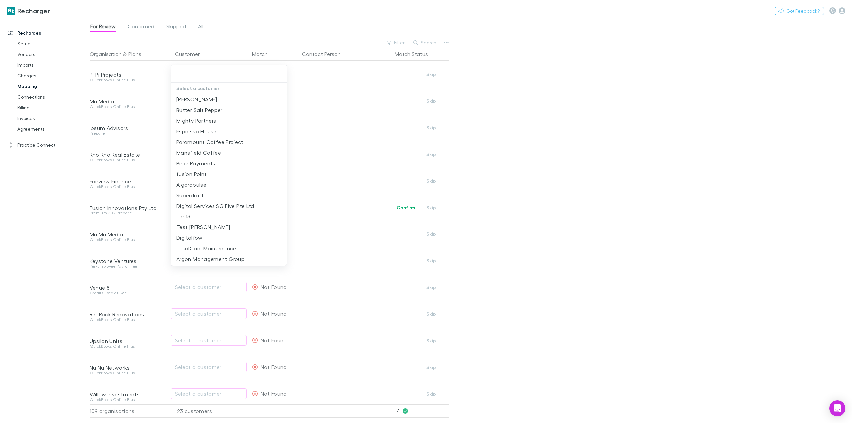
click at [36, 221] on div at bounding box center [426, 211] width 852 height 423
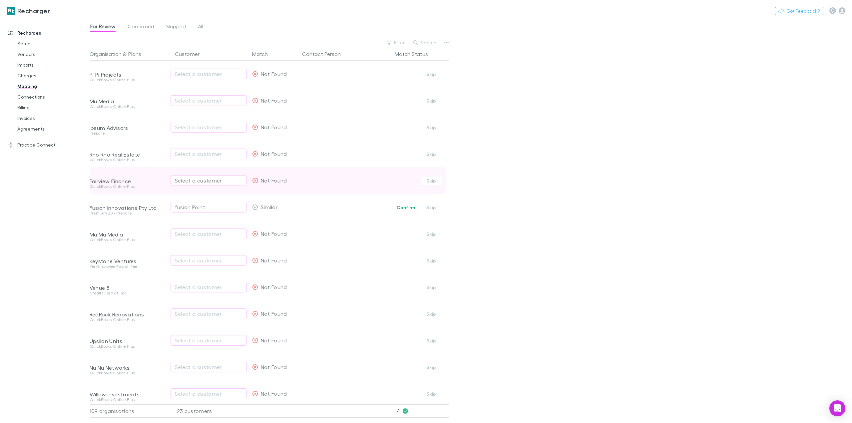
click at [199, 183] on div "Select a customer" at bounding box center [209, 181] width 68 height 8
type input "*"
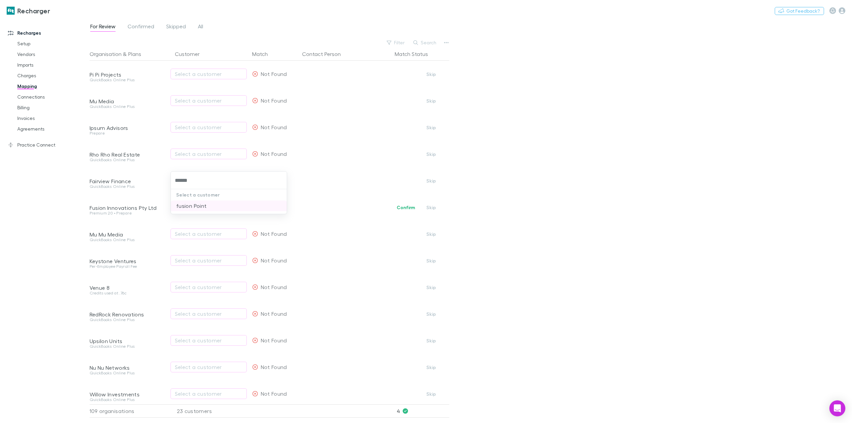
click at [222, 207] on li "fusion Point" at bounding box center [229, 206] width 116 height 11
type input "******"
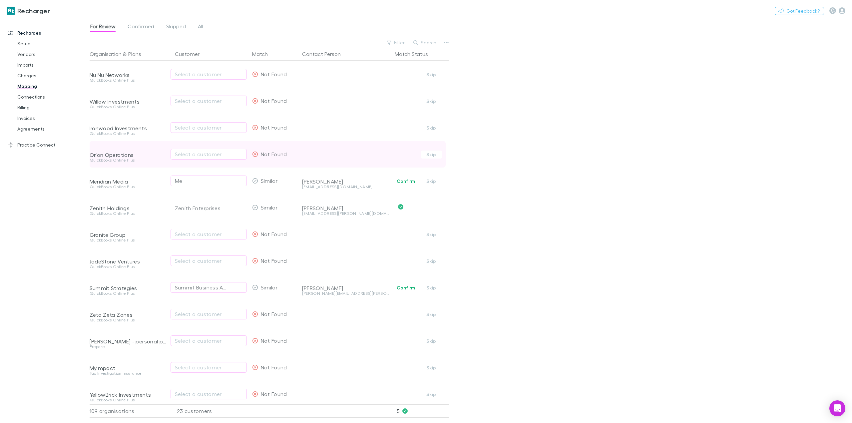
scroll to position [300, 0]
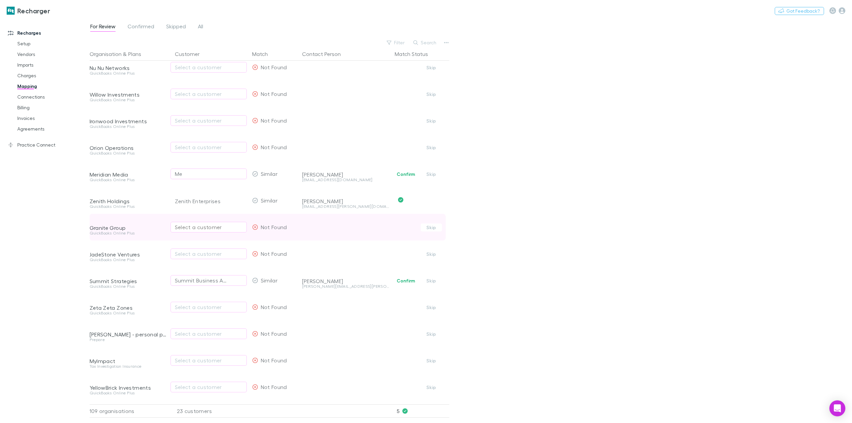
click at [200, 230] on div "Select a customer" at bounding box center [209, 227] width 68 height 8
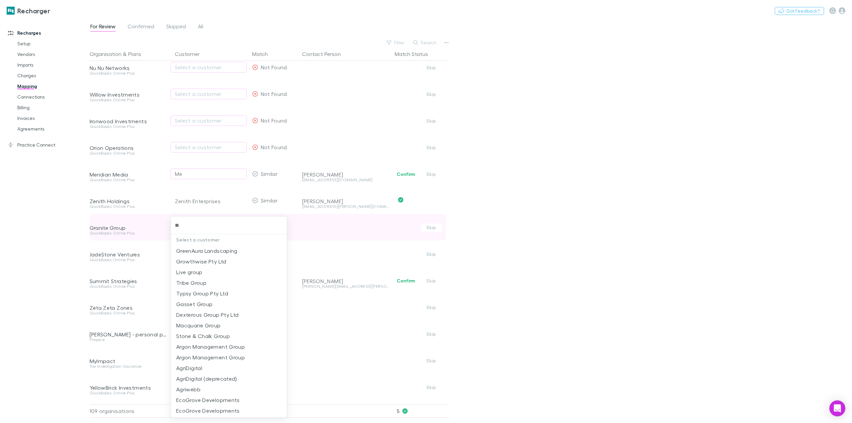
type input "*"
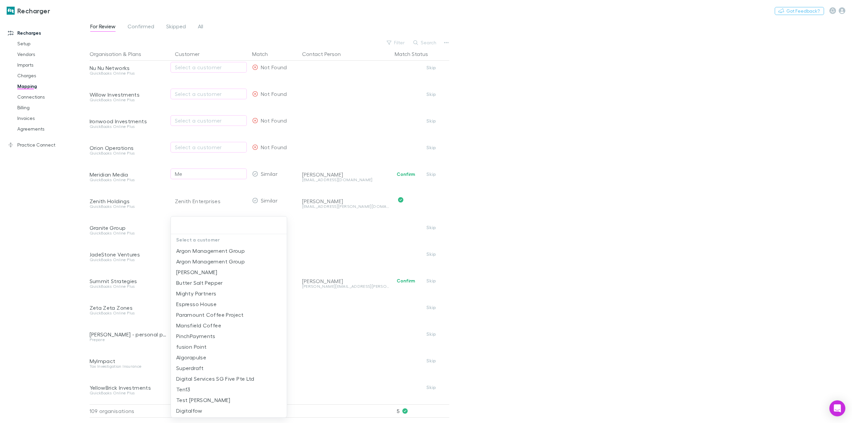
click at [528, 226] on div at bounding box center [426, 211] width 852 height 423
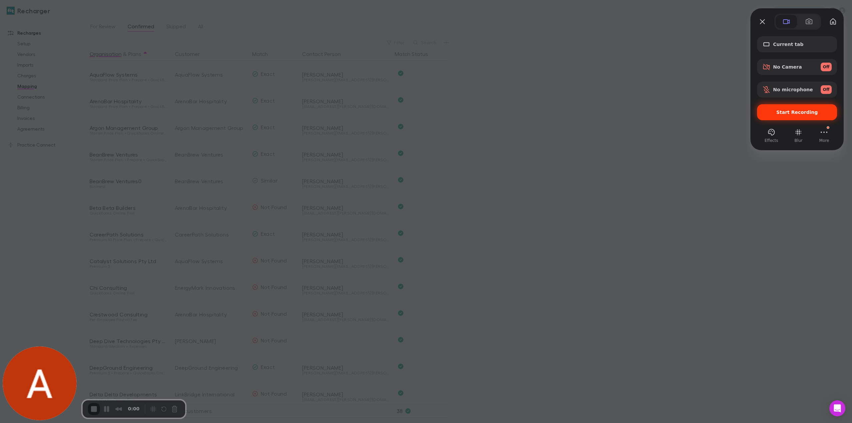
click at [805, 113] on span "Start Recording" at bounding box center [798, 112] width 42 height 5
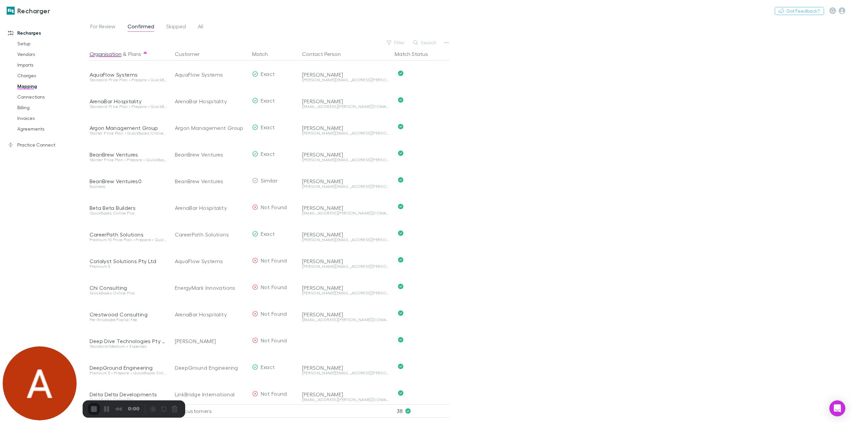
click at [27, 85] on link "Mapping" at bounding box center [52, 86] width 83 height 11
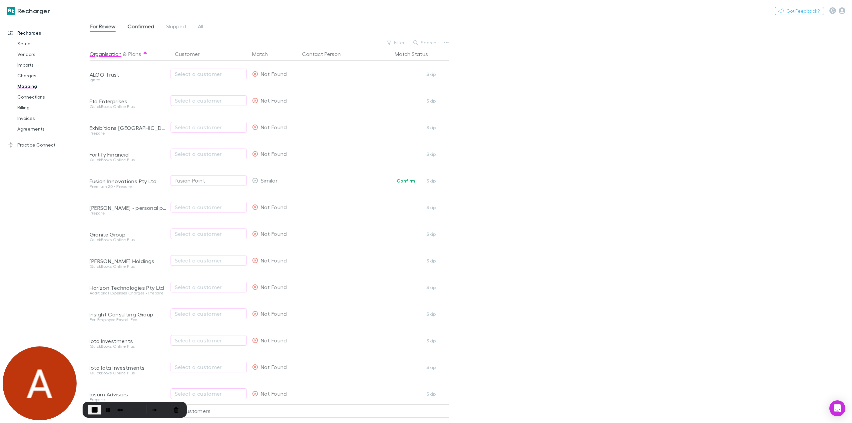
click at [140, 26] on span "Confirmed" at bounding box center [141, 27] width 27 height 9
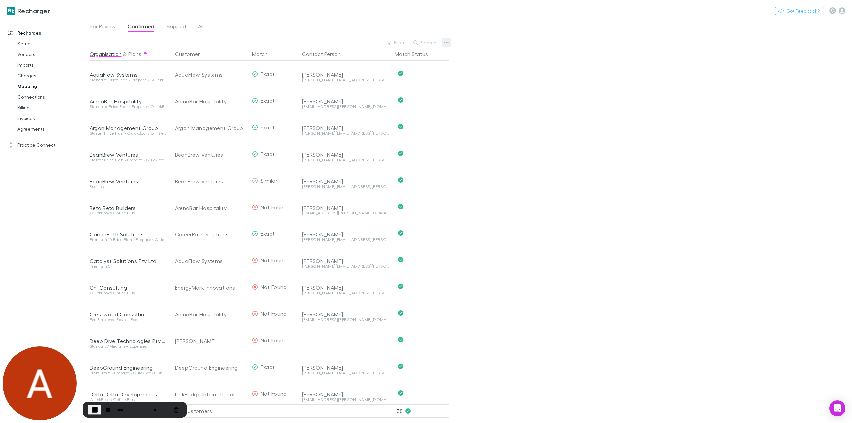
click at [447, 42] on icon "button" at bounding box center [446, 42] width 5 height 5
click at [96, 410] on span "End Recording" at bounding box center [95, 410] width 8 height 8
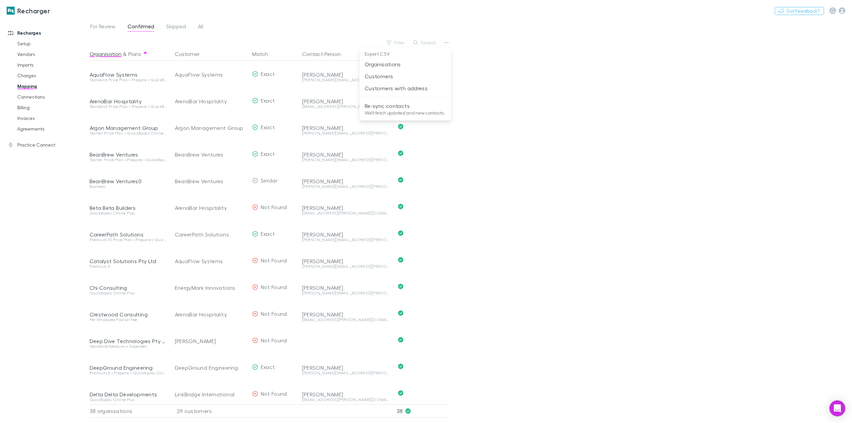
click at [26, 77] on div at bounding box center [426, 211] width 852 height 423
click at [33, 76] on link "Charges" at bounding box center [52, 75] width 83 height 11
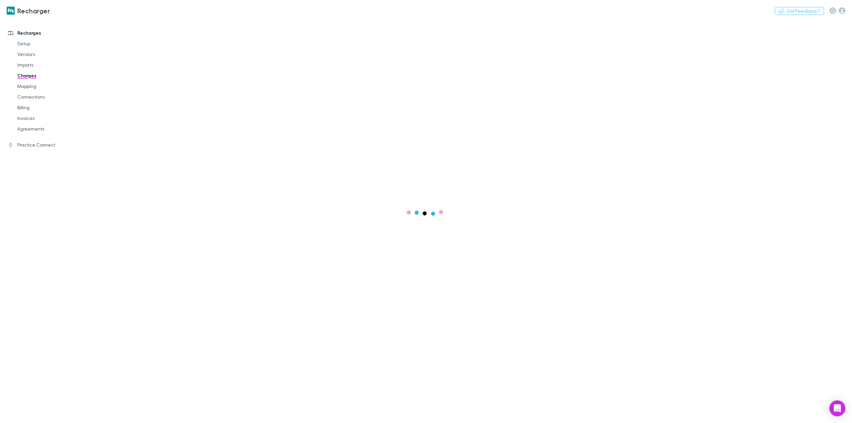
click at [673, 121] on main at bounding box center [471, 221] width 763 height 404
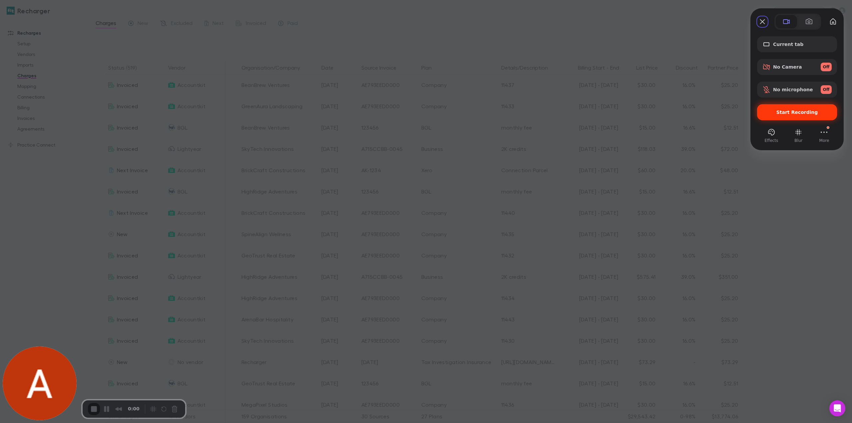
click at [788, 112] on span "Start Recording" at bounding box center [798, 112] width 42 height 5
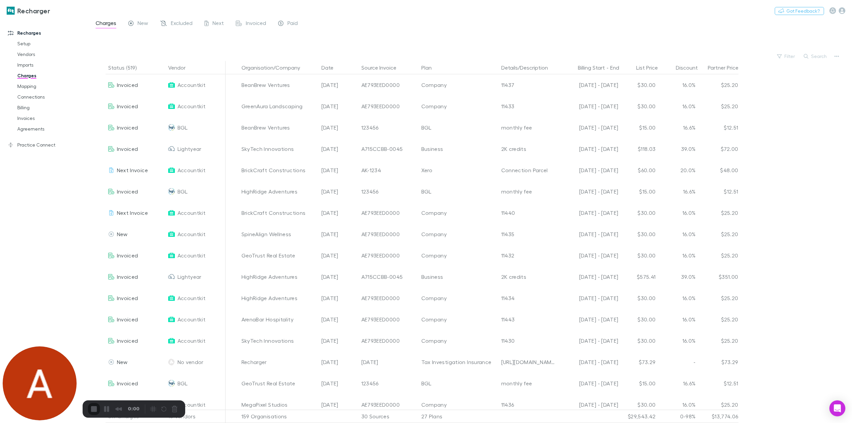
click at [27, 87] on link "Mapping" at bounding box center [52, 86] width 83 height 11
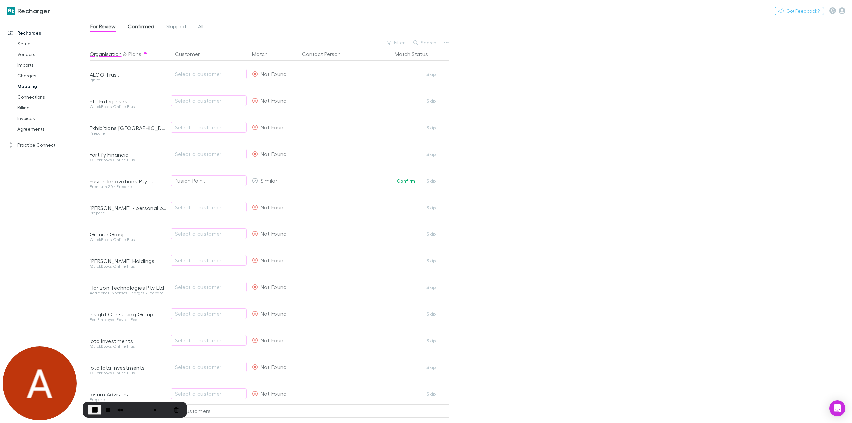
click at [145, 29] on span "Confirmed" at bounding box center [141, 27] width 27 height 9
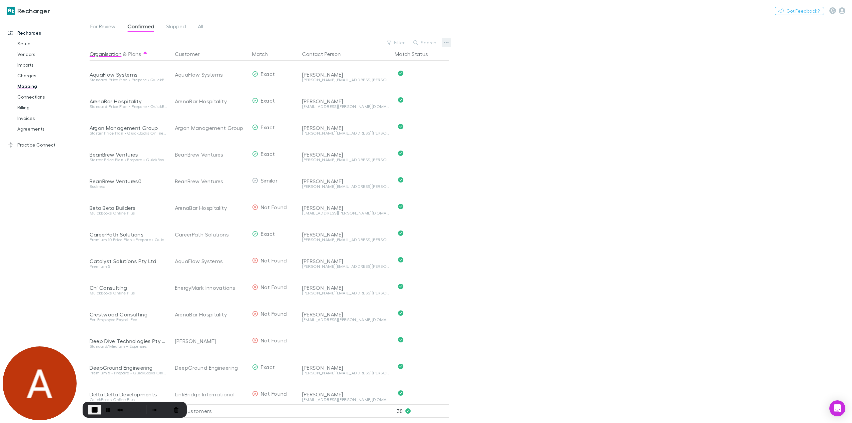
click at [447, 44] on icon "button" at bounding box center [446, 42] width 5 height 5
click at [92, 410] on span "End Recording" at bounding box center [95, 410] width 8 height 8
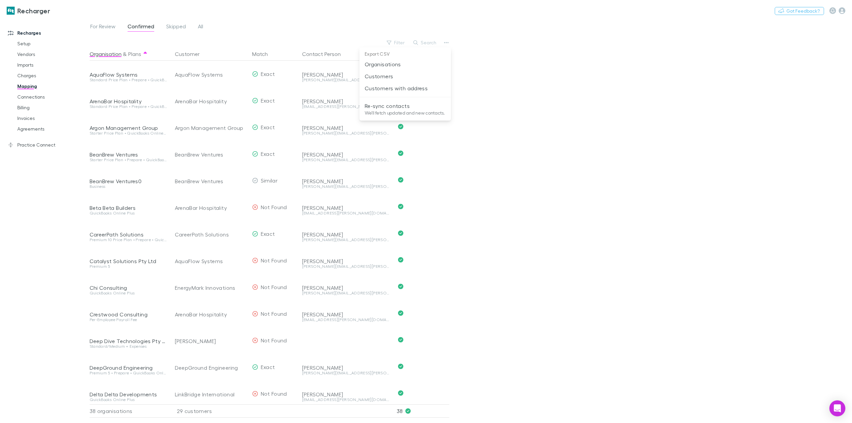
click at [28, 78] on div at bounding box center [426, 211] width 852 height 423
click at [27, 77] on link "Charges" at bounding box center [52, 75] width 83 height 11
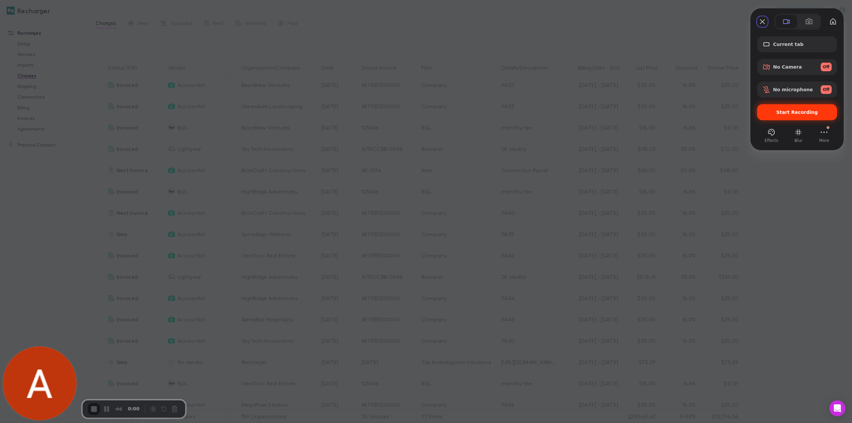
click at [792, 111] on span "Start Recording" at bounding box center [798, 112] width 42 height 5
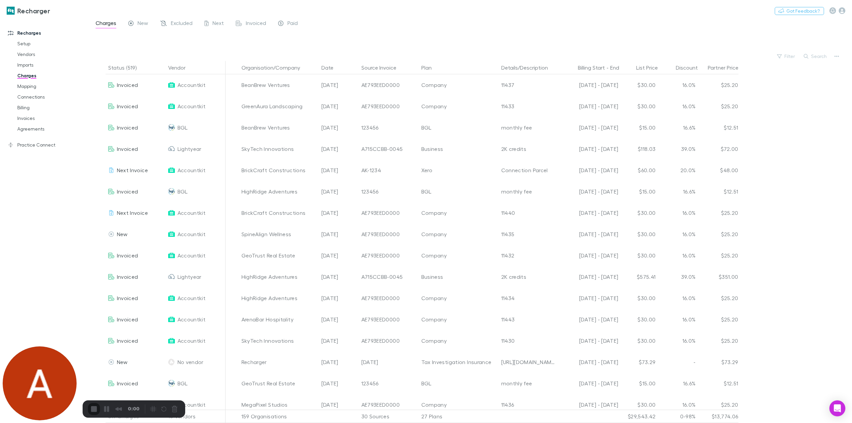
click at [30, 86] on link "Mapping" at bounding box center [52, 86] width 83 height 11
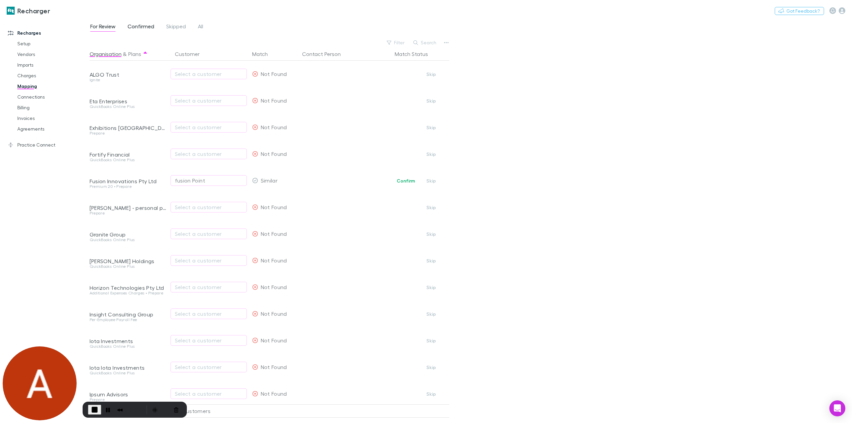
click at [145, 27] on span "Confirmed" at bounding box center [141, 27] width 27 height 9
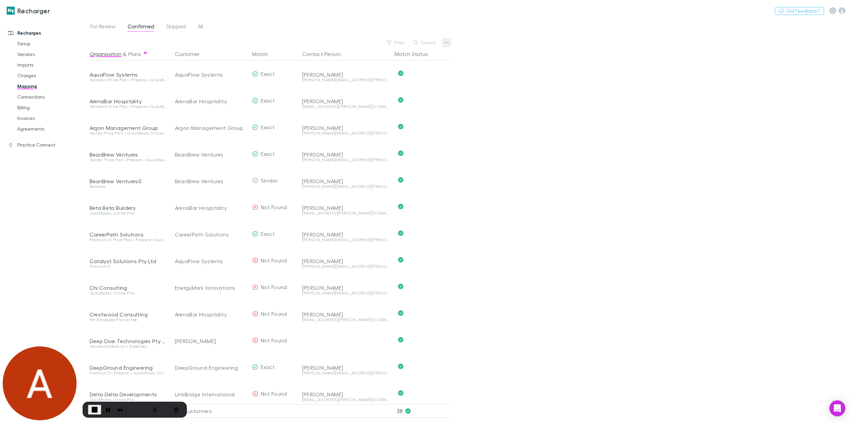
click at [449, 44] on button "button" at bounding box center [446, 42] width 9 height 9
